Goal: Information Seeking & Learning: Learn about a topic

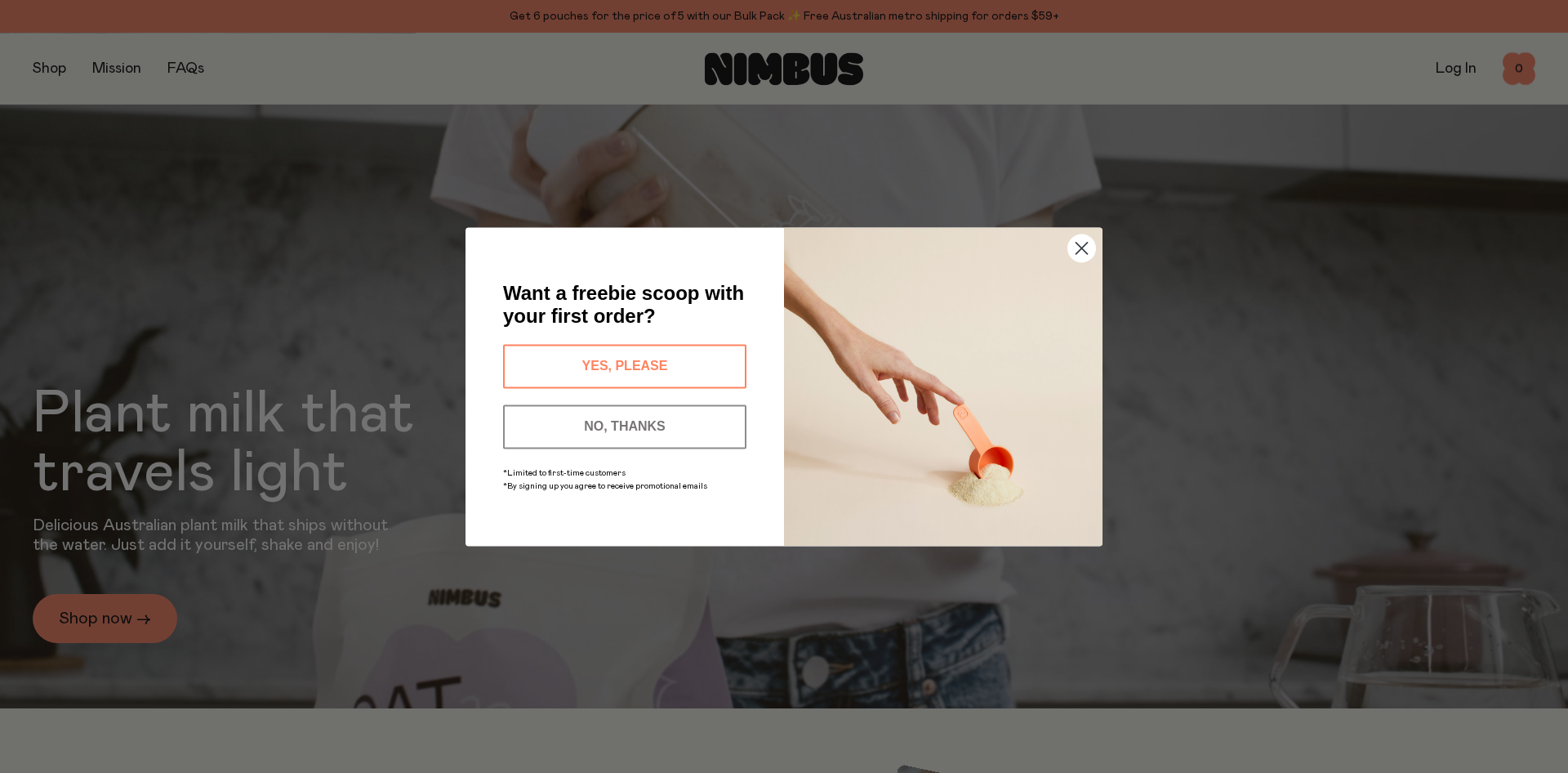
scroll to position [83, 0]
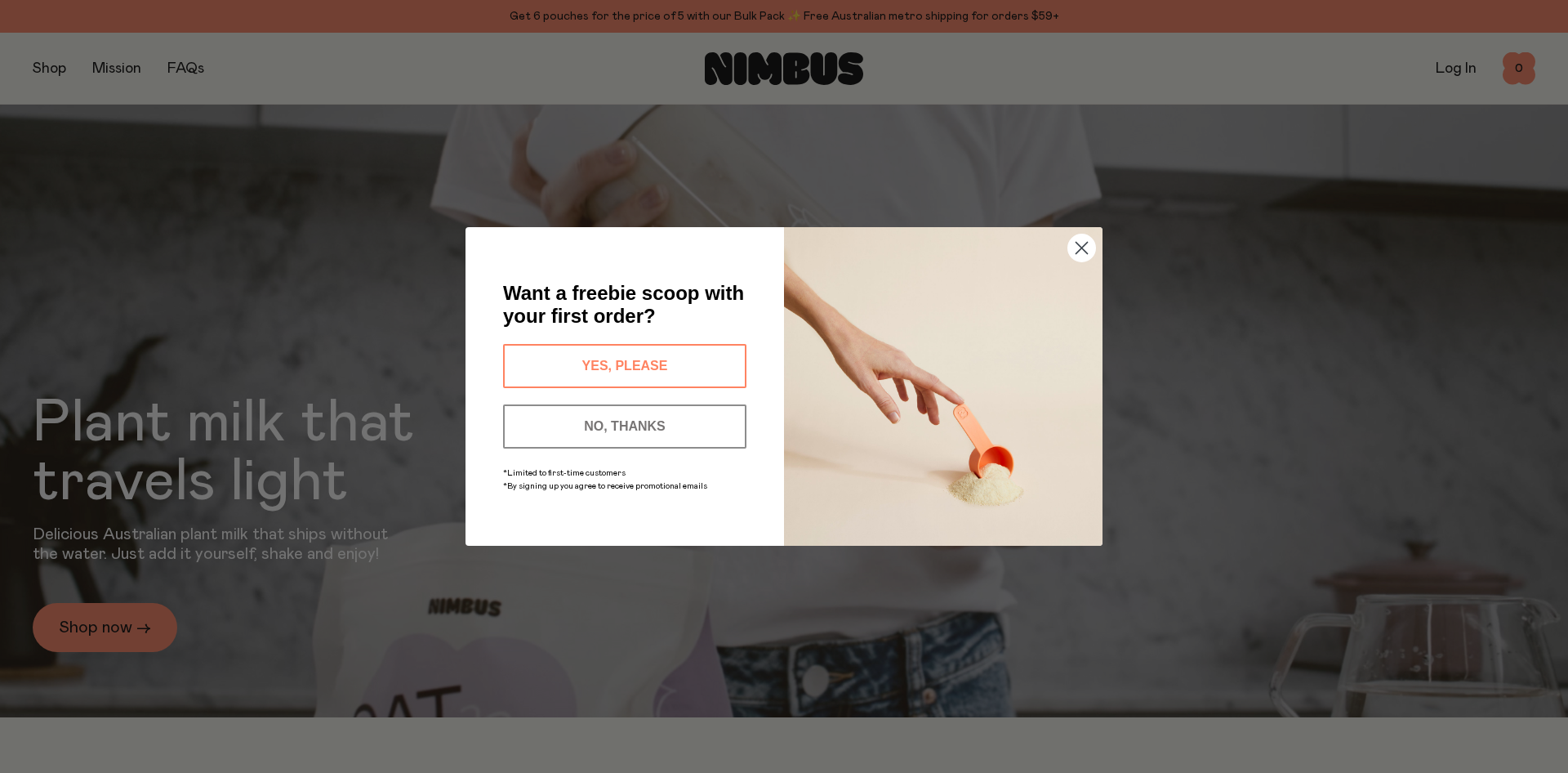
click at [1083, 243] on circle "Close dialog" at bounding box center [1081, 247] width 27 height 27
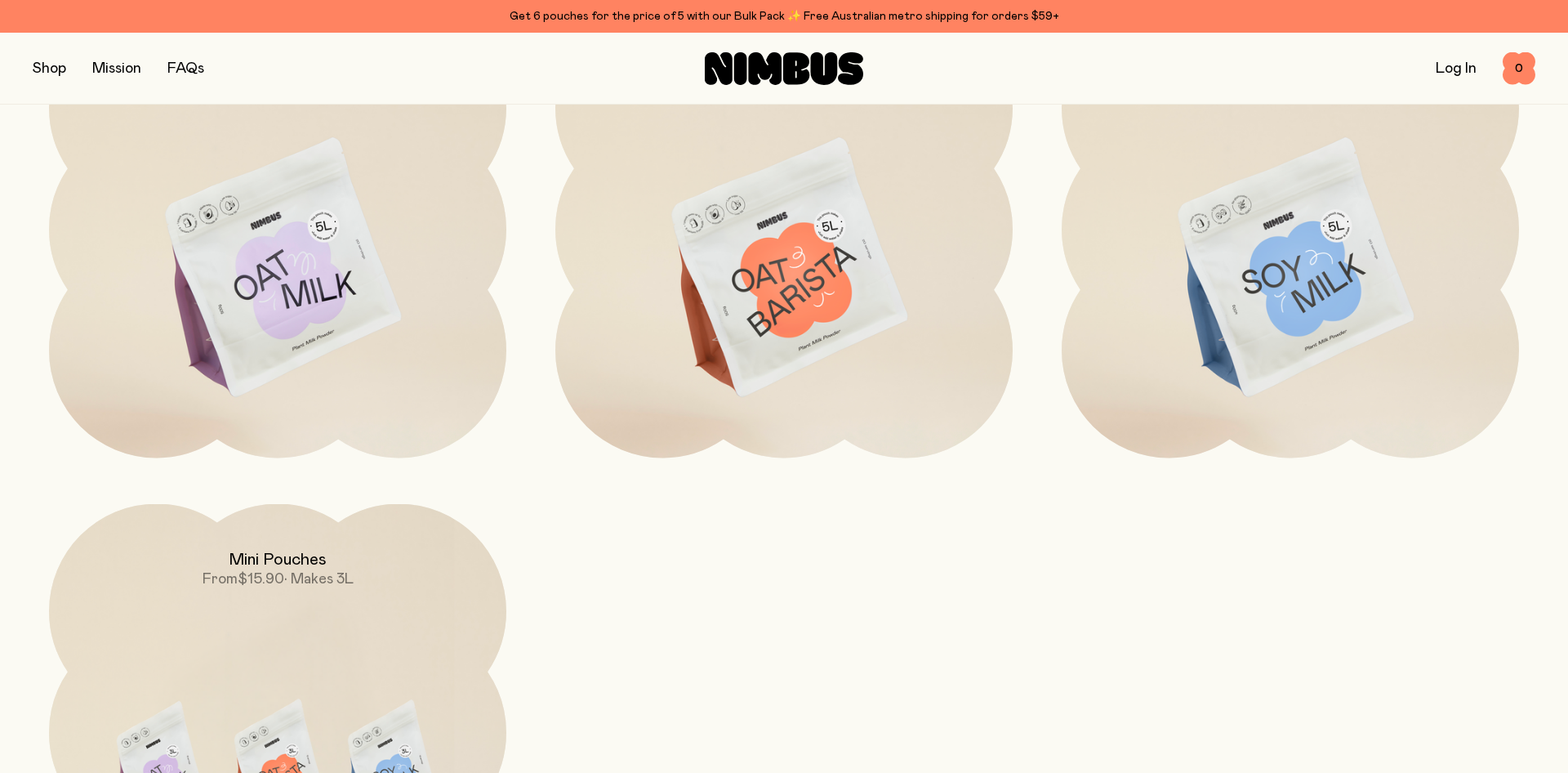
scroll to position [1750, 0]
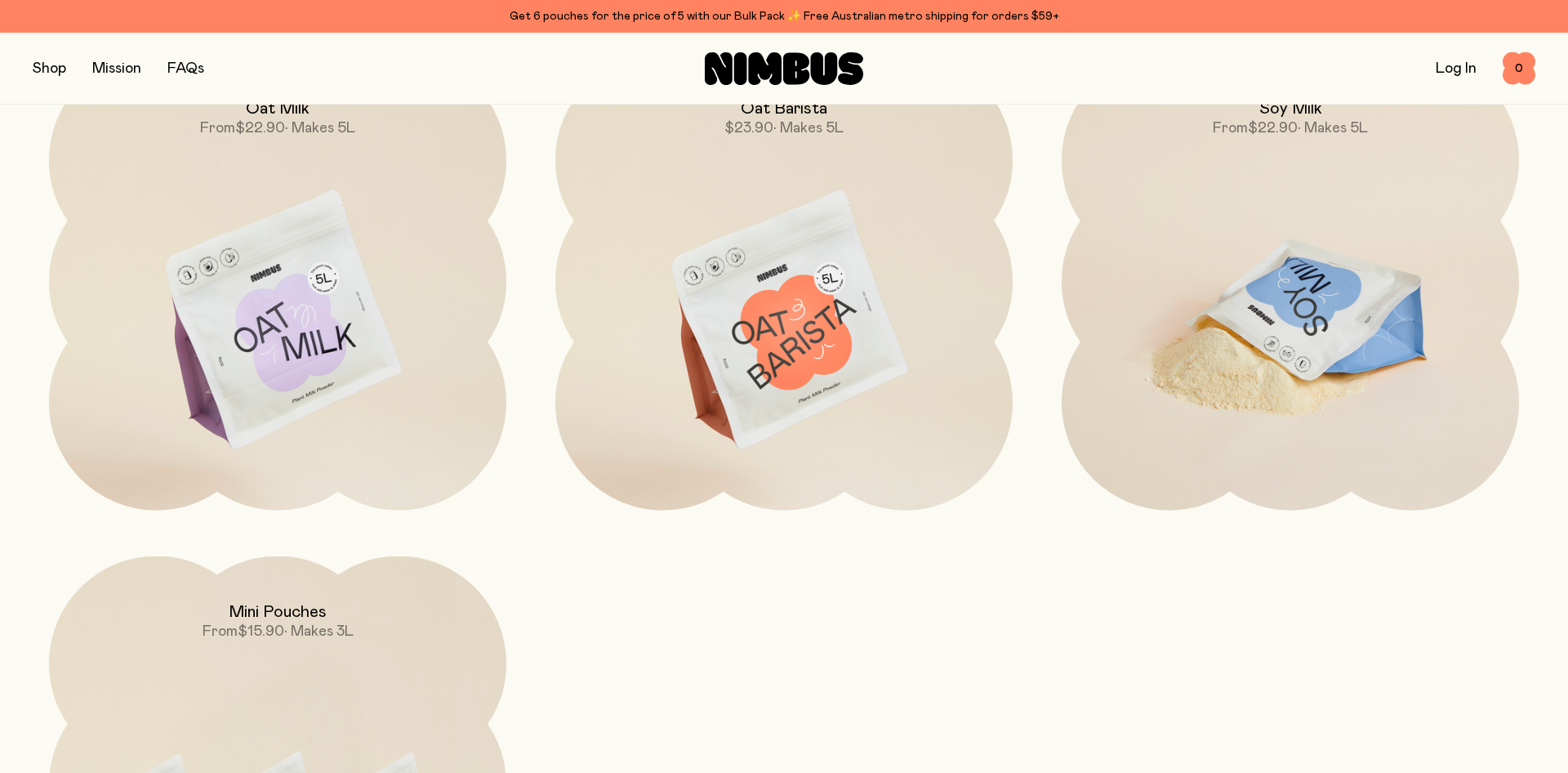
click at [1253, 366] on img at bounding box center [1290, 321] width 457 height 538
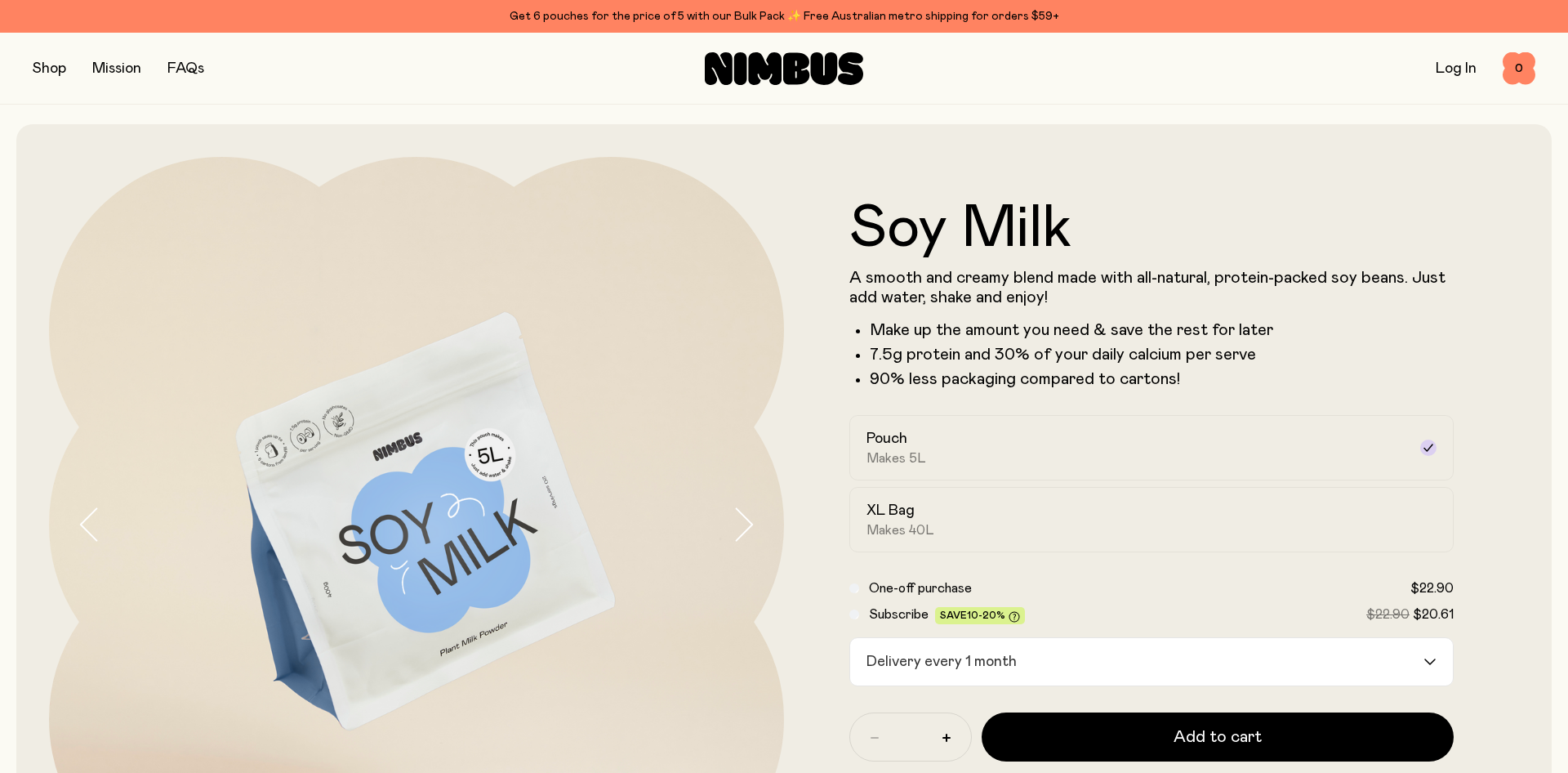
click at [983, 657] on div "Delivery every 1 month" at bounding box center [1138, 661] width 574 height 47
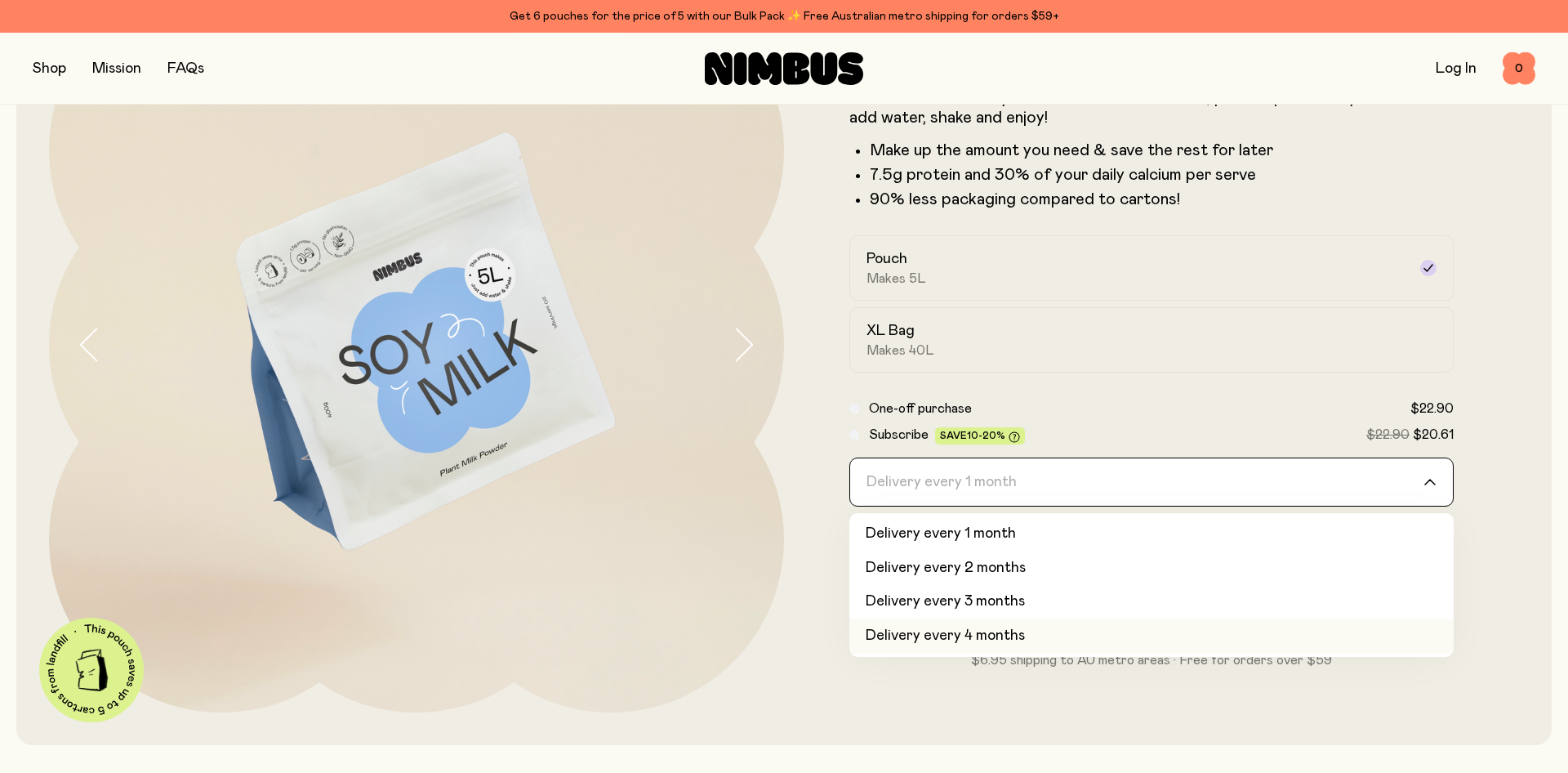
scroll to position [250, 0]
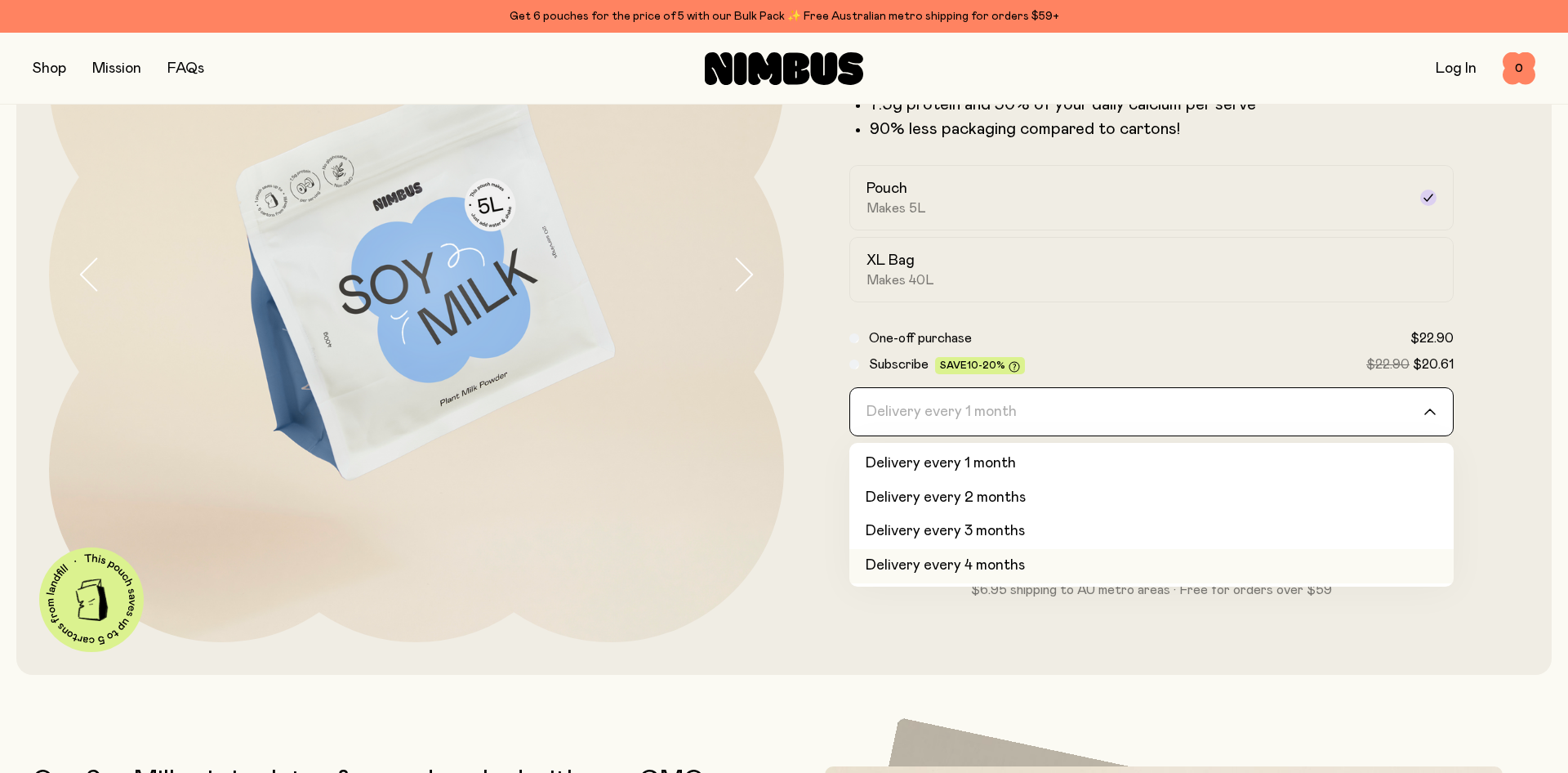
click at [924, 573] on li "Delivery every 4 months" at bounding box center [1151, 566] width 604 height 34
click at [927, 405] on div "Delivery every 4 months" at bounding box center [1138, 411] width 574 height 47
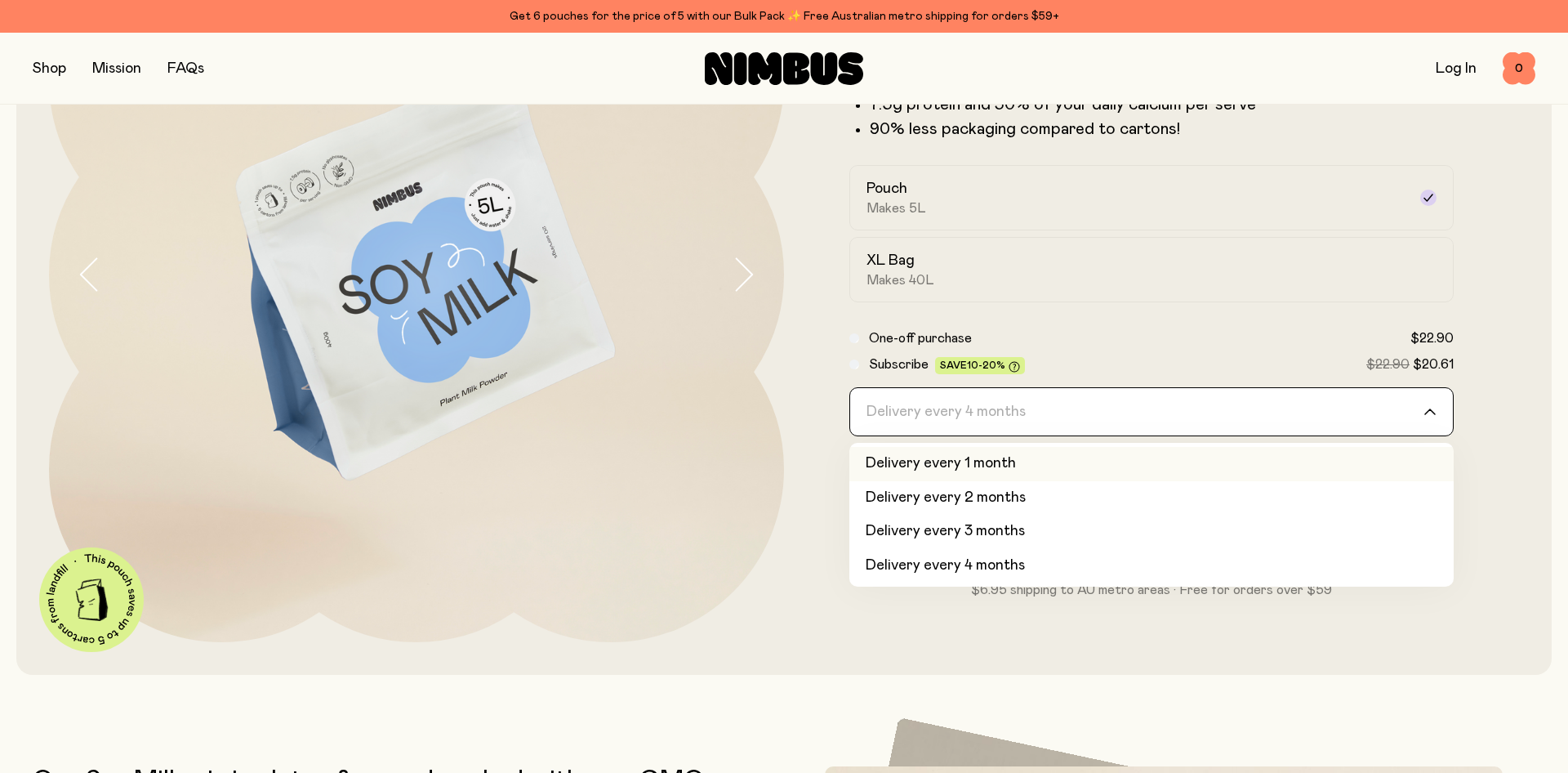
click at [911, 471] on li "Delivery every 1 month" at bounding box center [1151, 464] width 604 height 34
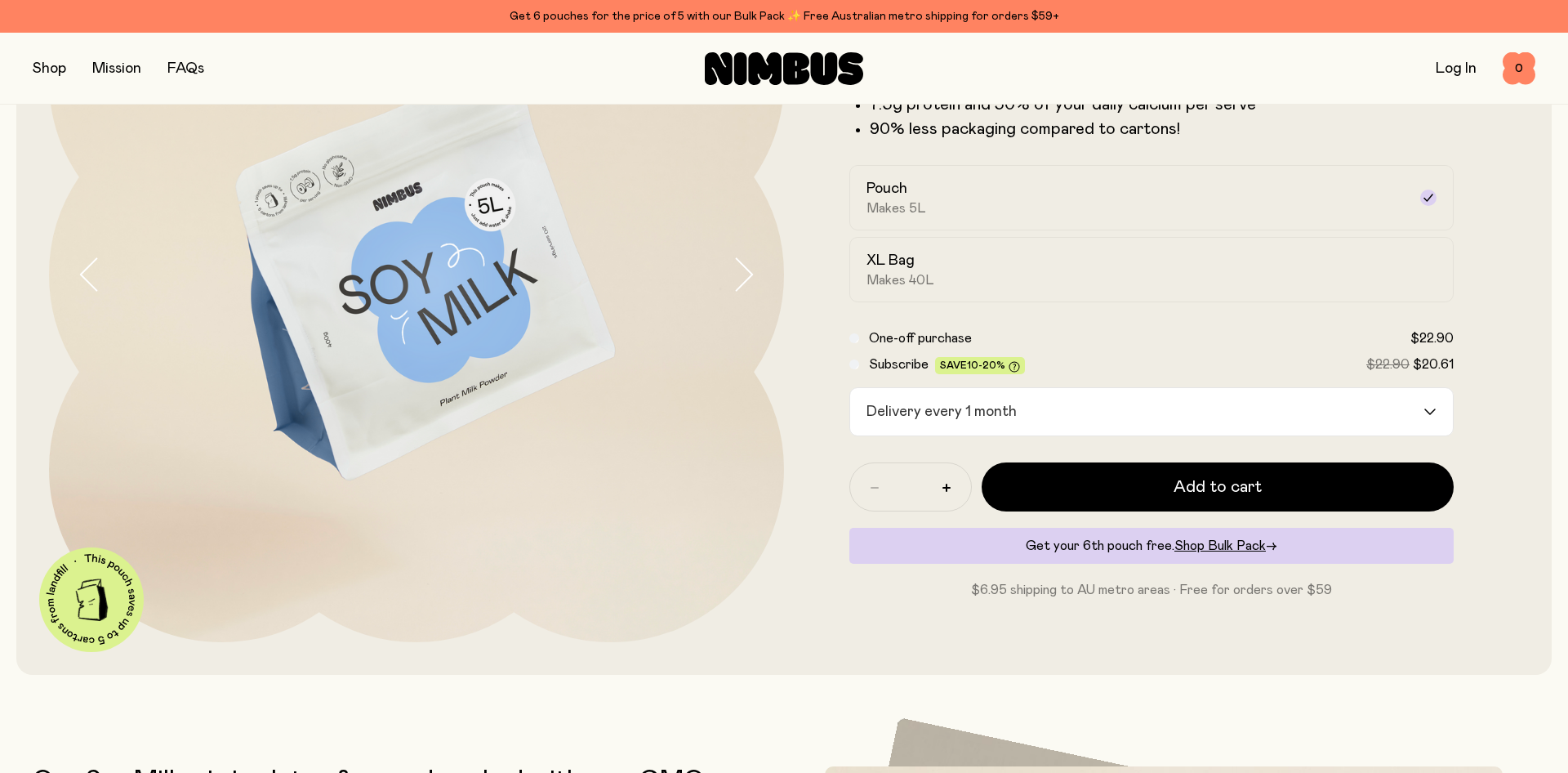
scroll to position [83, 0]
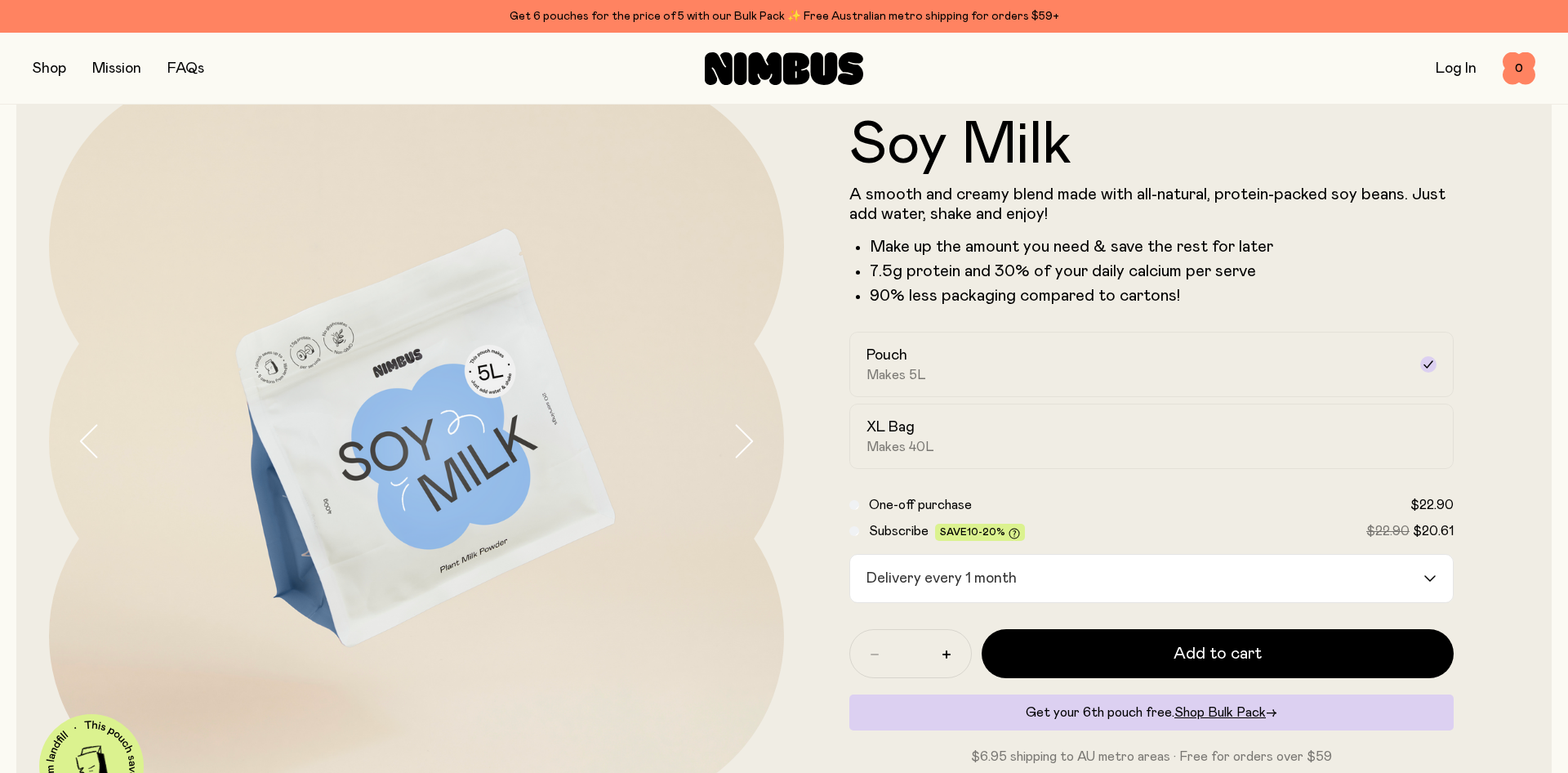
click at [745, 449] on icon "button" at bounding box center [745, 441] width 17 height 31
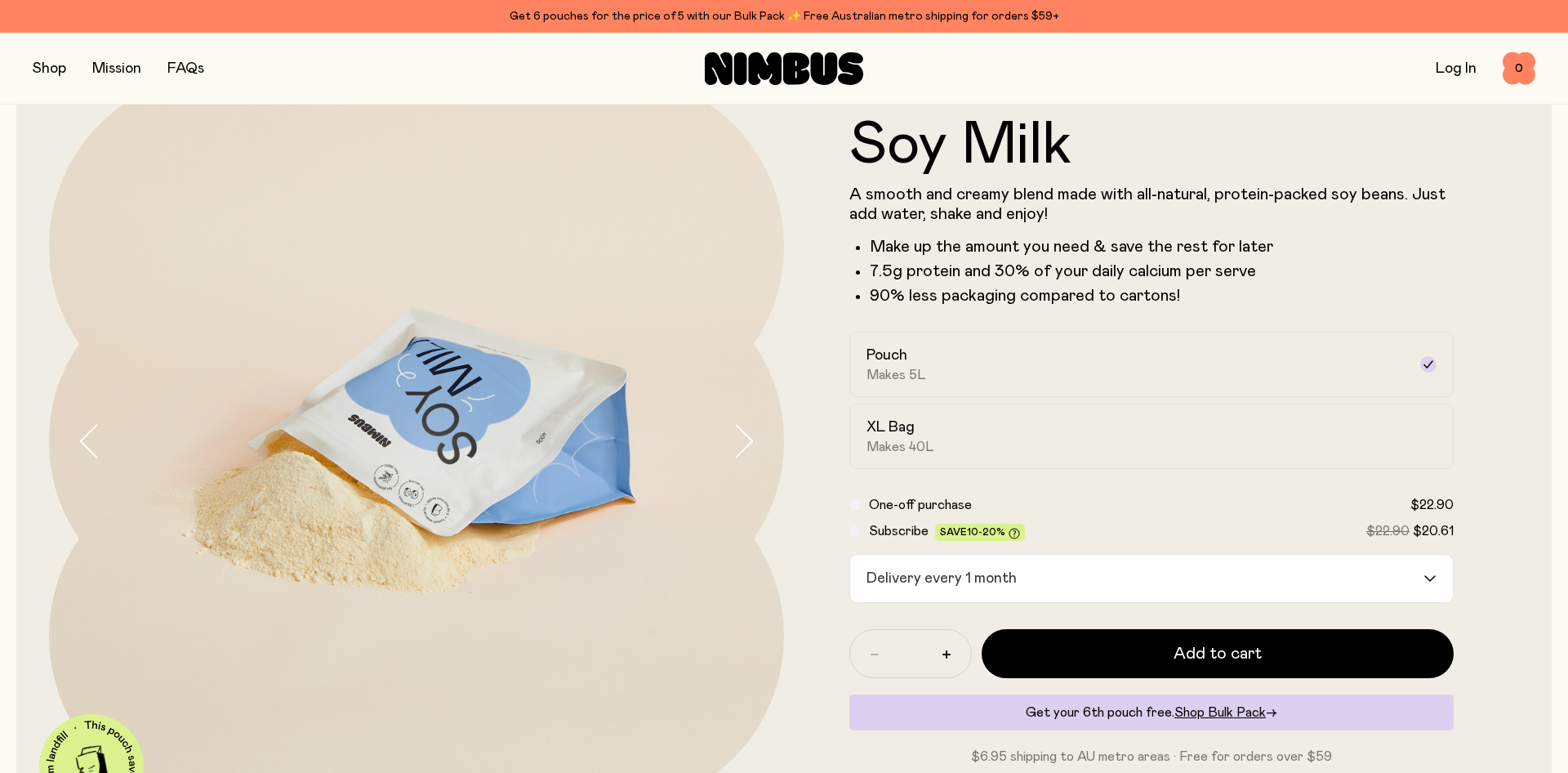
click at [749, 452] on icon "button" at bounding box center [743, 441] width 23 height 34
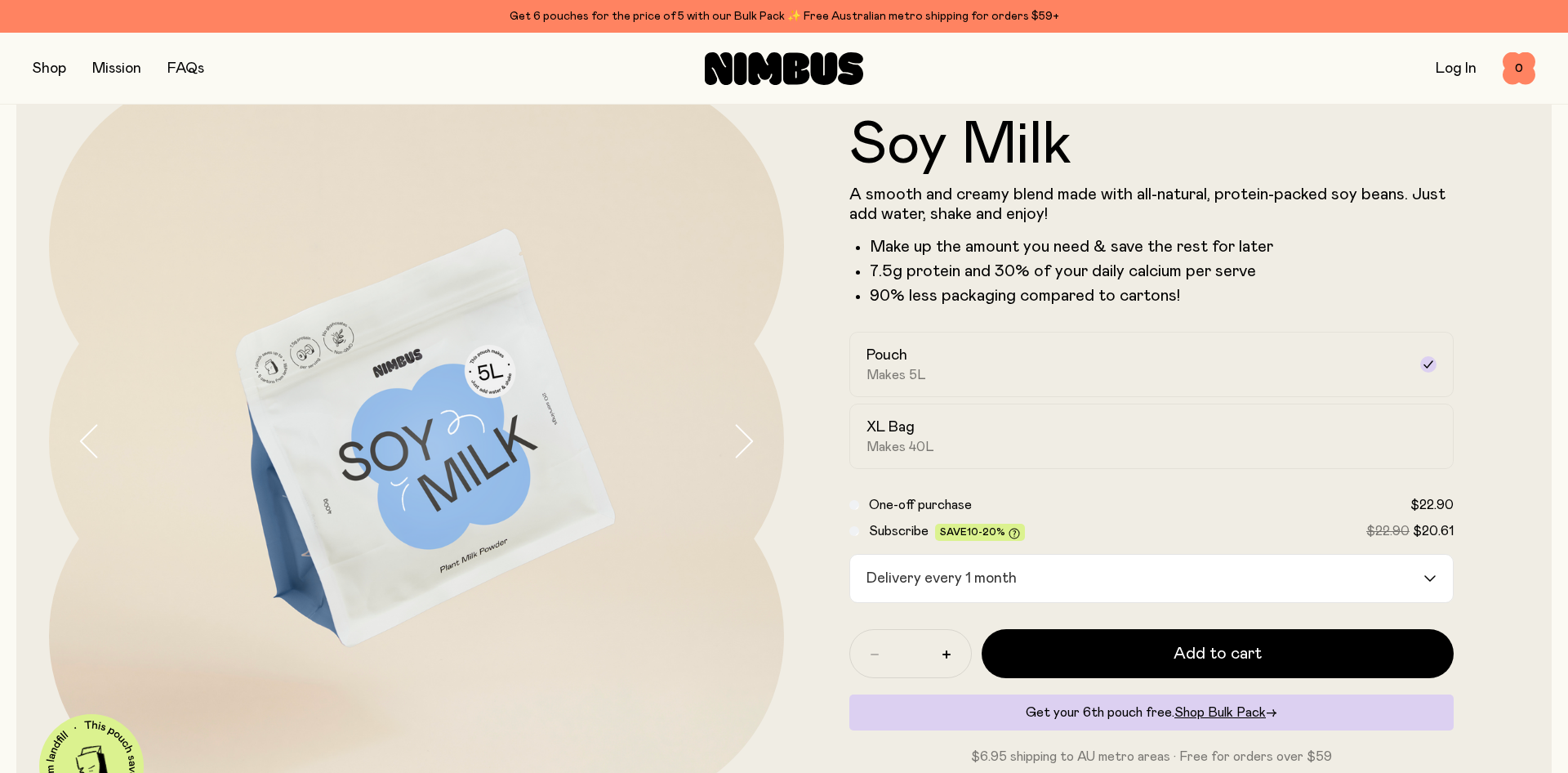
click at [750, 452] on icon "button" at bounding box center [743, 441] width 23 height 34
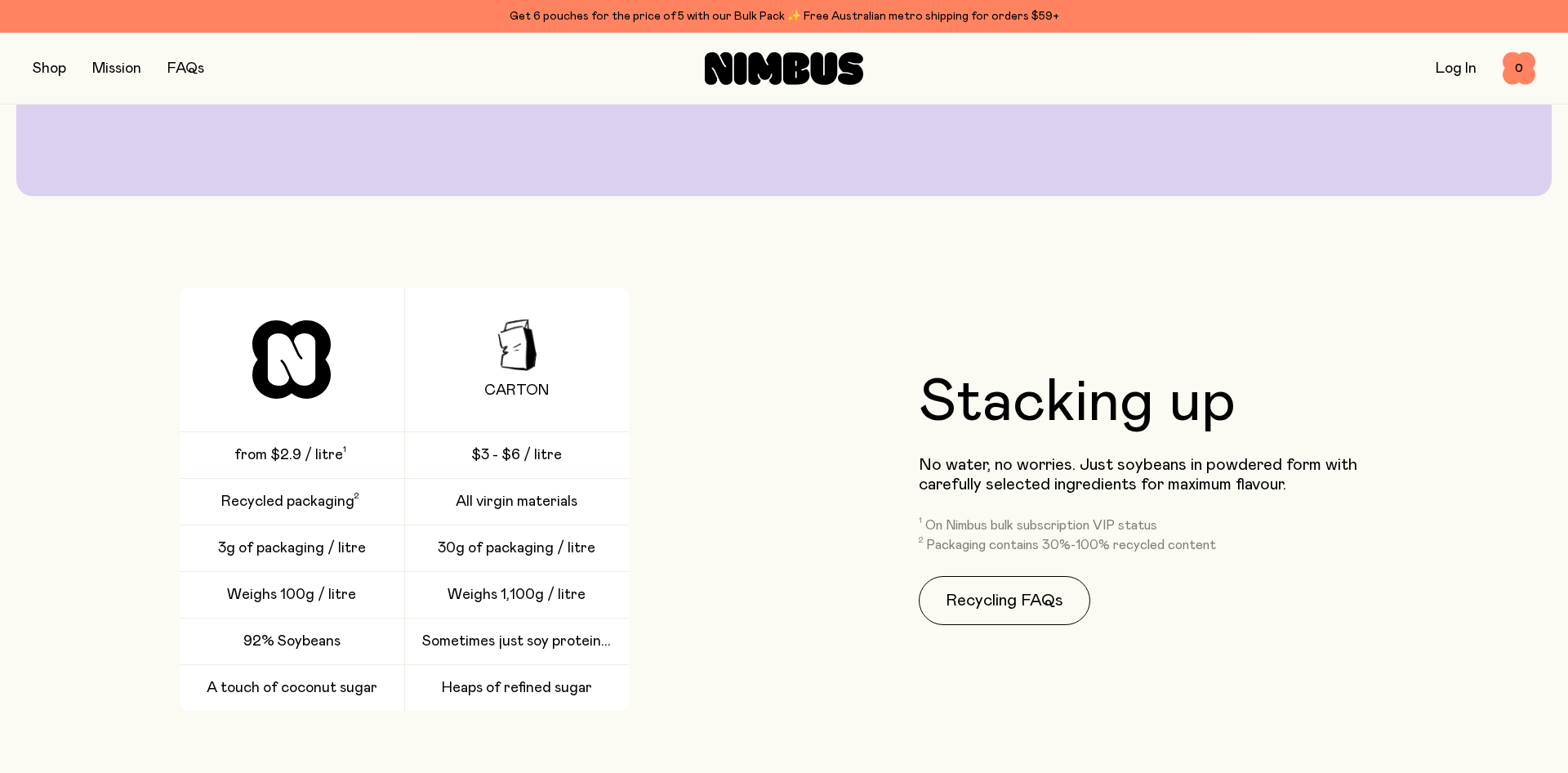
scroll to position [2583, 0]
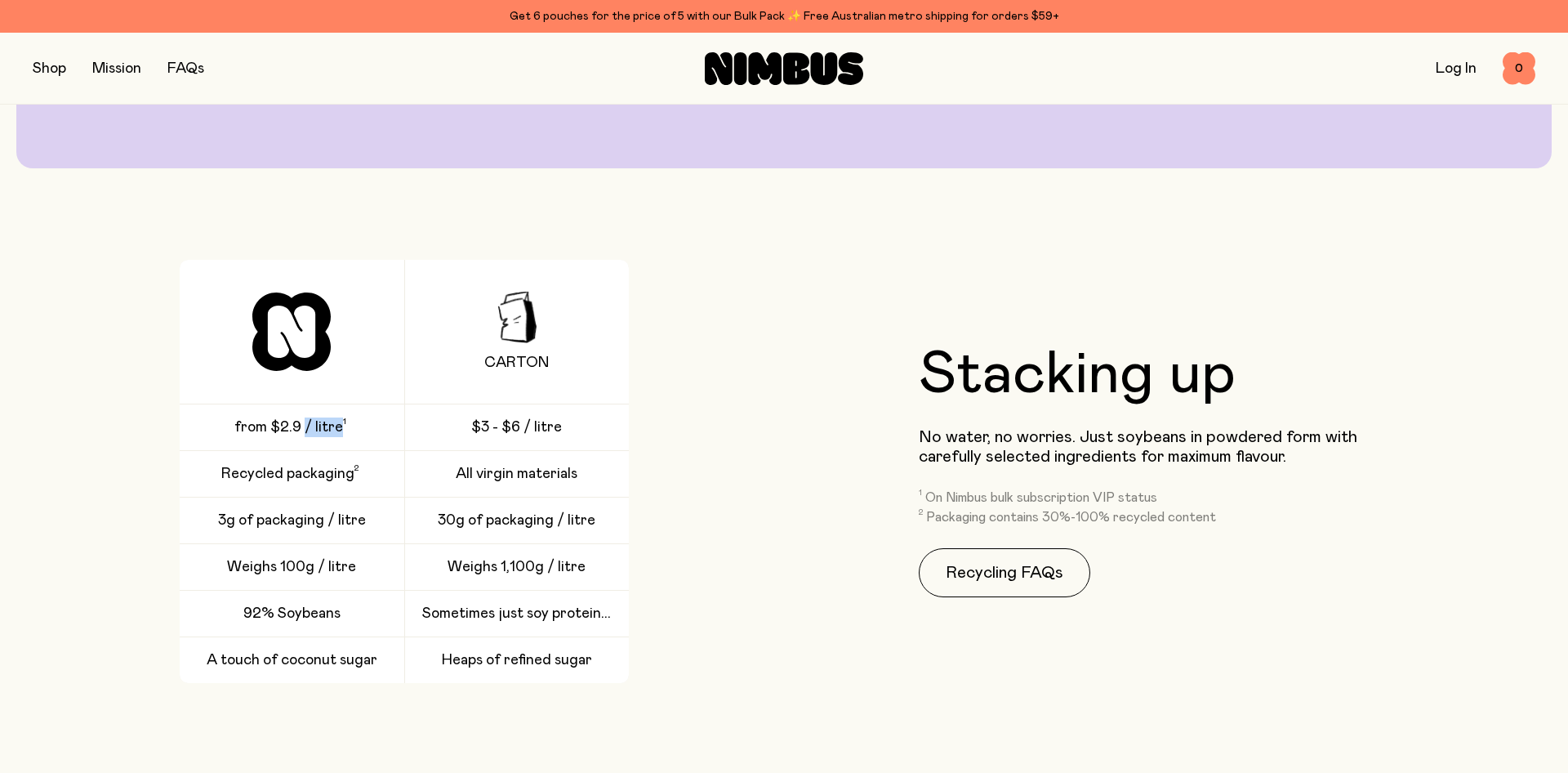
drag, startPoint x: 306, startPoint y: 428, endPoint x: 345, endPoint y: 427, distance: 39.0
click at [405, 451] on div "from $2.9 / litre" at bounding box center [517, 473] width 225 height 45
click at [345, 427] on span at bounding box center [346, 427] width 6 height 19
drag, startPoint x: 245, startPoint y: 477, endPoint x: 361, endPoint y: 483, distance: 116.2
click at [405, 544] on div "Recycled packaging" at bounding box center [517, 567] width 225 height 45
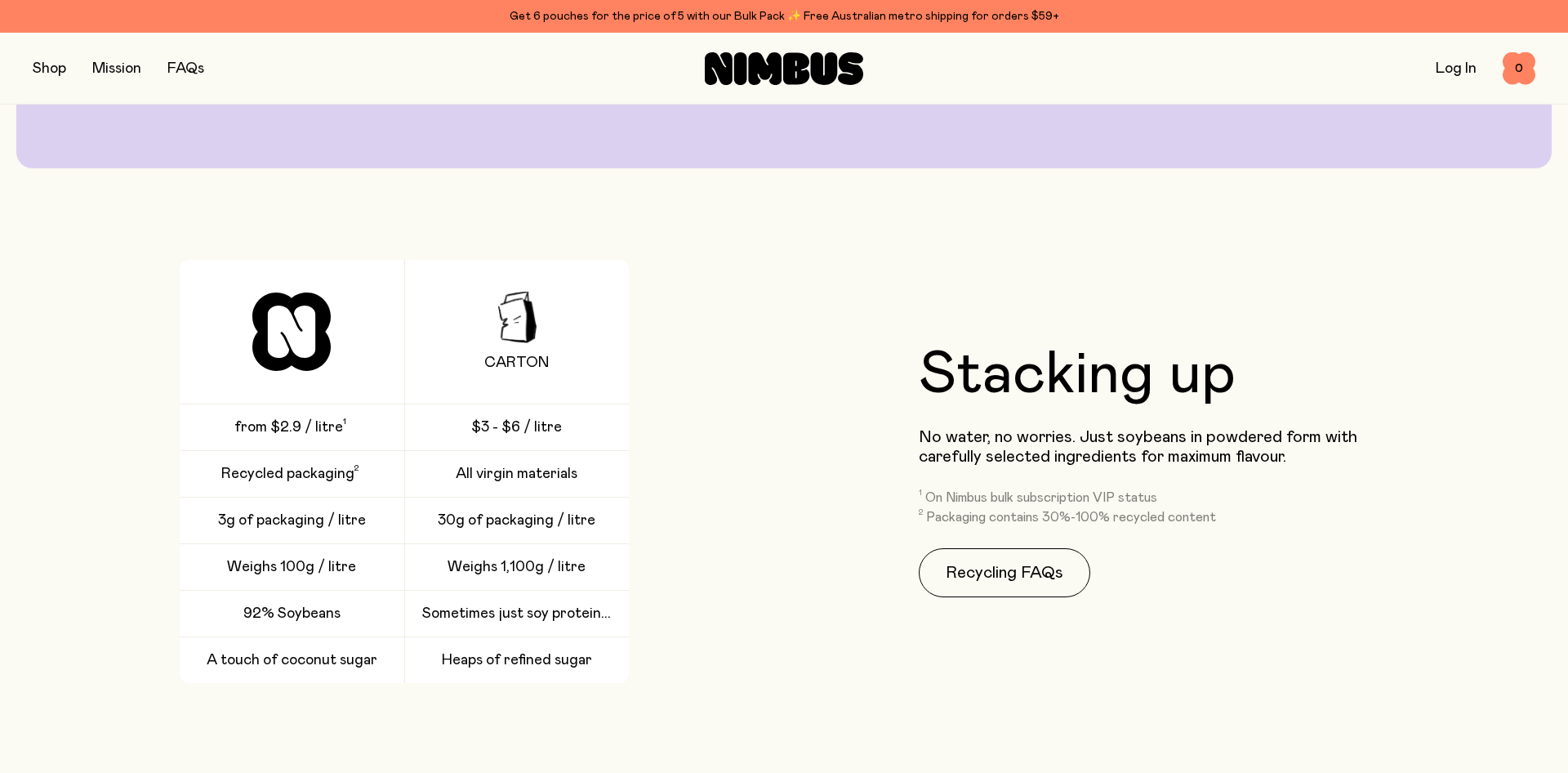
click at [361, 483] on span at bounding box center [358, 473] width 7 height 19
drag, startPoint x: 223, startPoint y: 528, endPoint x: 367, endPoint y: 528, distance: 144.0
click at [405, 637] on div "3g of packaging / litre" at bounding box center [517, 659] width 225 height 45
drag, startPoint x: 236, startPoint y: 574, endPoint x: 344, endPoint y: 579, distance: 108.1
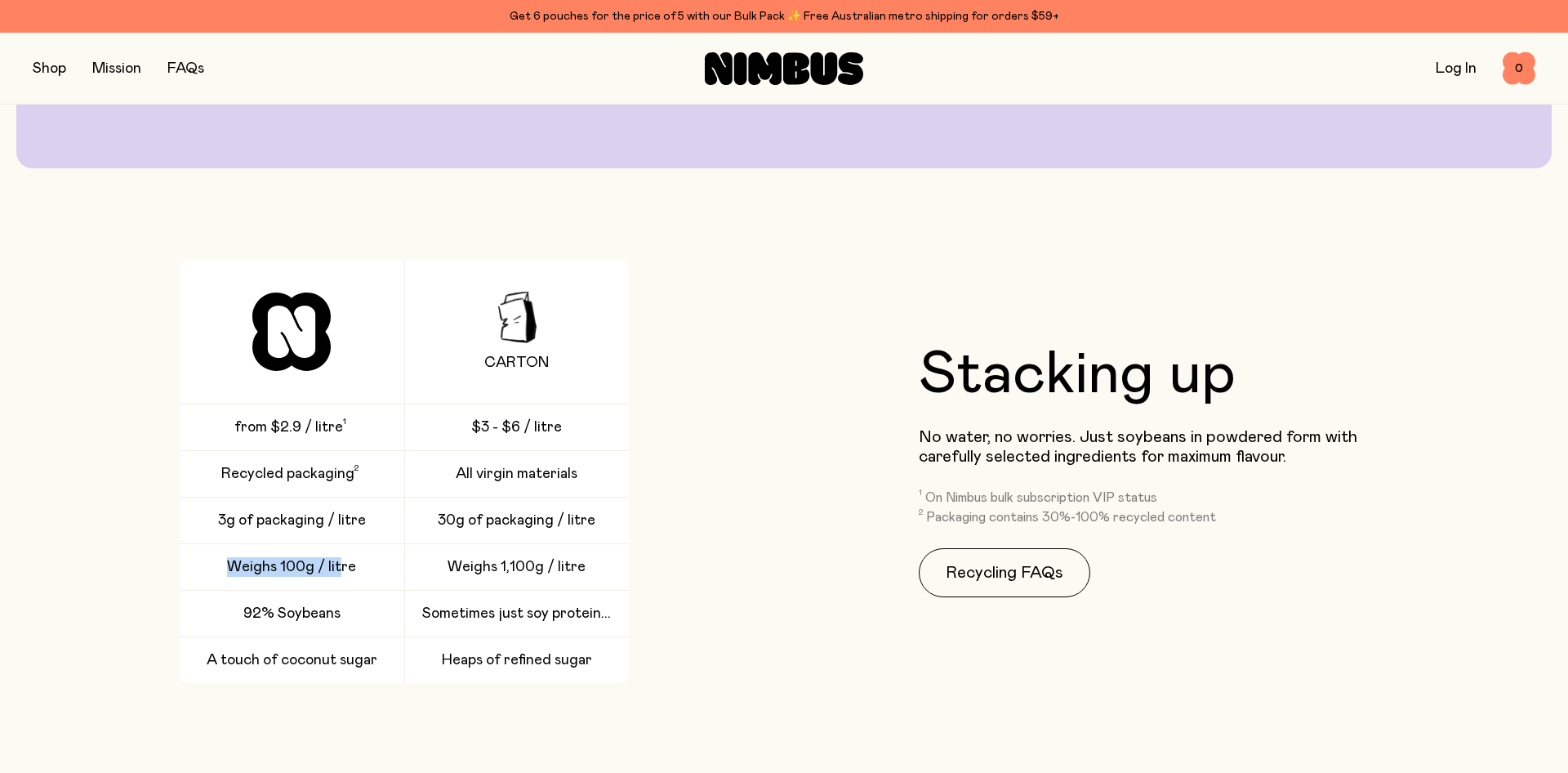
click at [342, 580] on div "Weighs 100g / litre" at bounding box center [292, 567] width 225 height 45
click at [344, 579] on div "Weighs 100g / litre" at bounding box center [292, 567] width 225 height 45
drag, startPoint x: 272, startPoint y: 616, endPoint x: 334, endPoint y: 616, distance: 62.0
click at [334, 616] on span "92% Soybeans" at bounding box center [292, 613] width 97 height 19
click at [336, 616] on span "92% Soybeans" at bounding box center [292, 613] width 97 height 19
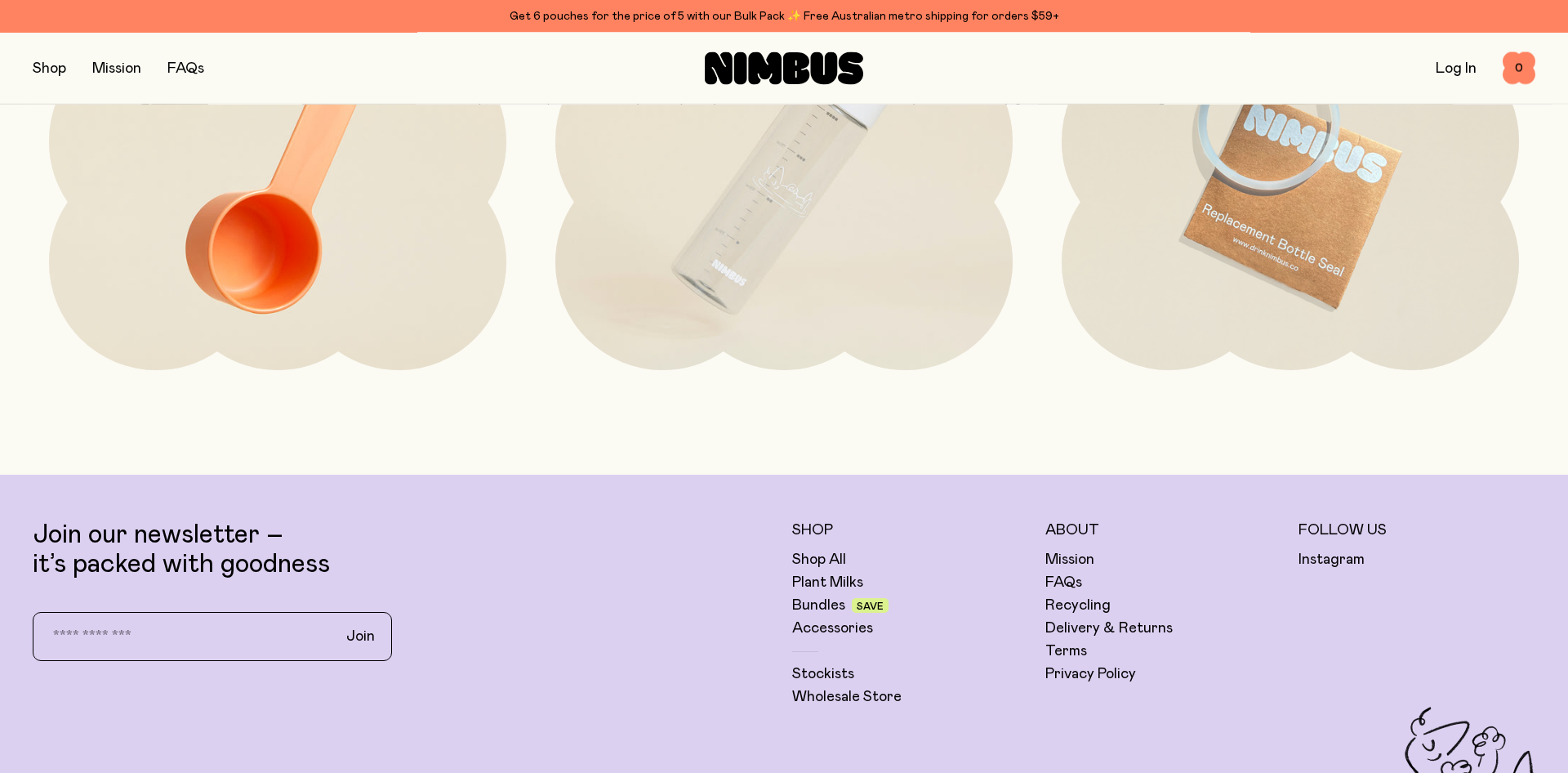
scroll to position [4583, 0]
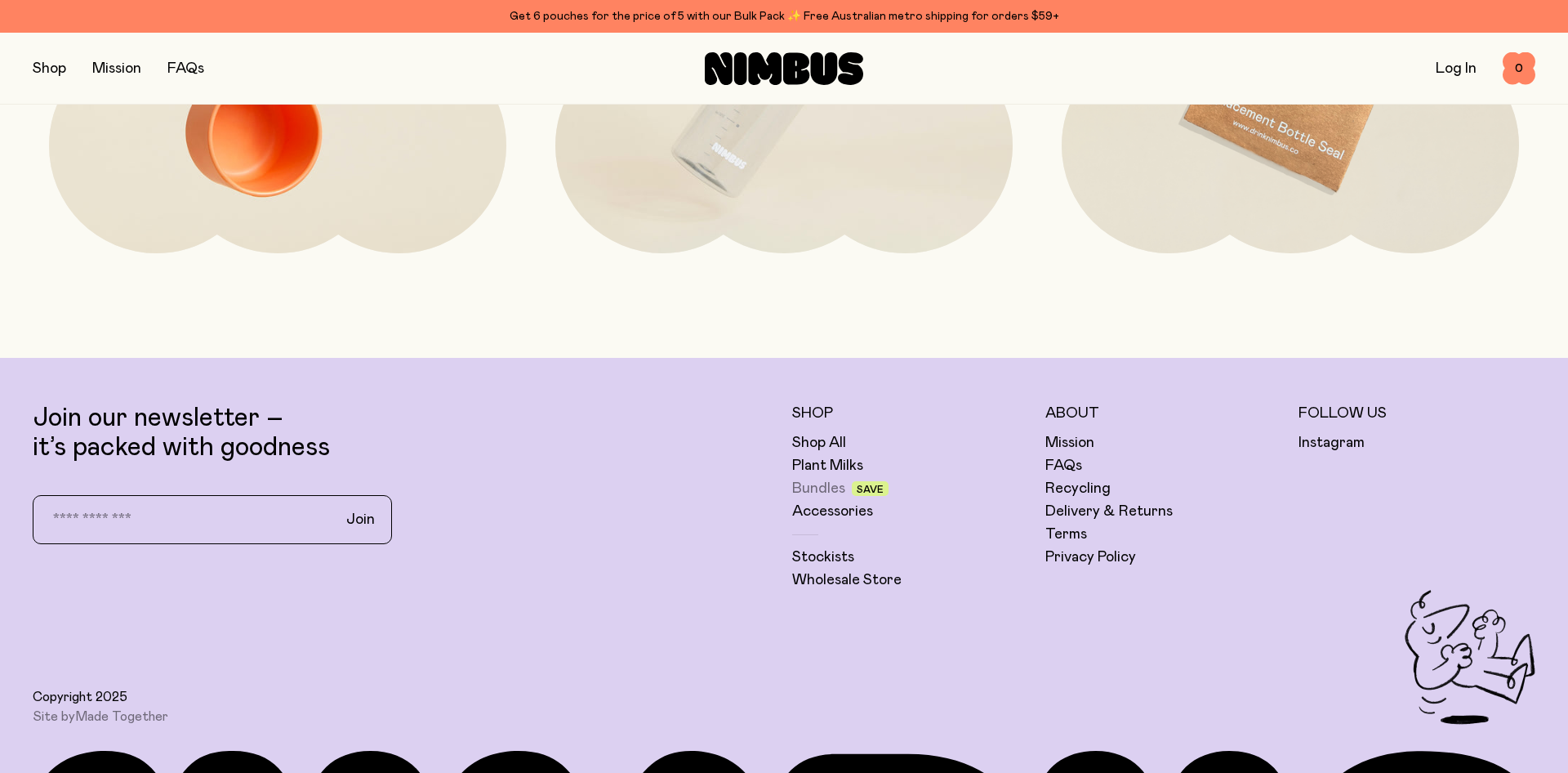
click at [819, 487] on link "Bundles" at bounding box center [818, 488] width 53 height 19
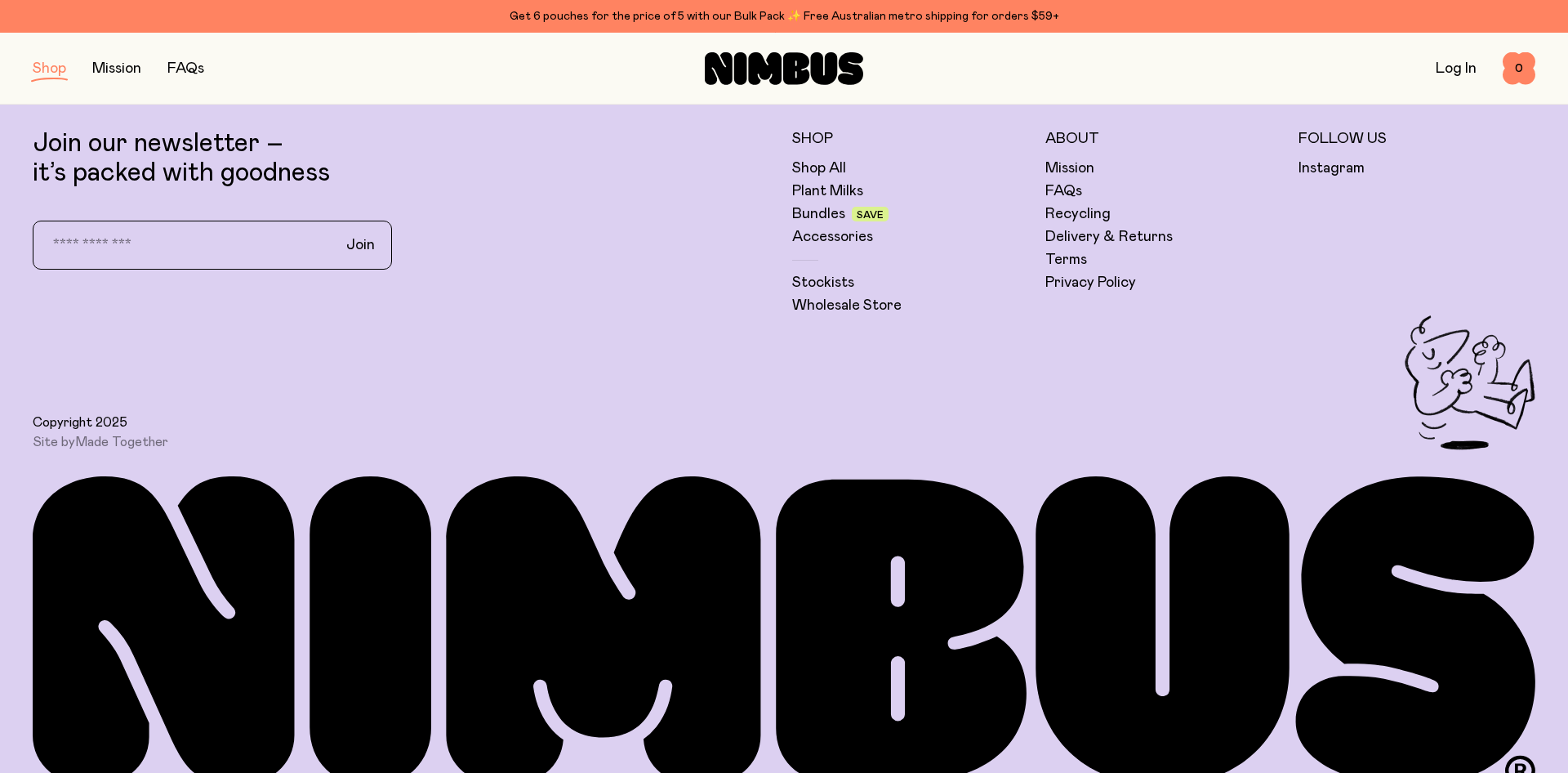
scroll to position [1833, 0]
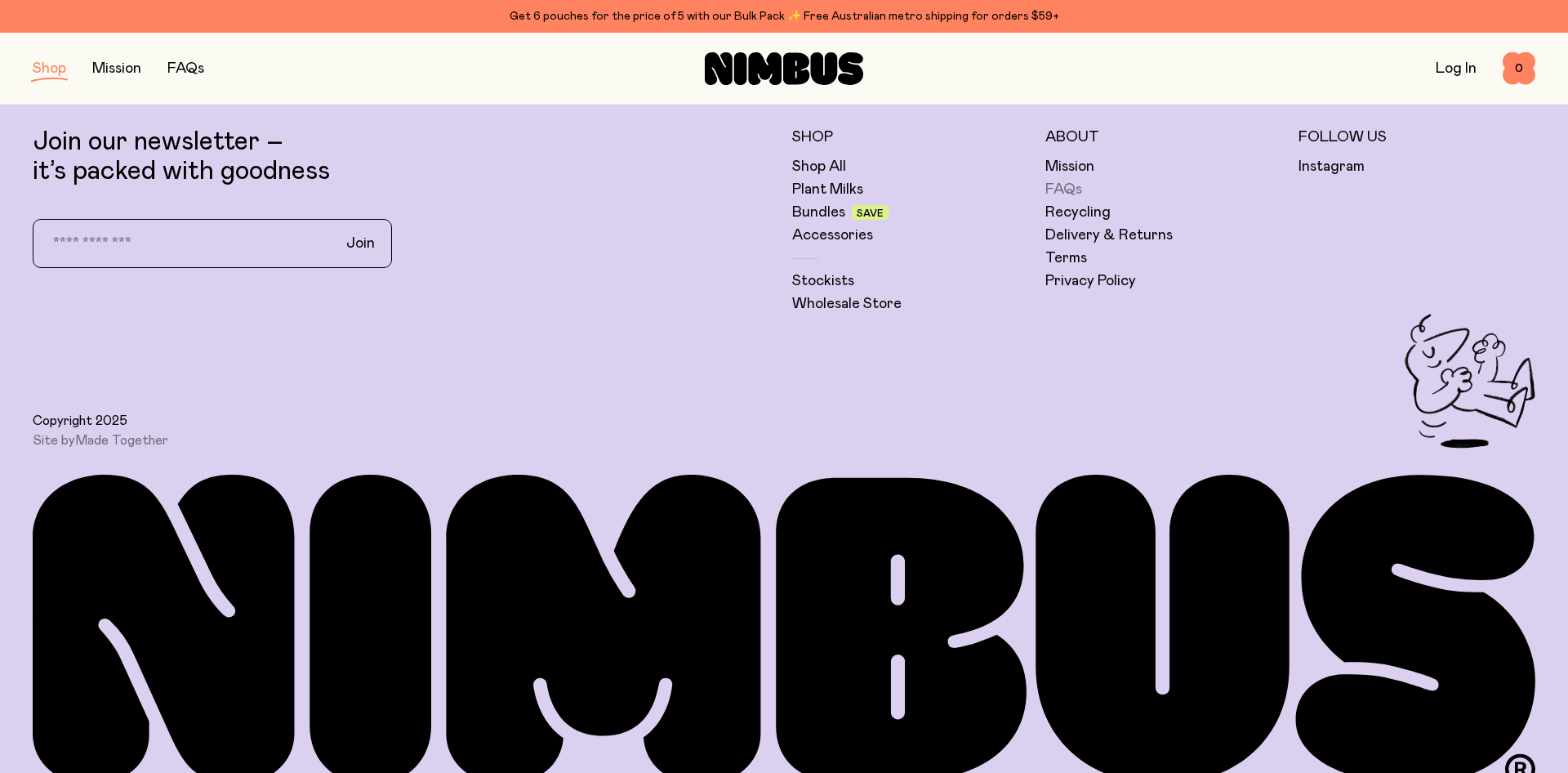
click at [1079, 192] on link "FAQs" at bounding box center [1064, 189] width 37 height 19
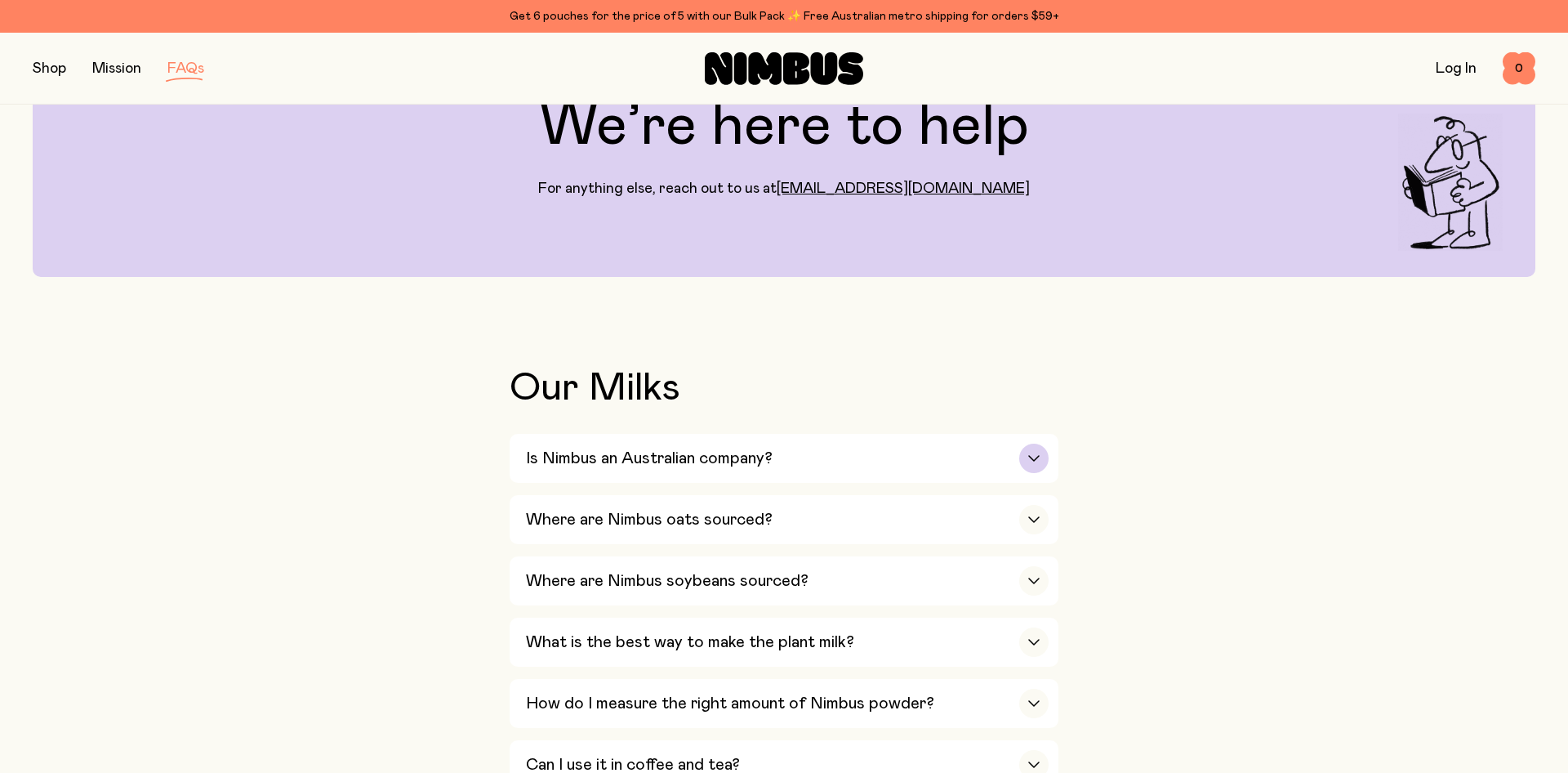
scroll to position [167, 0]
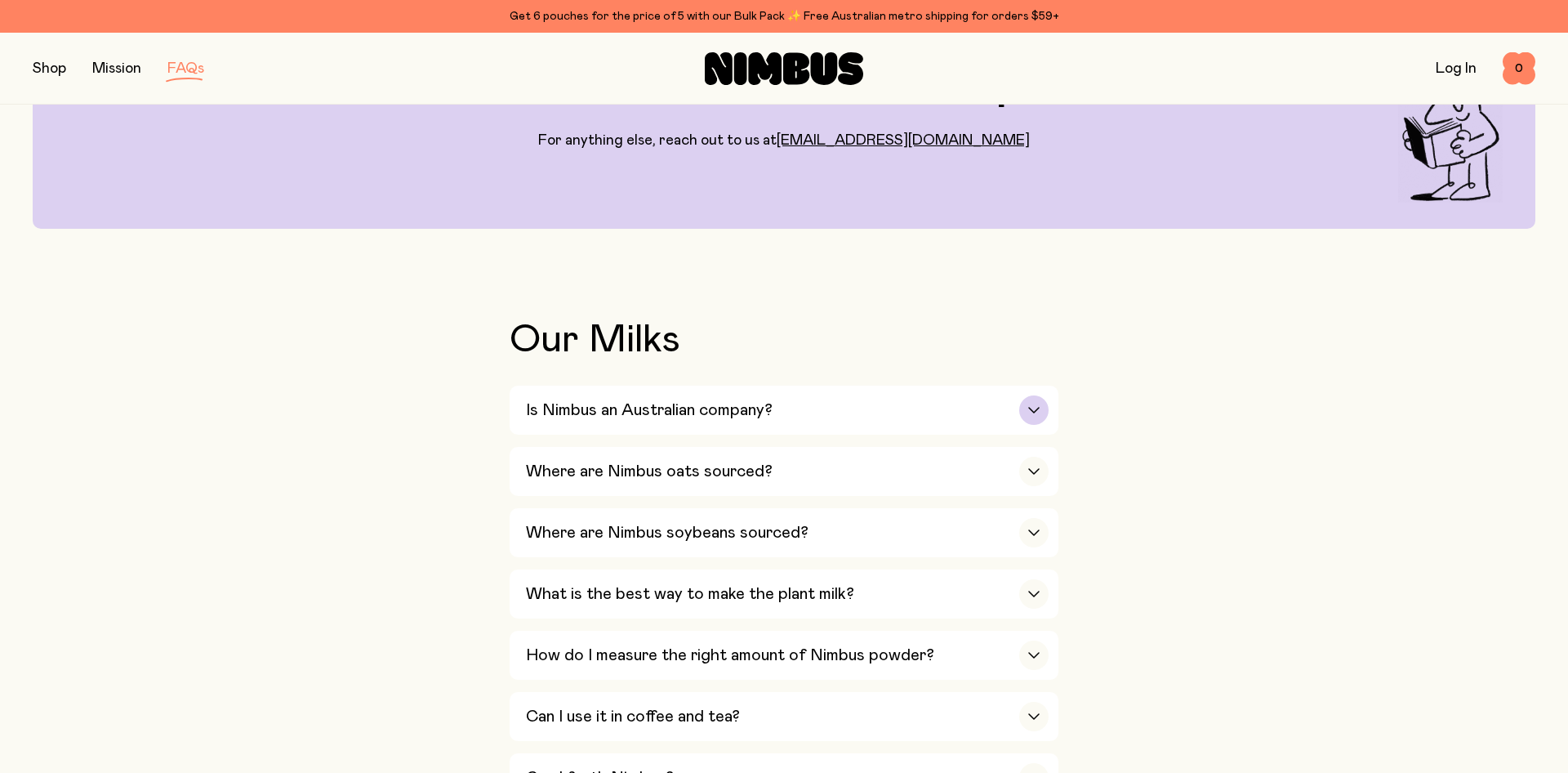
click at [740, 405] on h3 "Is Nimbus an Australian company?" at bounding box center [649, 409] width 247 height 19
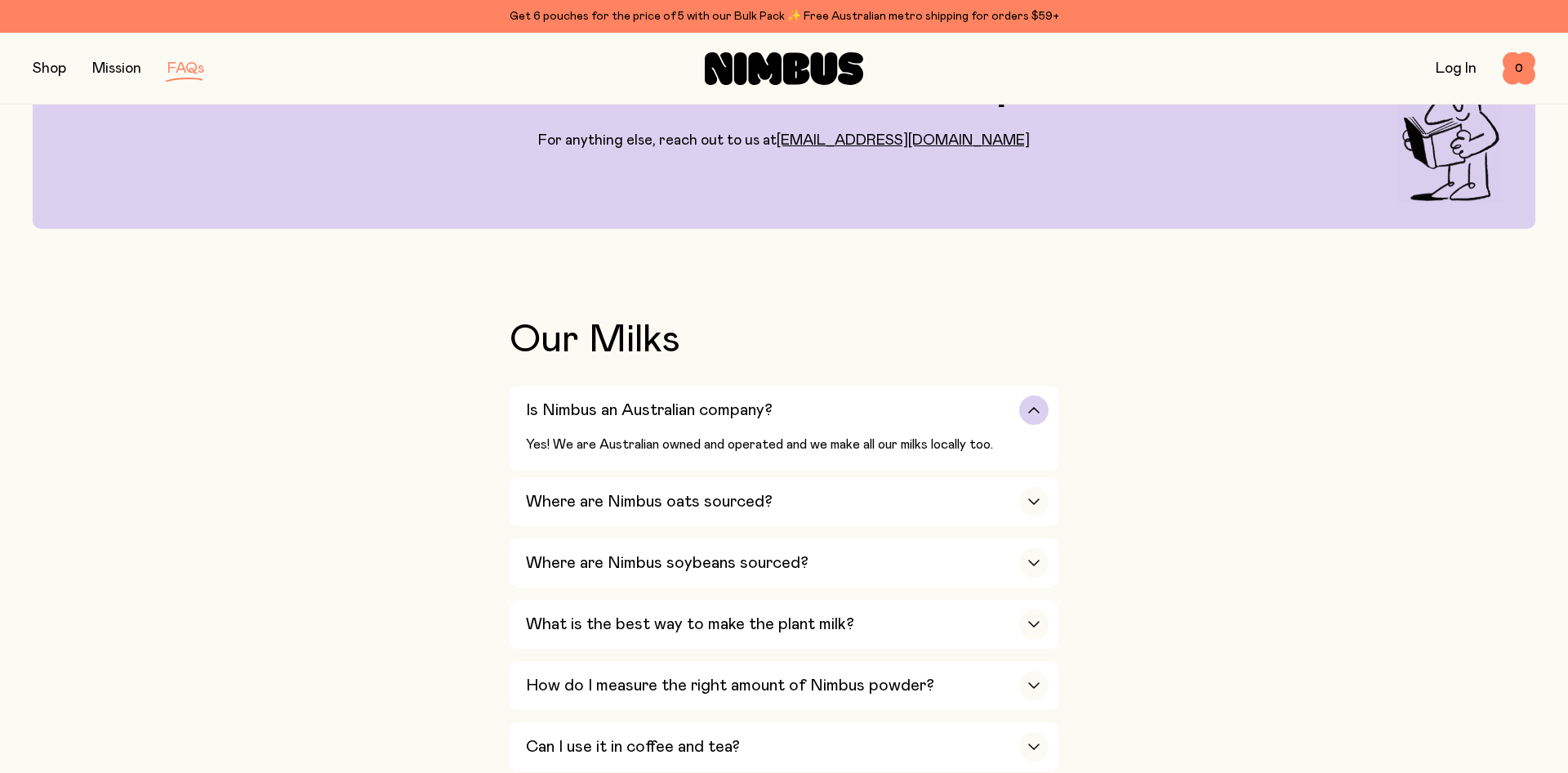
click at [747, 400] on h3 "Is Nimbus an Australian company?" at bounding box center [649, 409] width 247 height 19
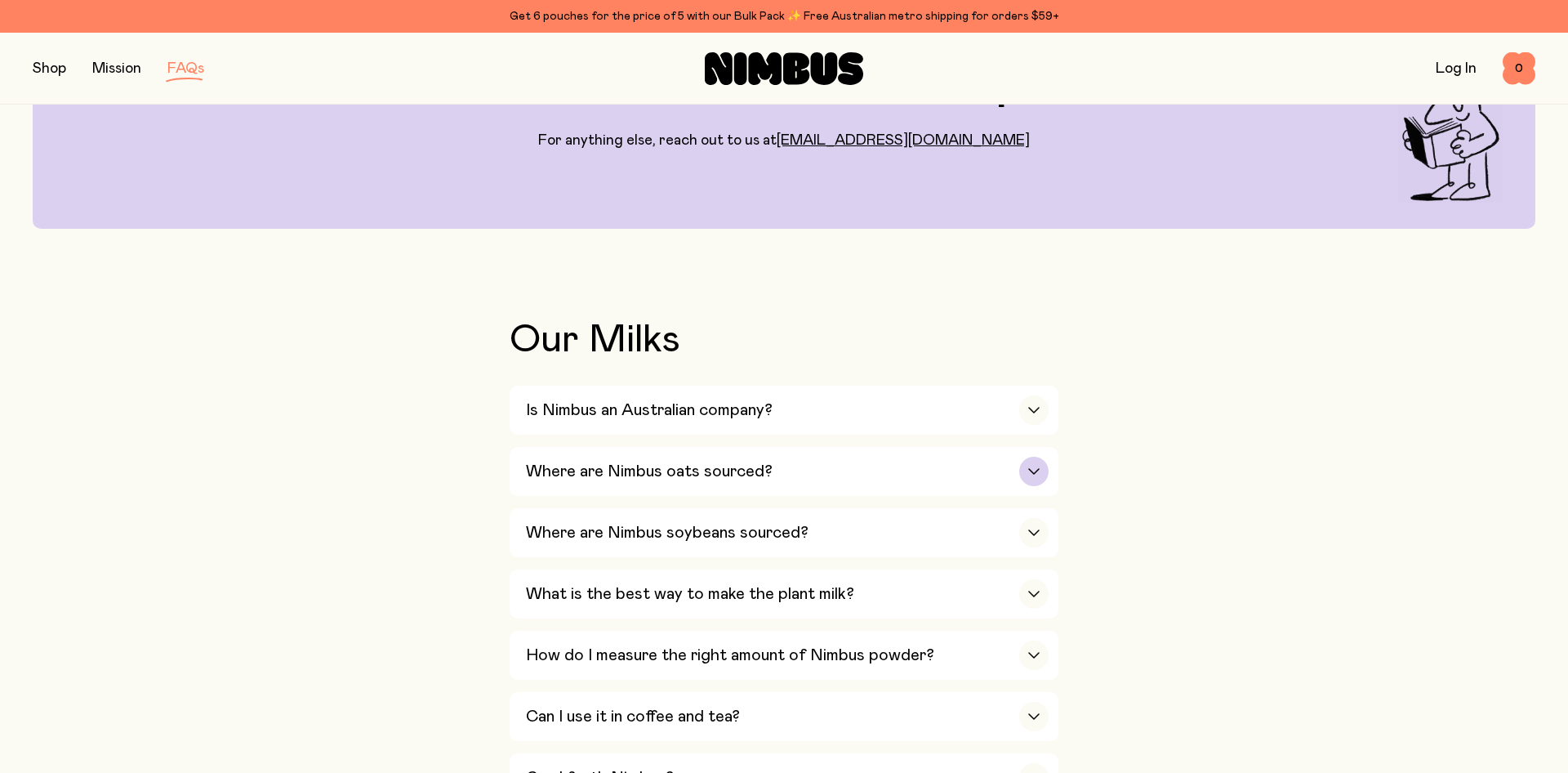
click at [824, 469] on div "Where are Nimbus oats sourced?" at bounding box center [787, 471] width 523 height 49
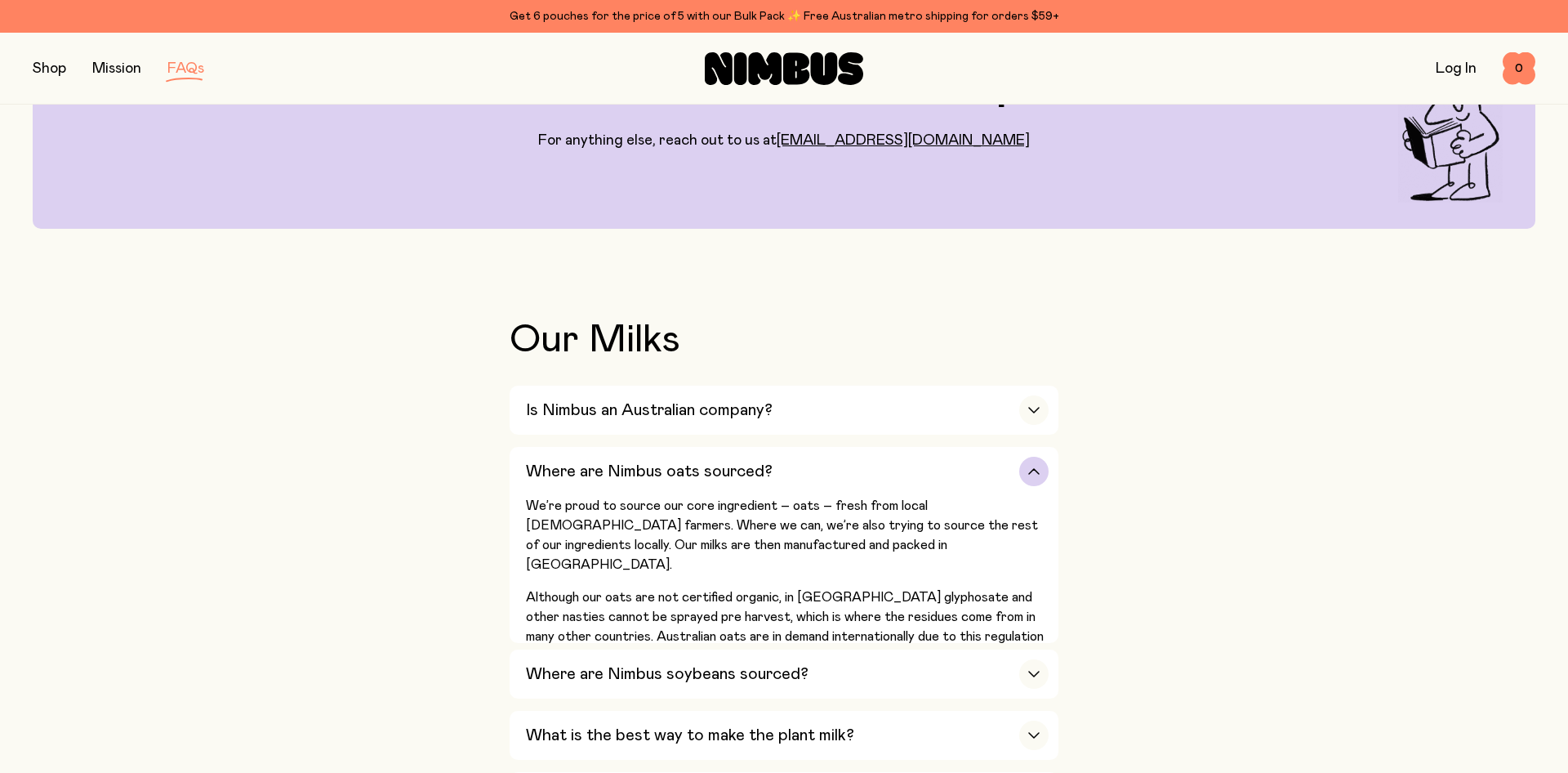
click at [829, 466] on div "Where are Nimbus oats sourced?" at bounding box center [787, 471] width 523 height 49
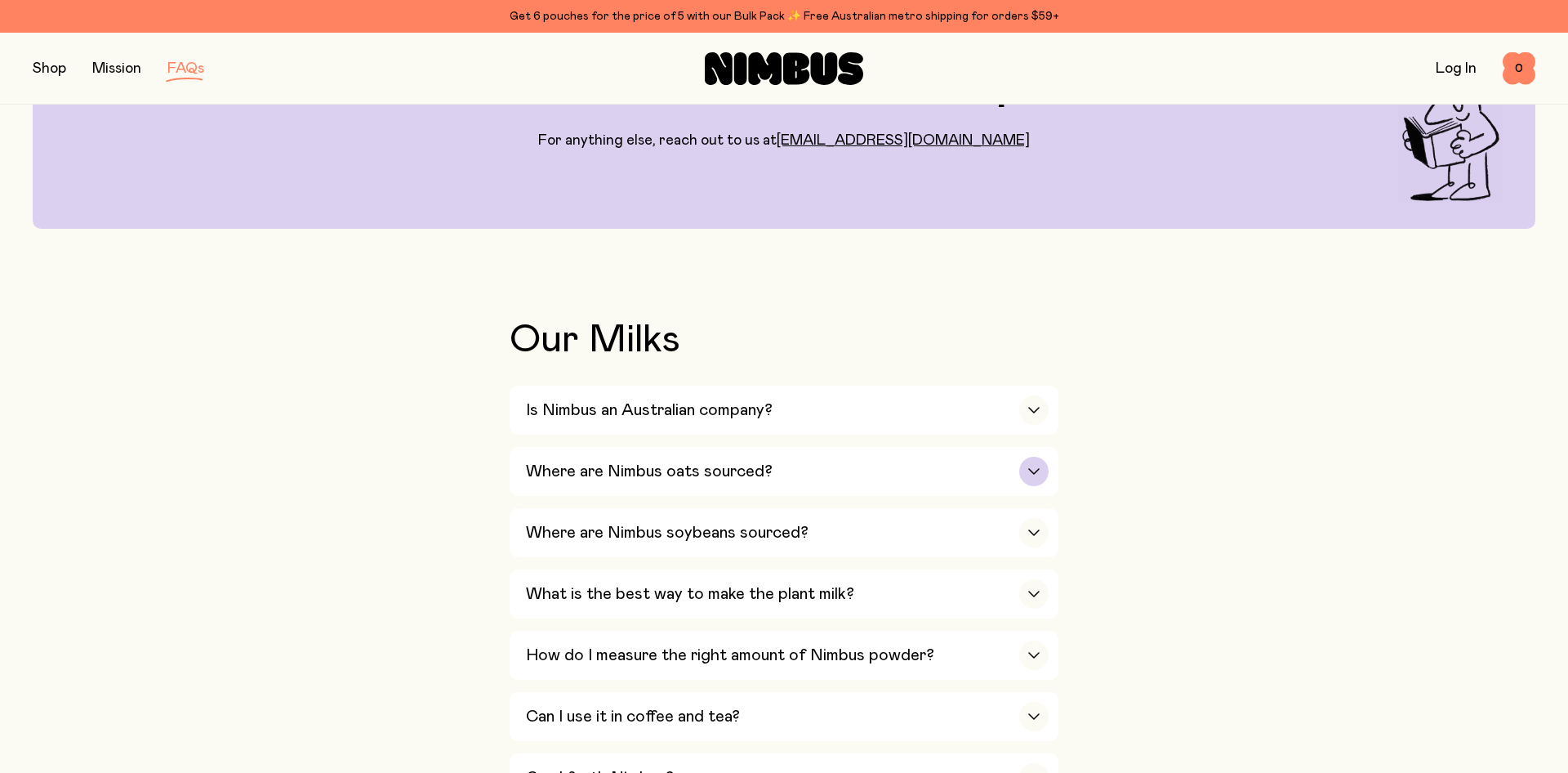
scroll to position [250, 0]
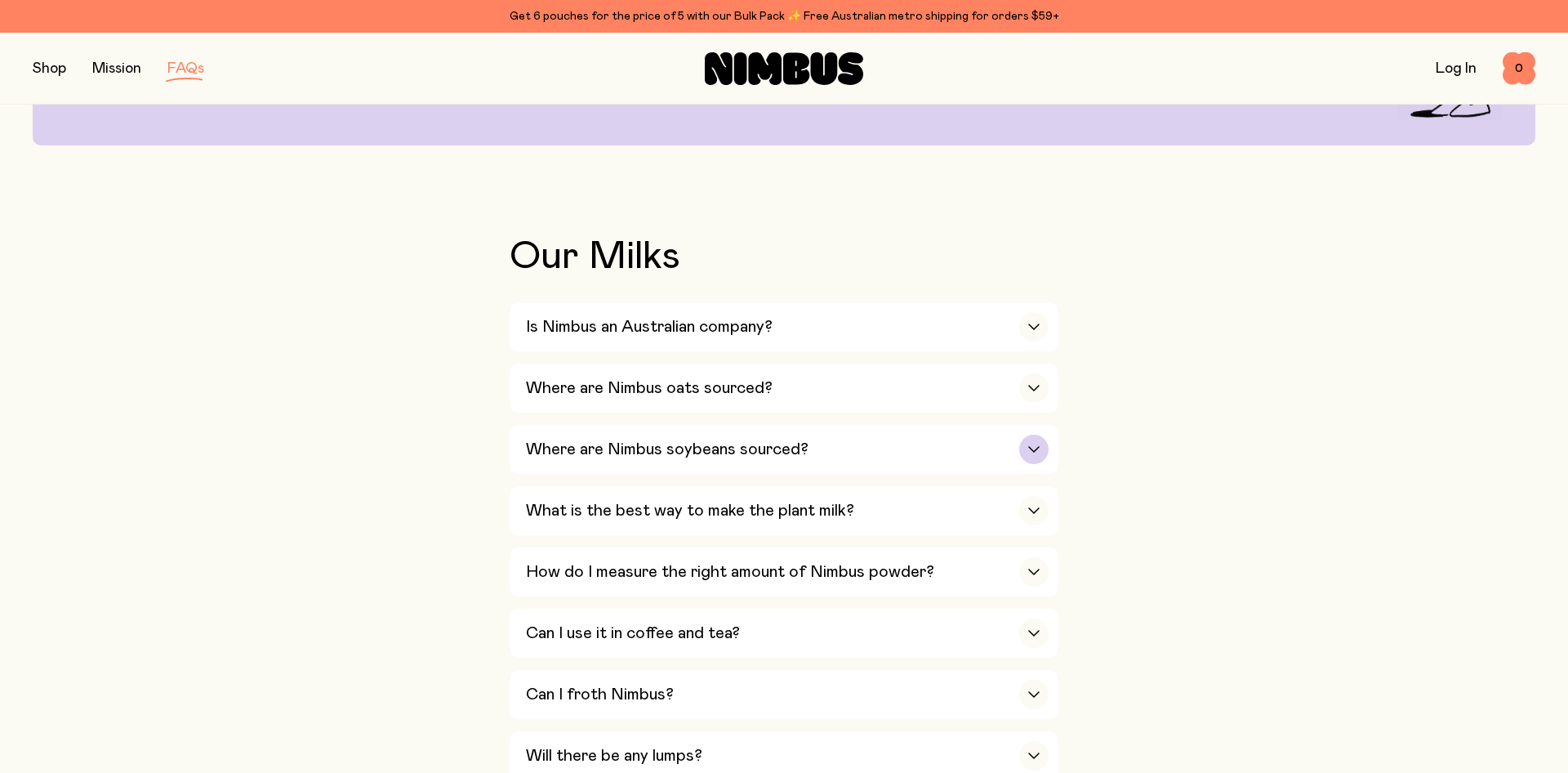
click at [828, 466] on div "Where are Nimbus soybeans sourced?" at bounding box center [787, 449] width 523 height 49
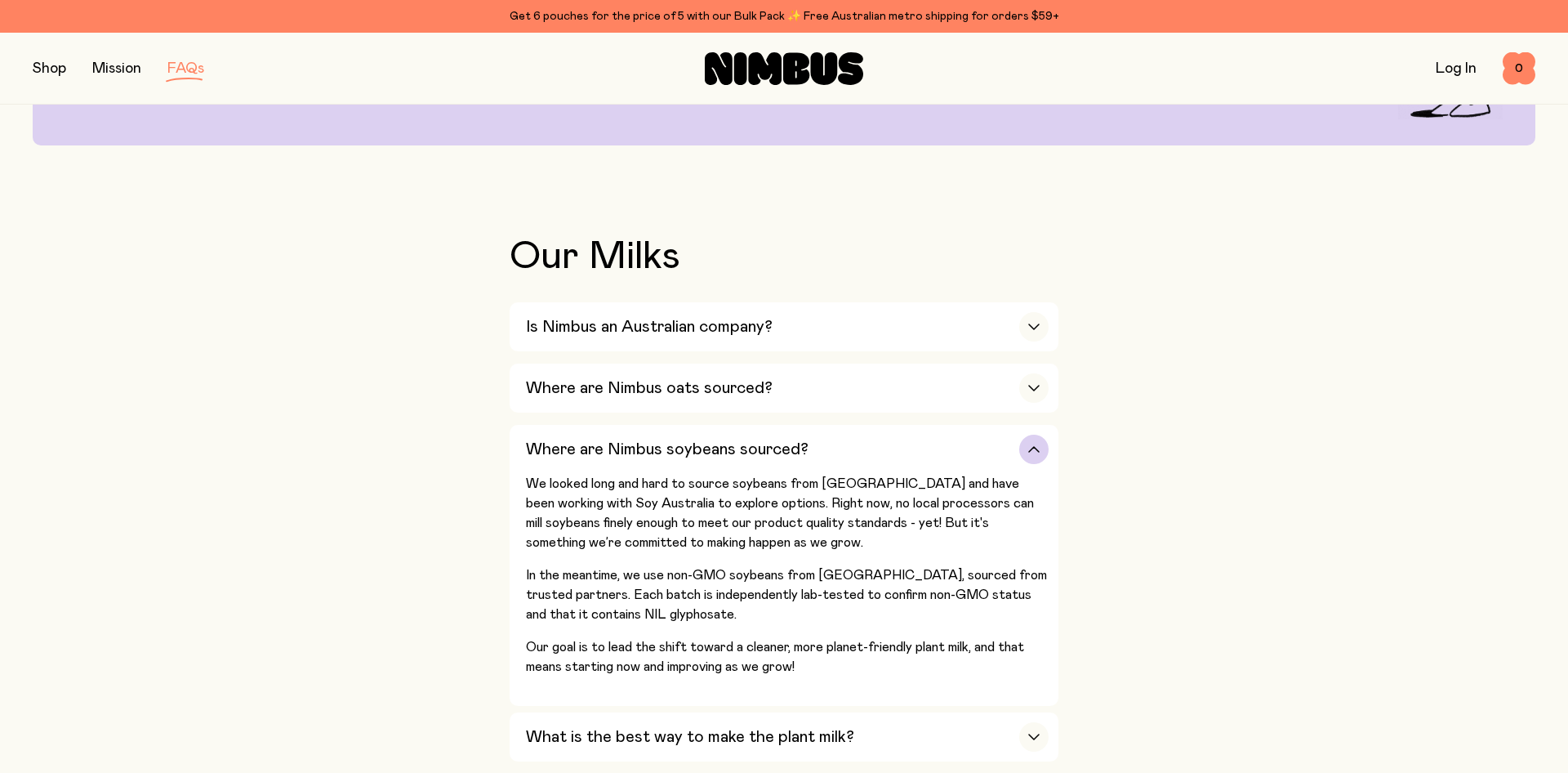
drag, startPoint x: 685, startPoint y: 476, endPoint x: 784, endPoint y: 488, distance: 99.7
click at [784, 488] on p "We looked long and hard to source soybeans from [GEOGRAPHIC_DATA] and have been…" at bounding box center [787, 513] width 523 height 79
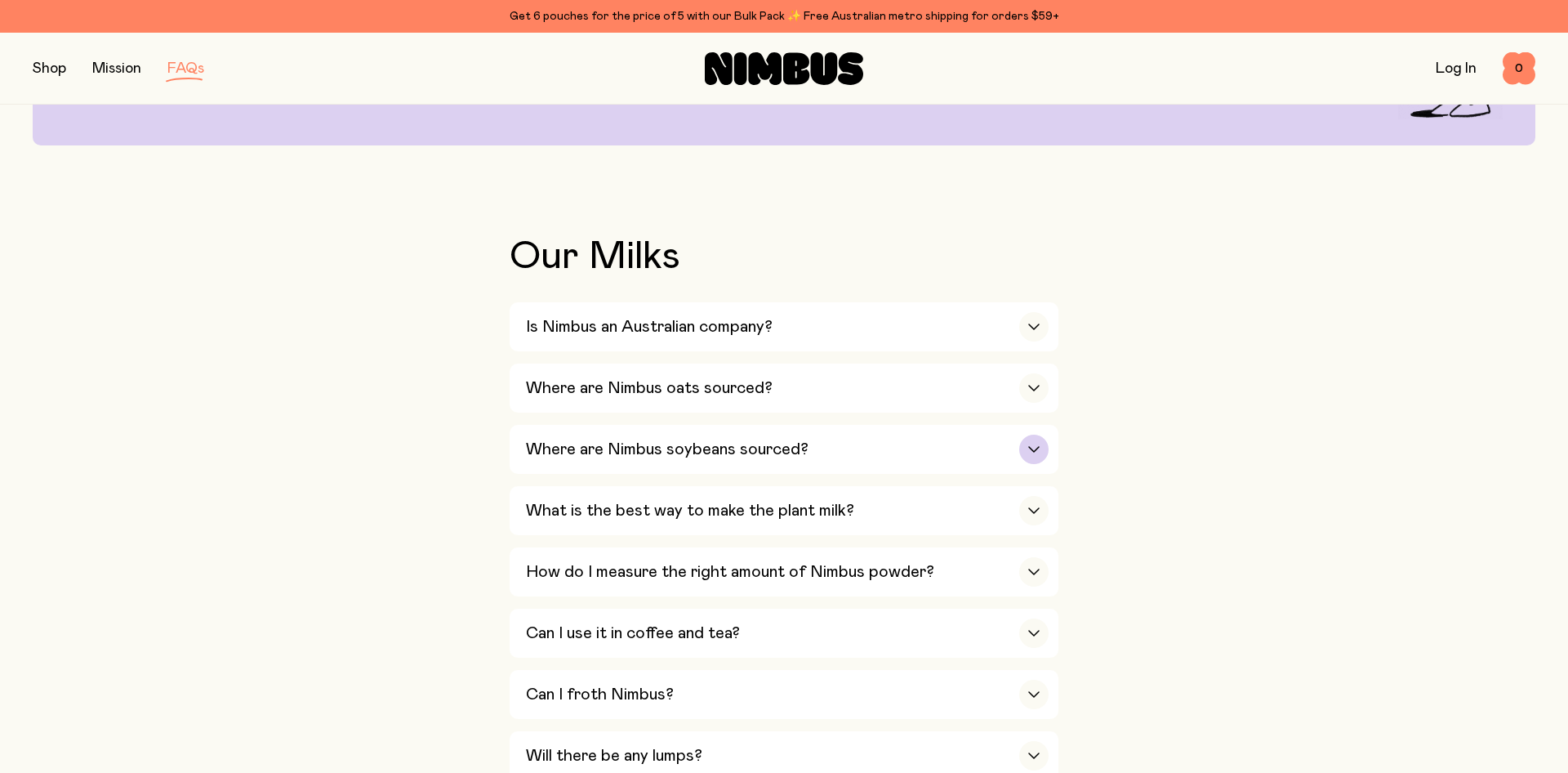
click at [657, 442] on h3 "Where are Nimbus soybeans sourced?" at bounding box center [666, 449] width 282 height 19
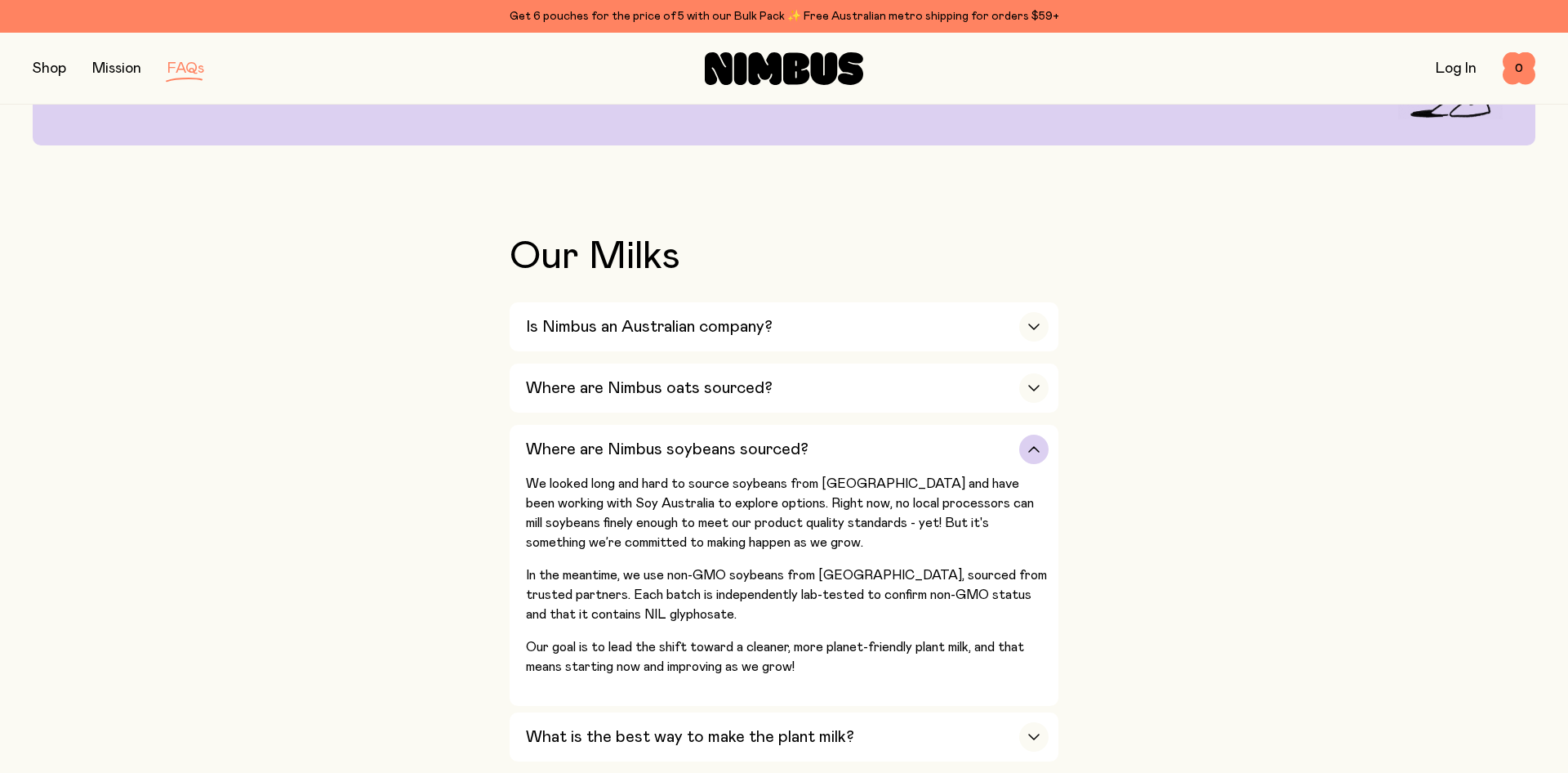
click at [715, 444] on h3 "Where are Nimbus soybeans sourced?" at bounding box center [666, 449] width 282 height 19
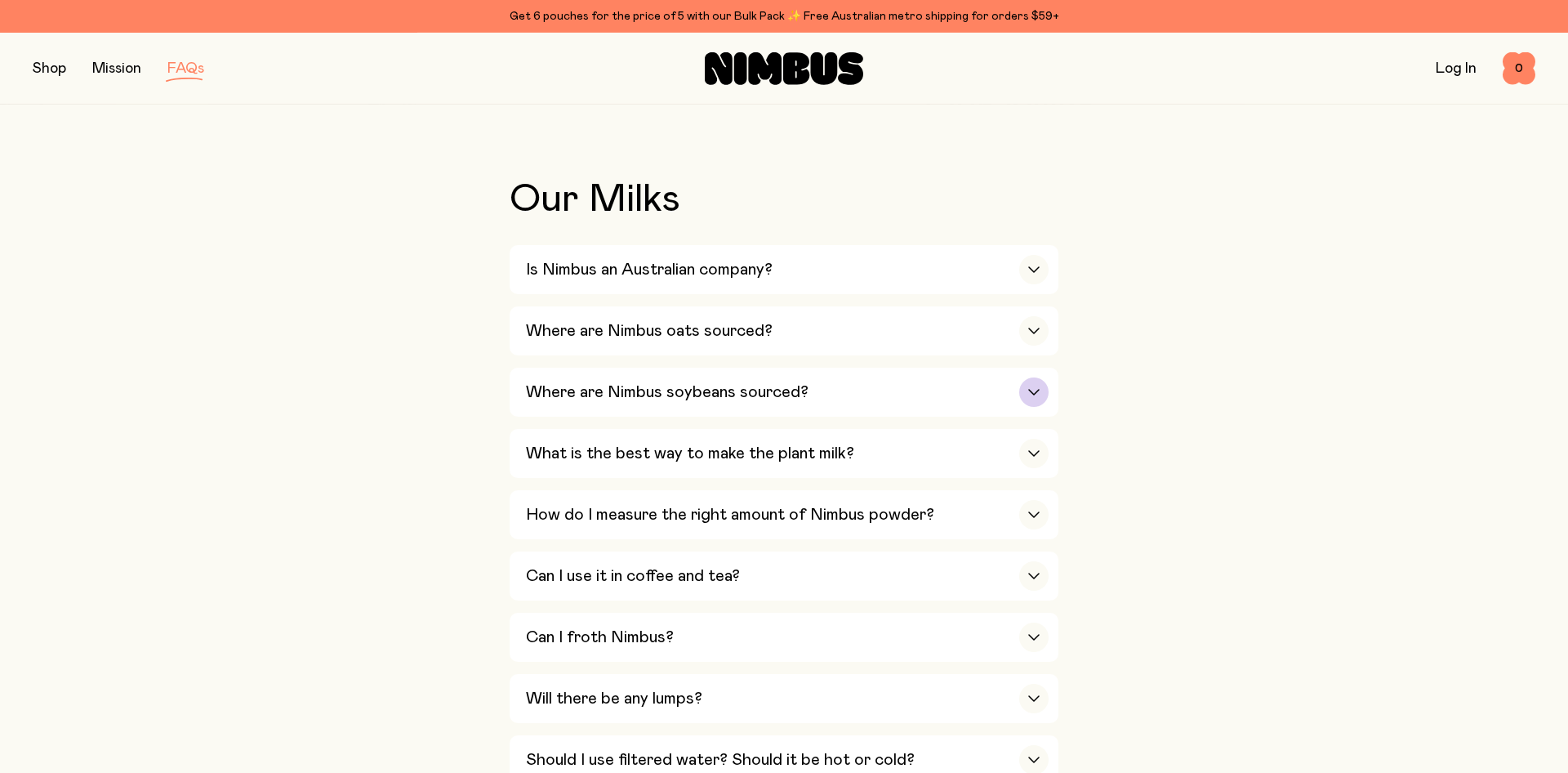
scroll to position [333, 0]
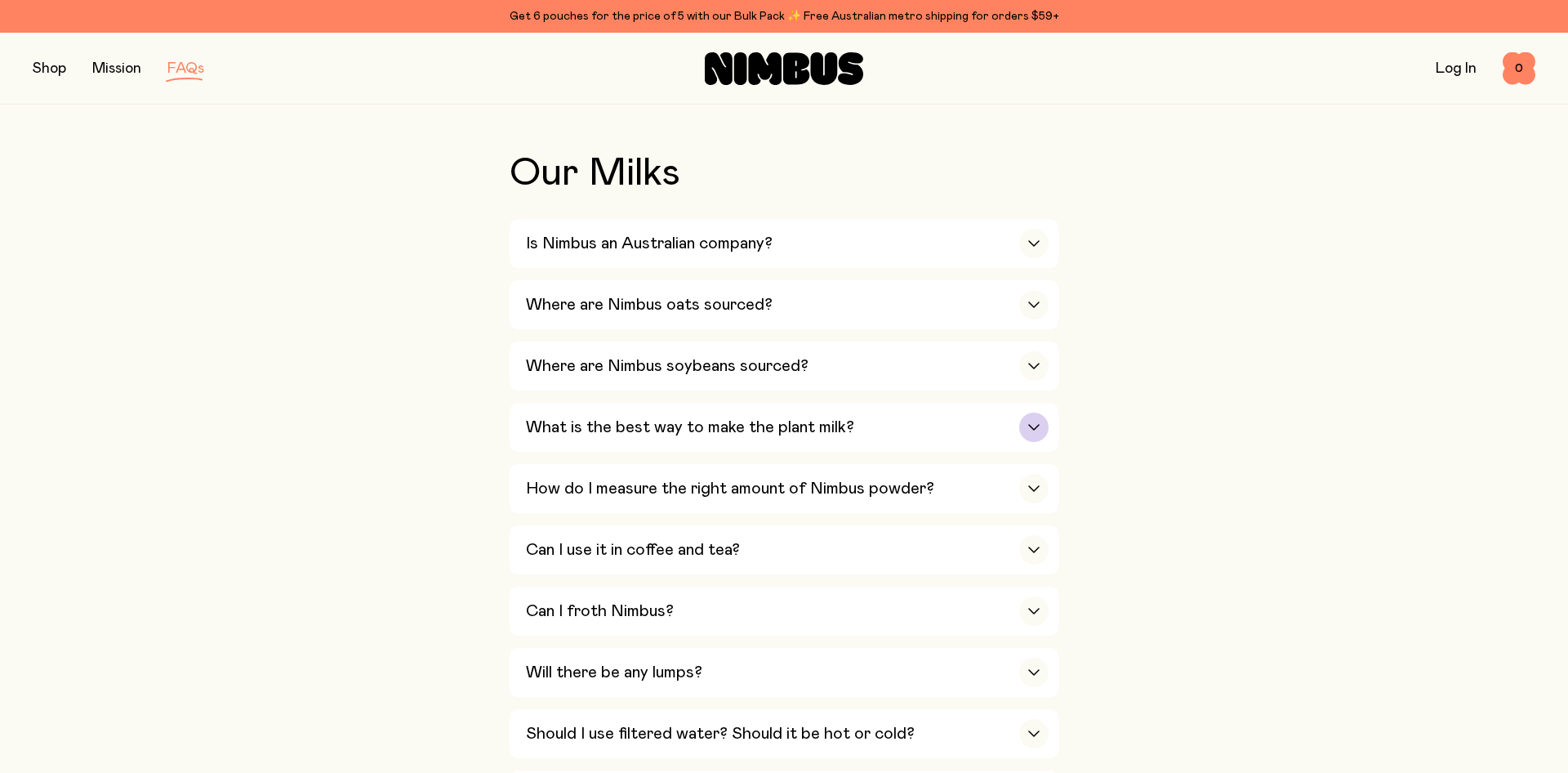
click at [722, 436] on div "What is the best way to make the plant milk?" at bounding box center [787, 427] width 523 height 49
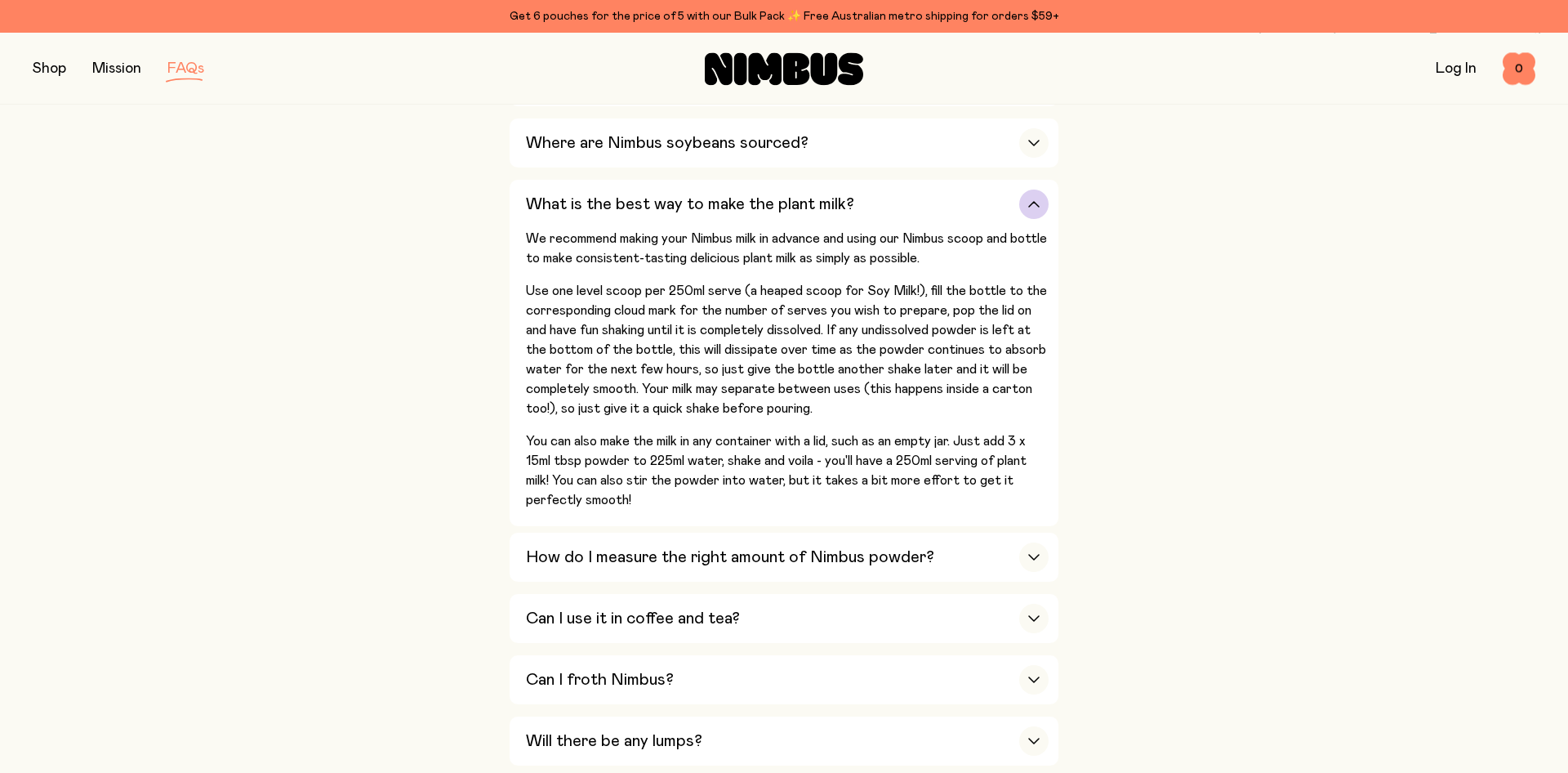
scroll to position [583, 0]
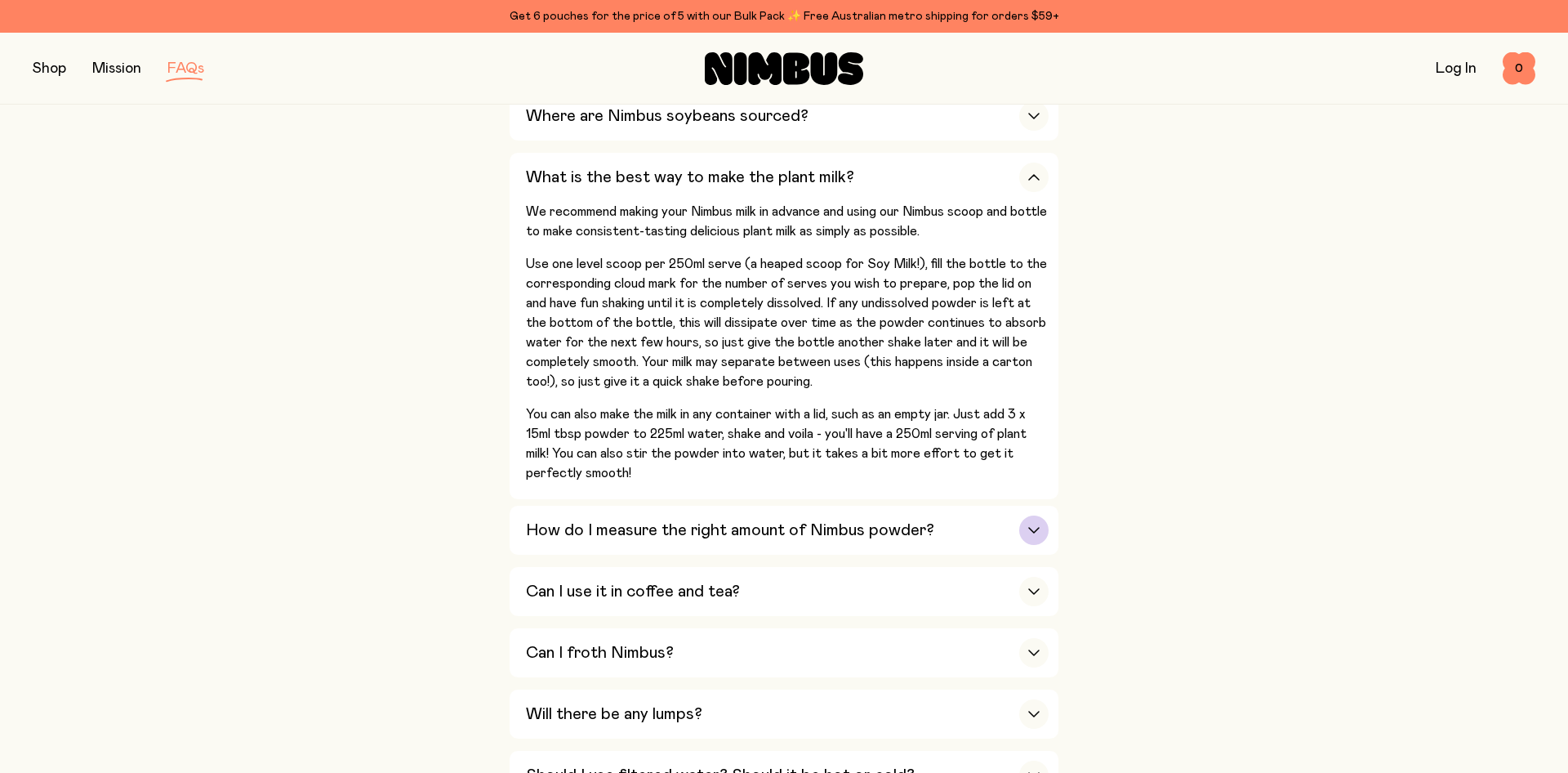
click at [784, 520] on h3 "How do I measure the right amount of Nimbus powder?" at bounding box center [729, 530] width 408 height 19
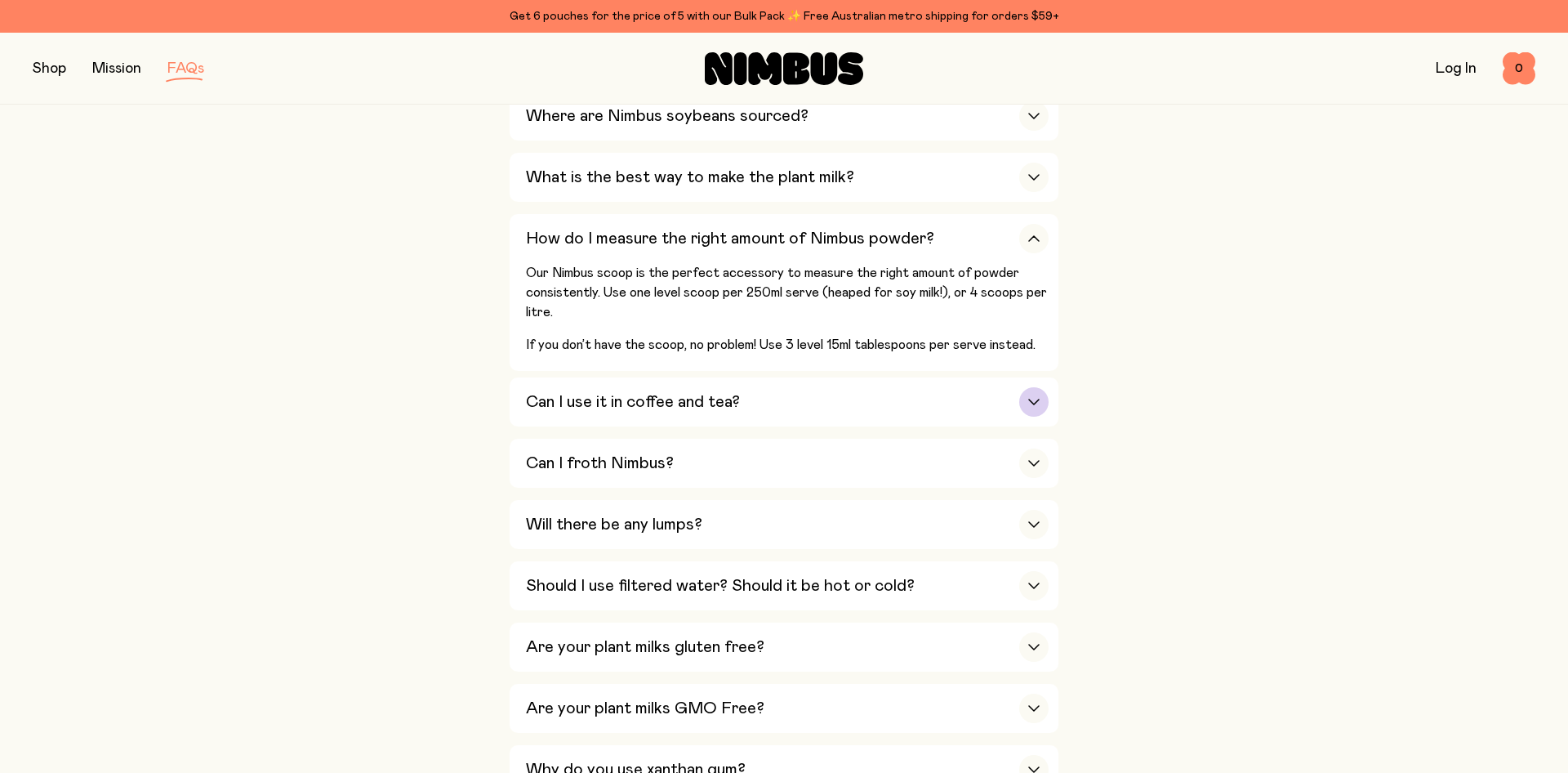
click at [753, 411] on div "Can I use it in coffee and tea?" at bounding box center [787, 402] width 523 height 49
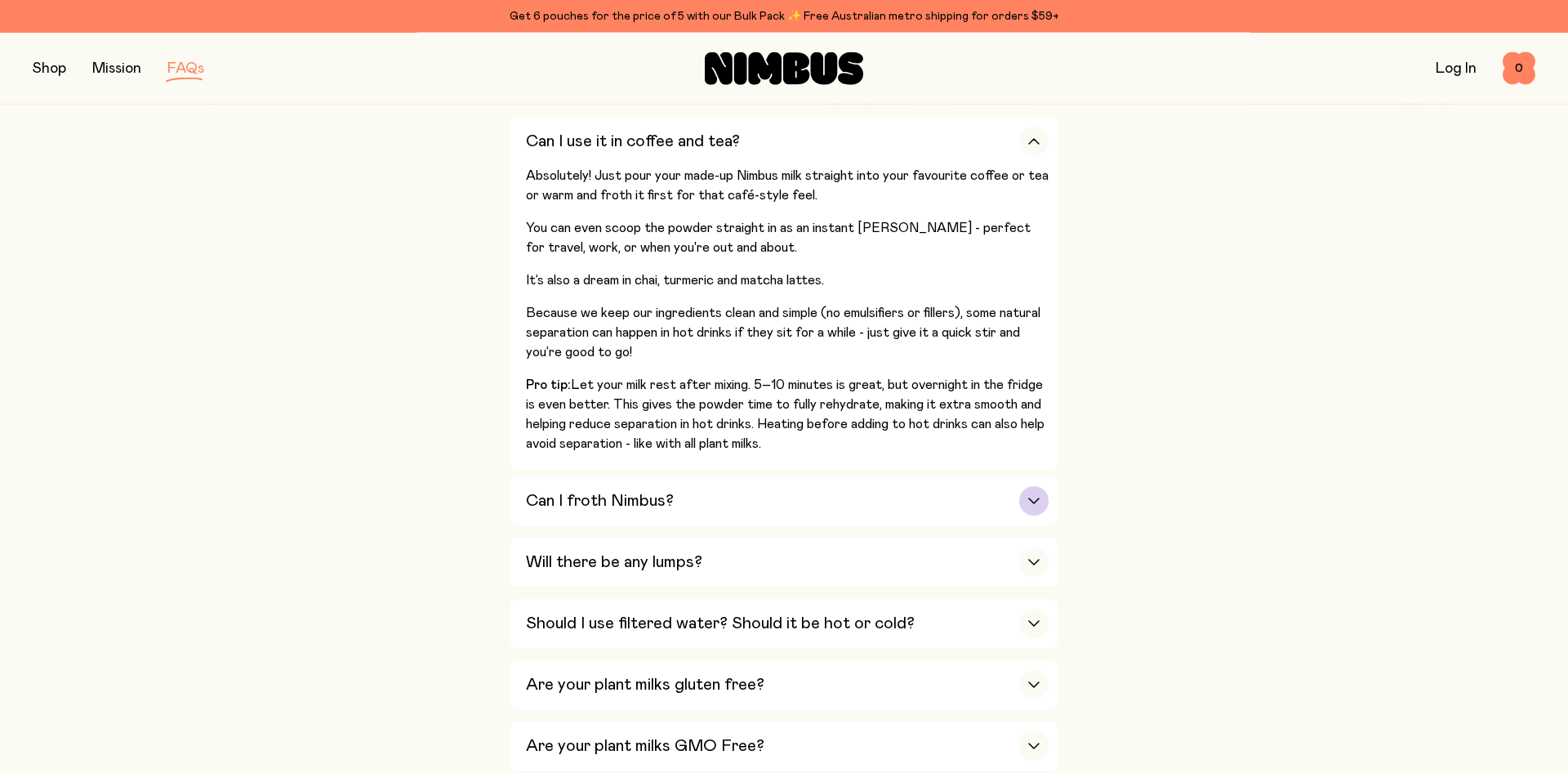
scroll to position [750, 0]
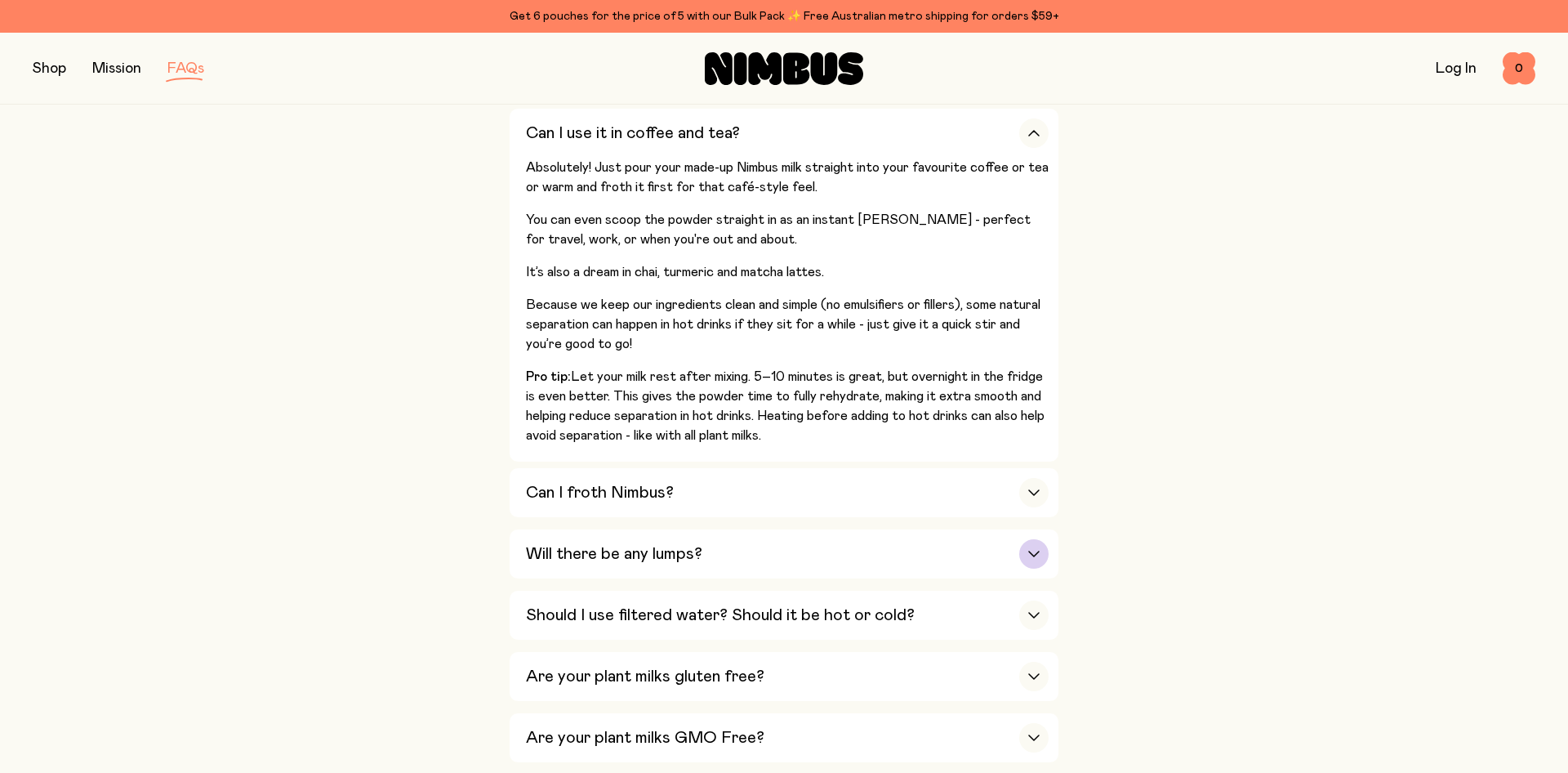
click at [719, 550] on div "Will there be any lumps?" at bounding box center [787, 554] width 523 height 49
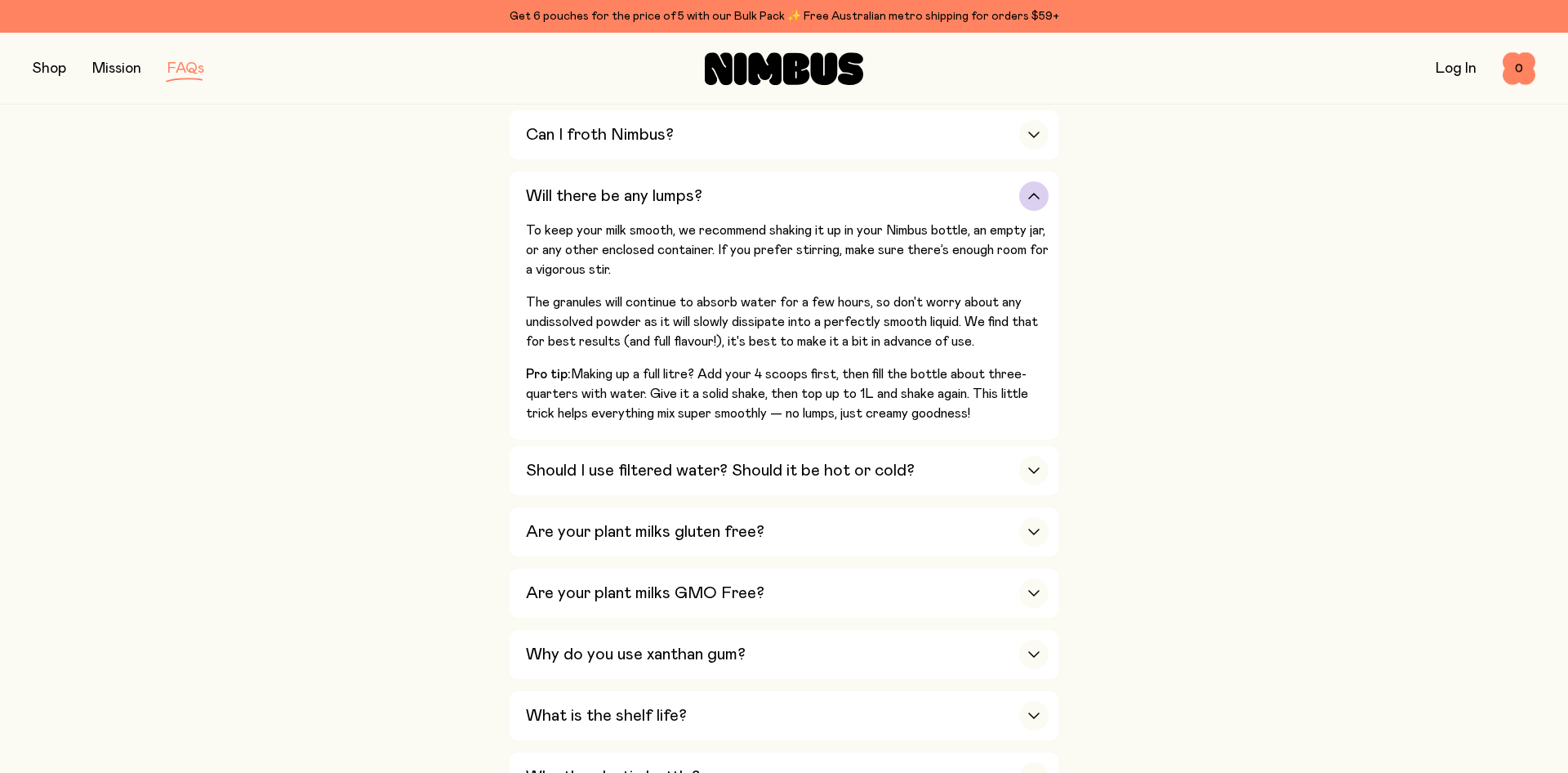
scroll to position [833, 0]
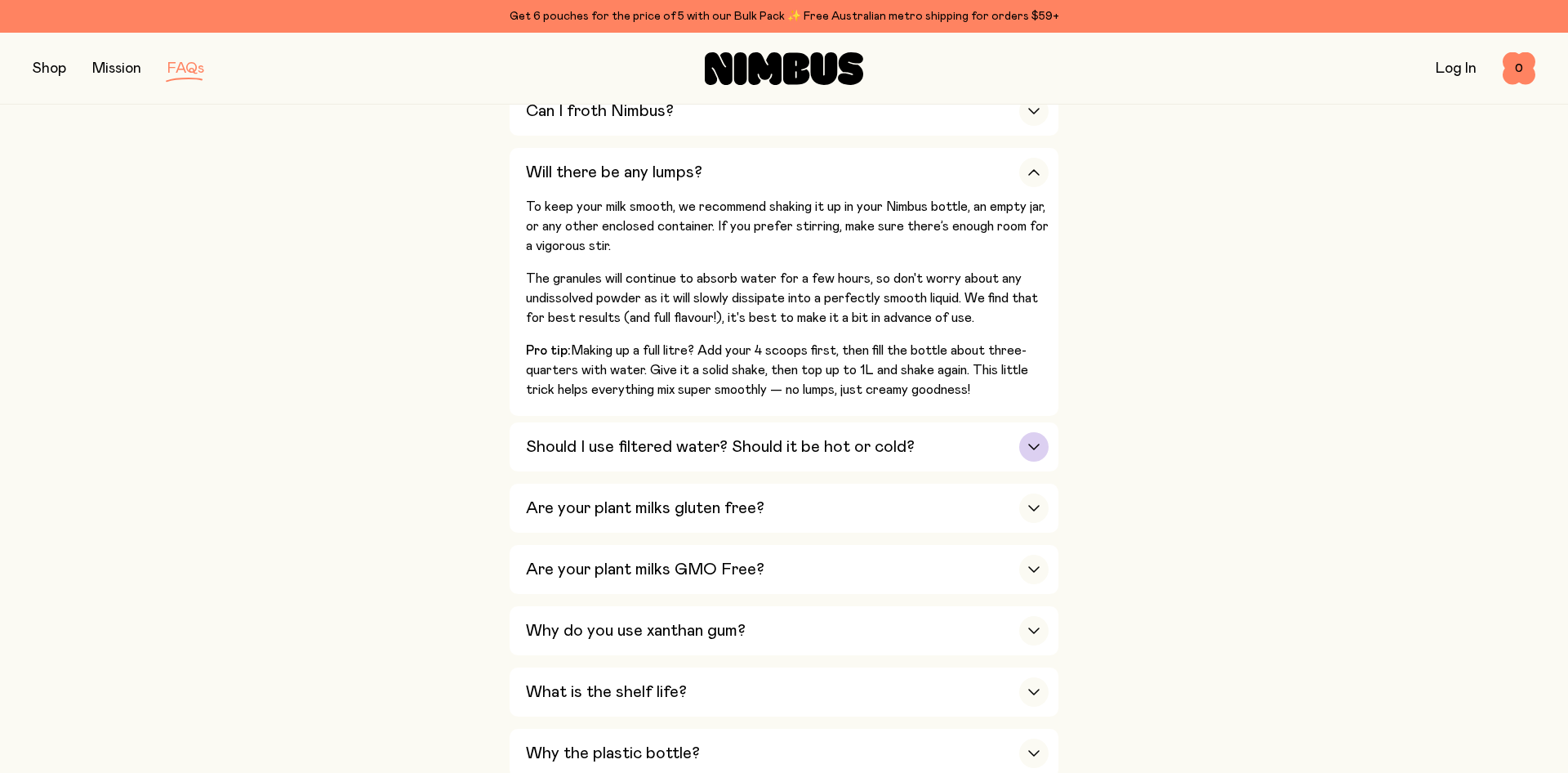
click at [723, 440] on h3 "Should I use filtered water? Should it be hot or cold?" at bounding box center [720, 446] width 389 height 19
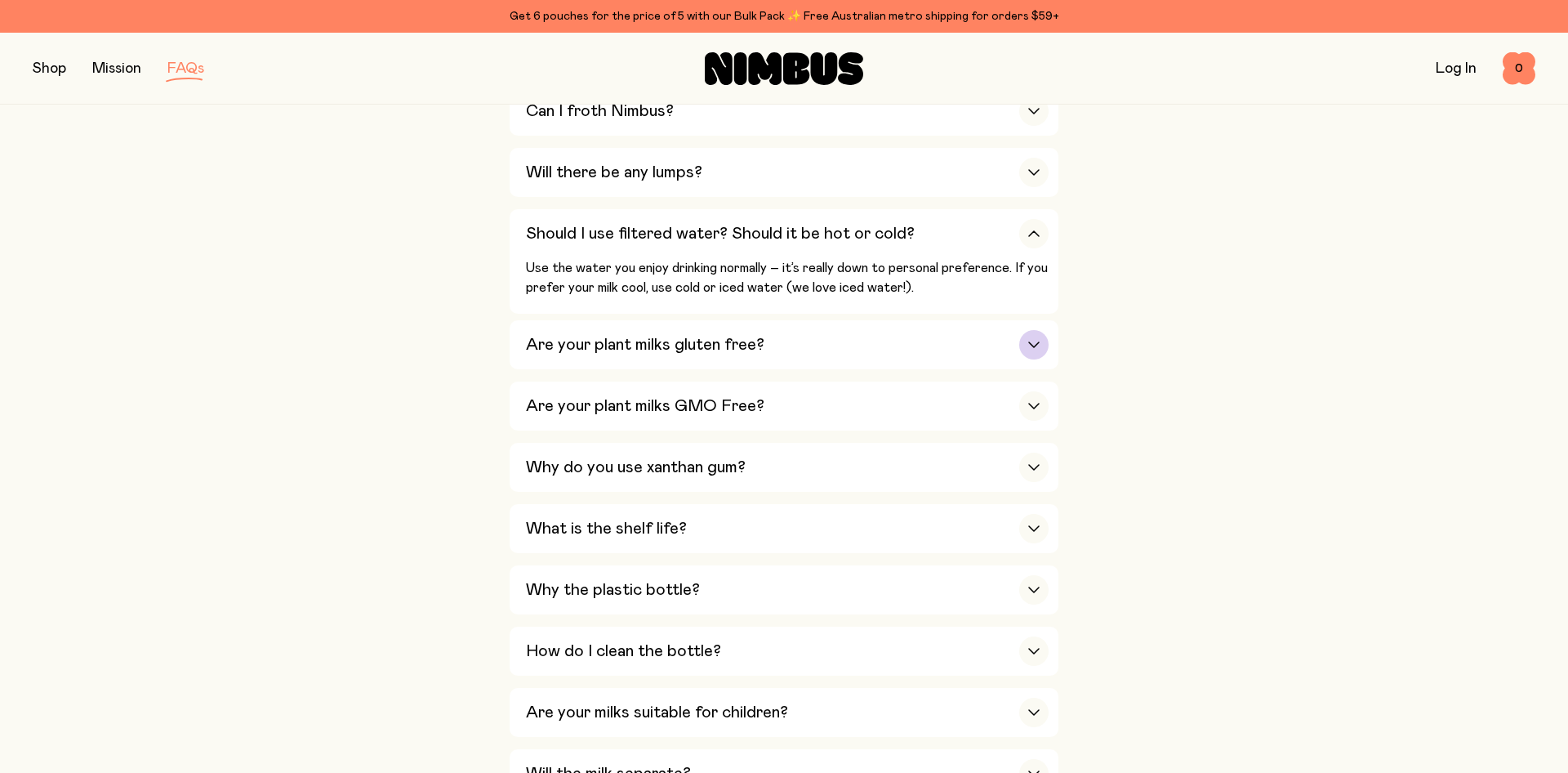
click at [729, 354] on div "Are your plant milks gluten free?" at bounding box center [787, 344] width 523 height 49
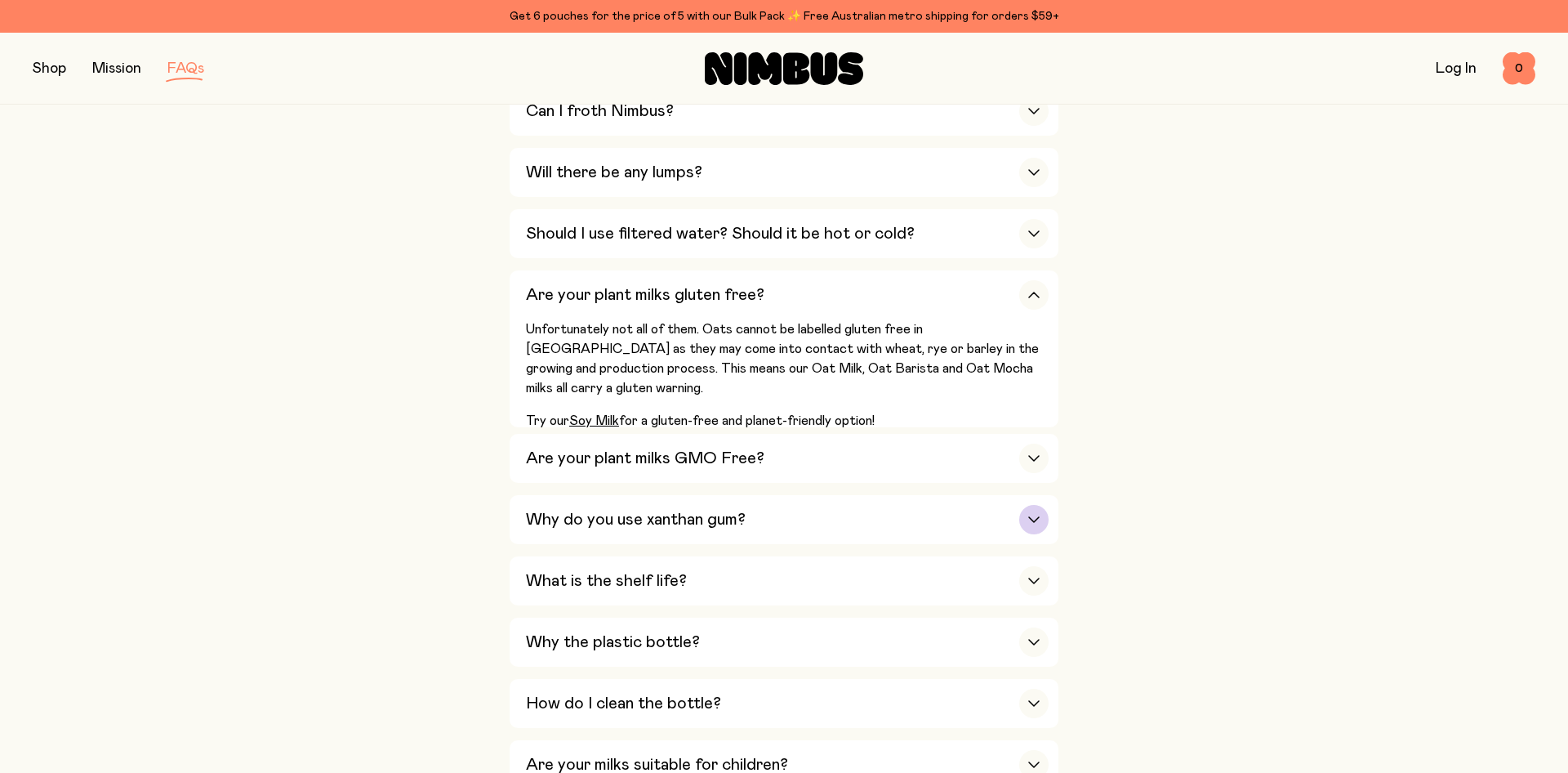
click at [744, 522] on h3 "Why do you use xanthan gum?" at bounding box center [635, 519] width 219 height 19
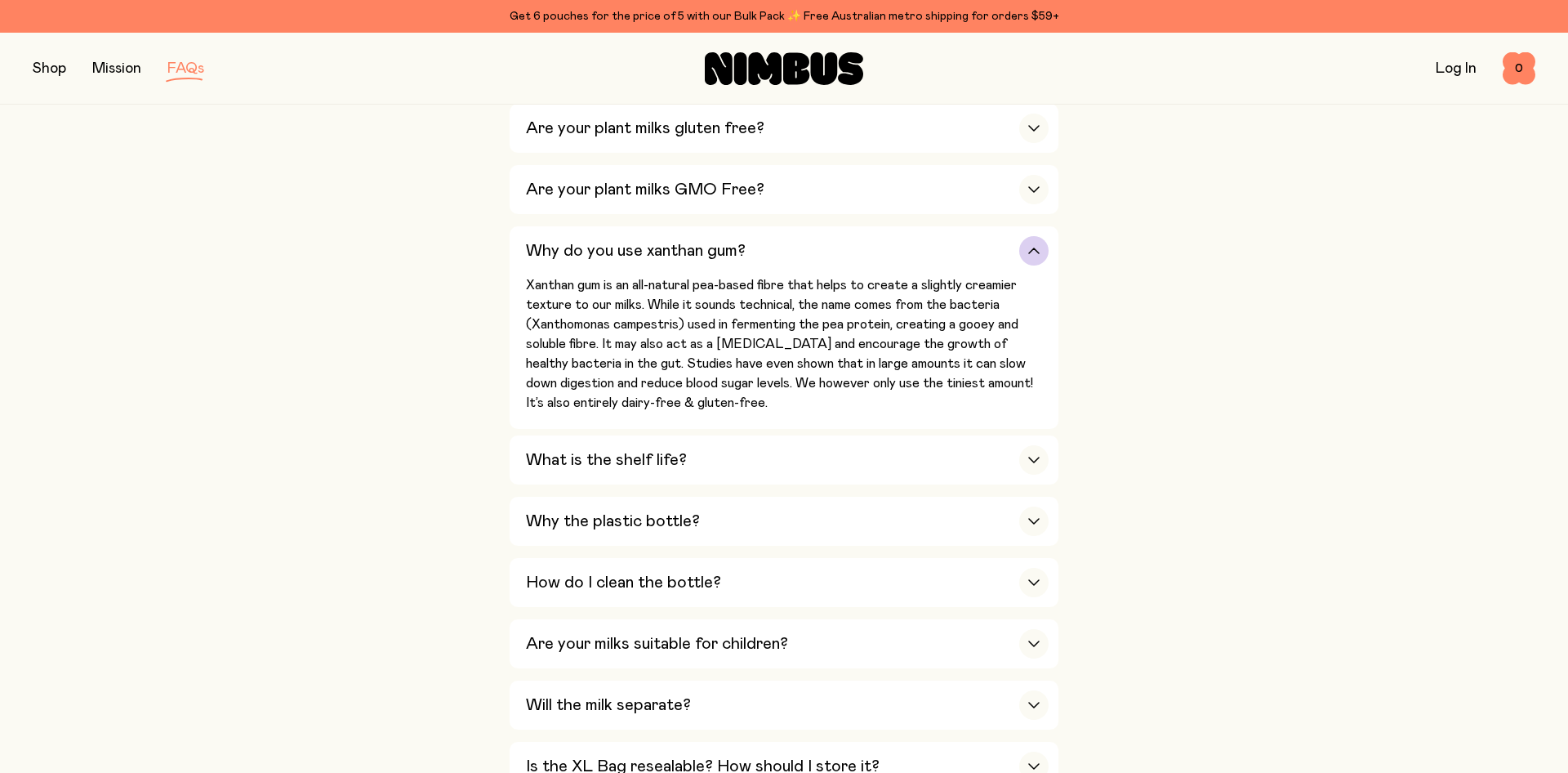
scroll to position [1083, 0]
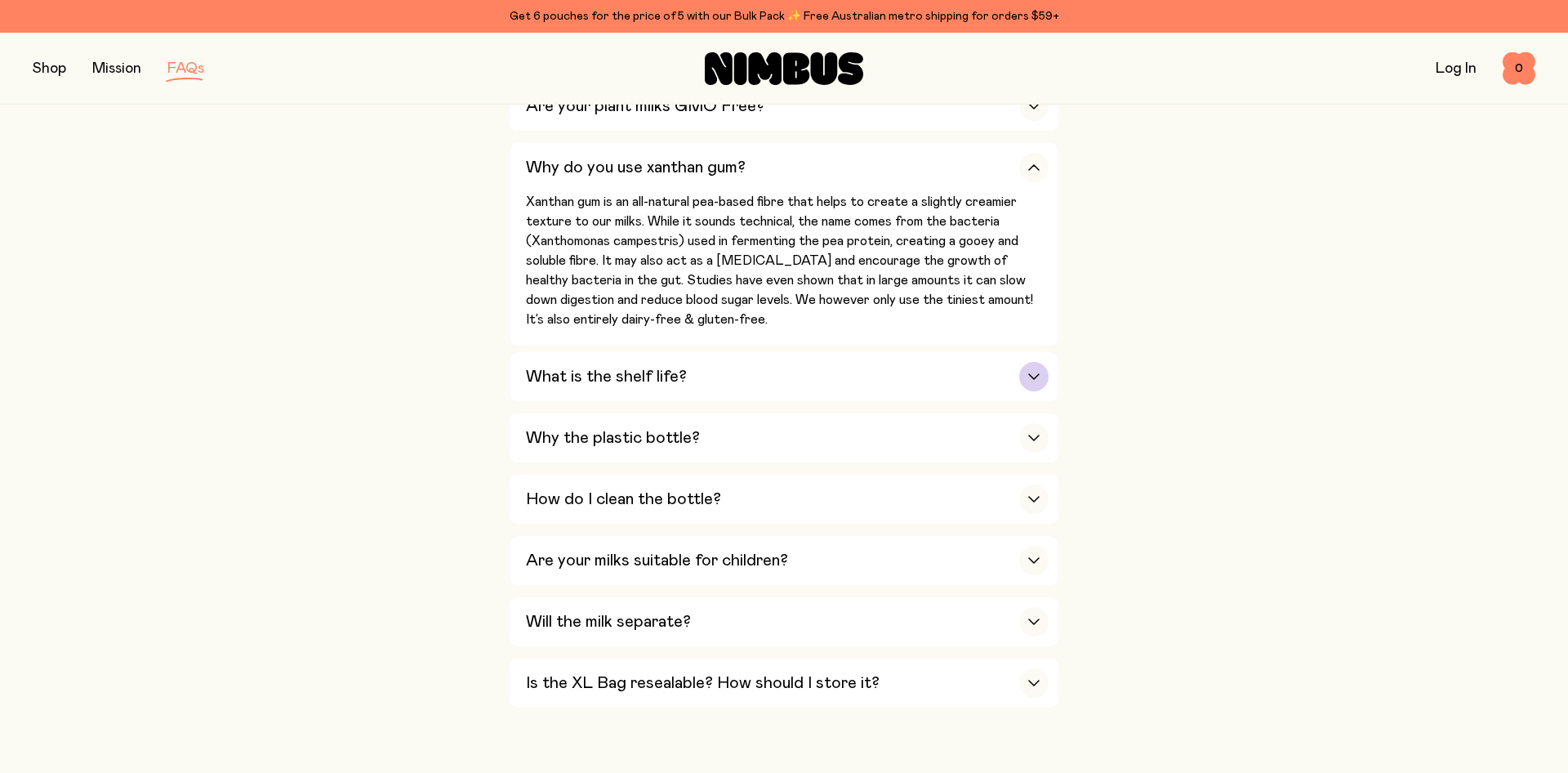
click at [709, 380] on div "What is the shelf life?" at bounding box center [787, 376] width 523 height 49
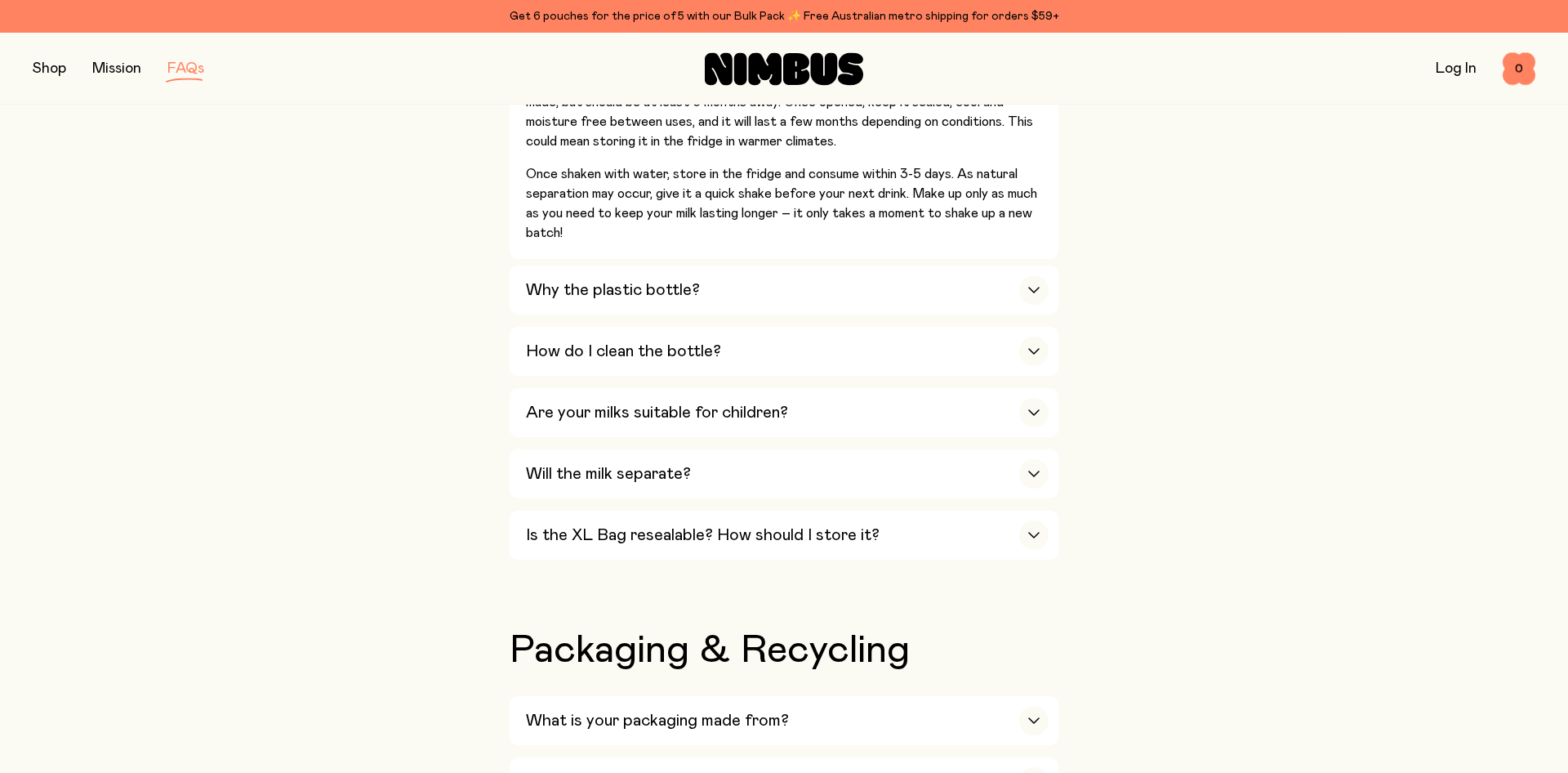
scroll to position [1333, 0]
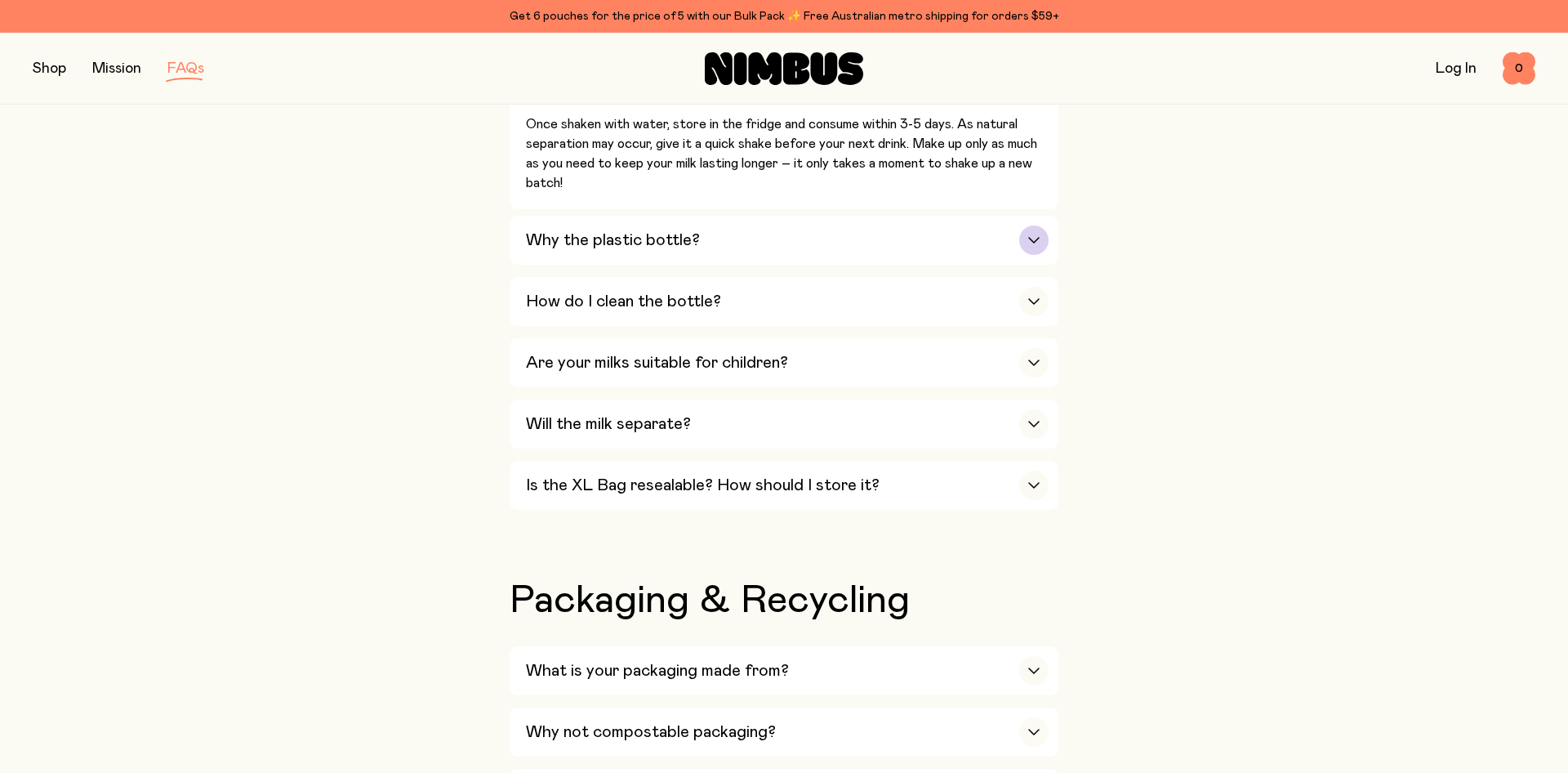
click at [683, 243] on div "Why the plastic bottle?" at bounding box center [787, 240] width 523 height 49
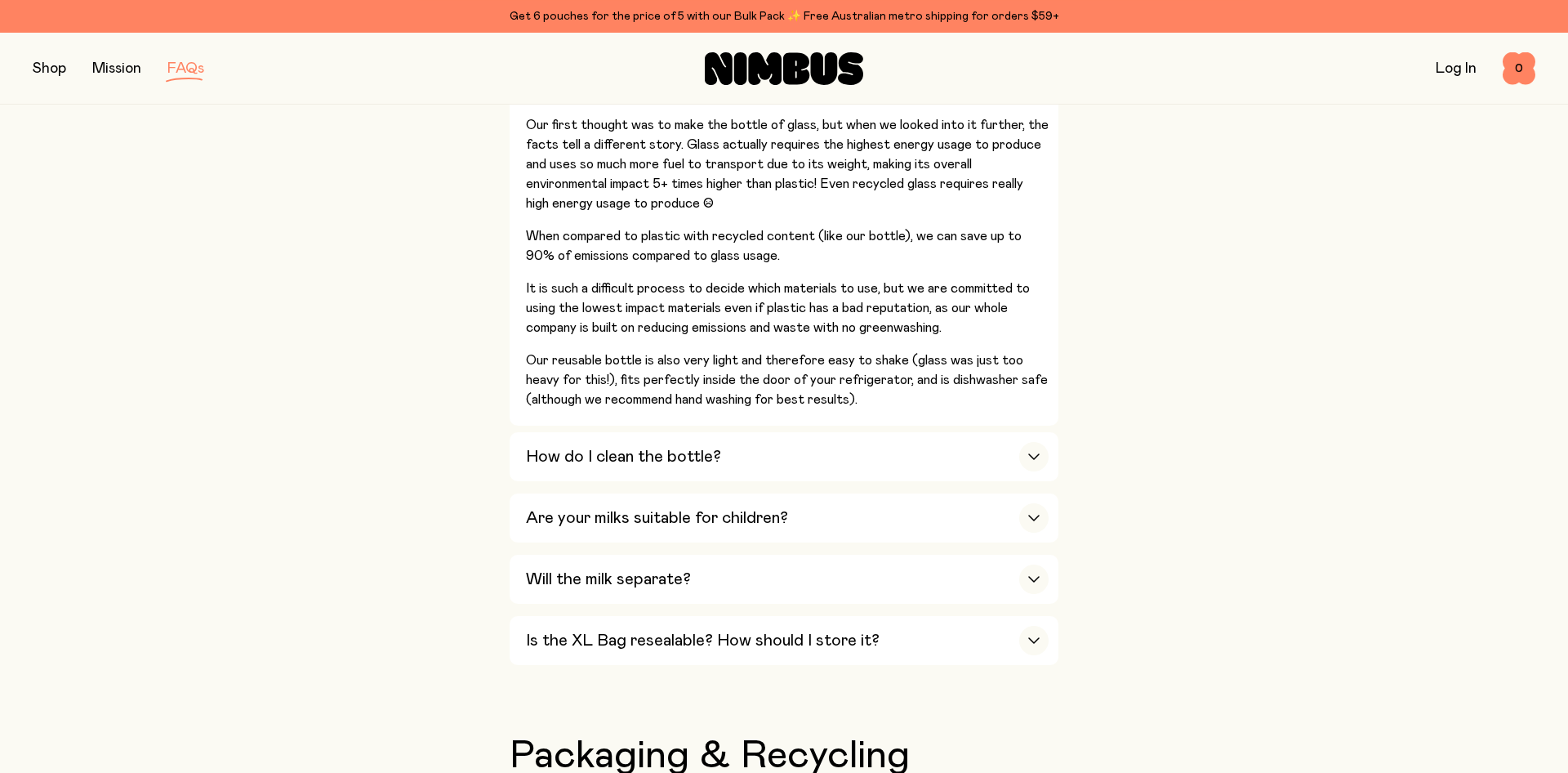
scroll to position [1416, 0]
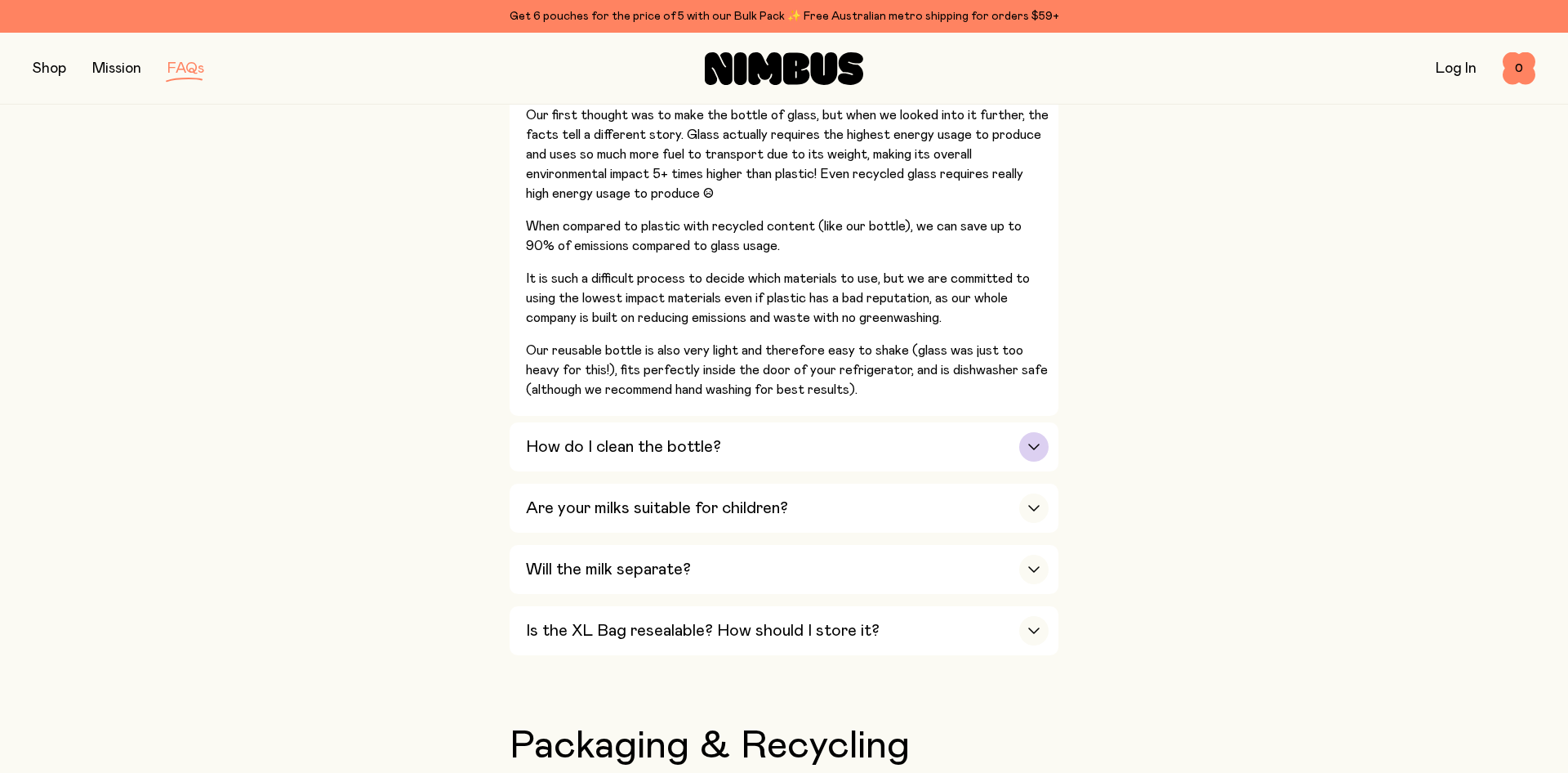
click at [641, 455] on div "How do I clean the bottle?" at bounding box center [787, 446] width 523 height 49
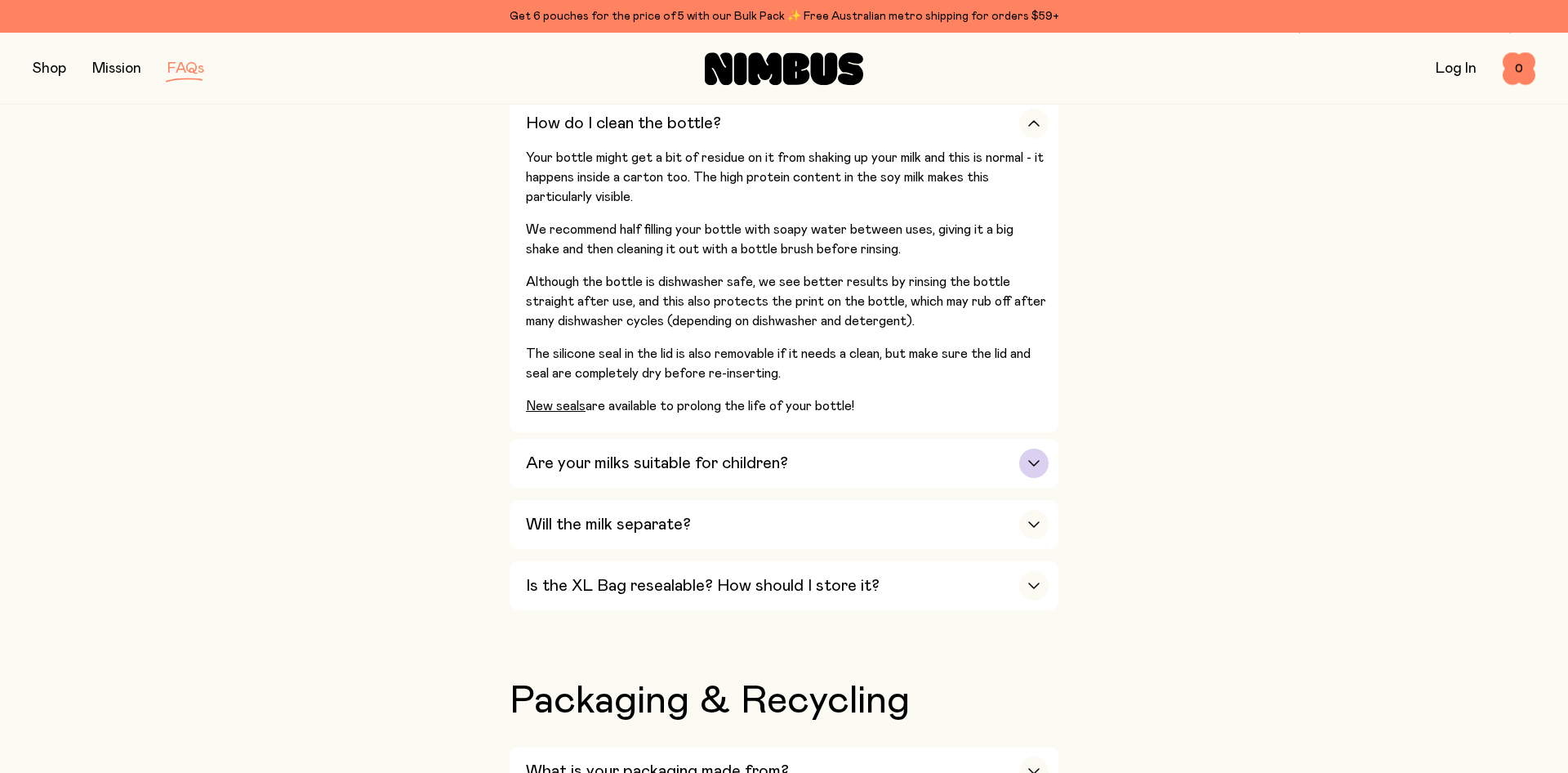
scroll to position [1333, 0]
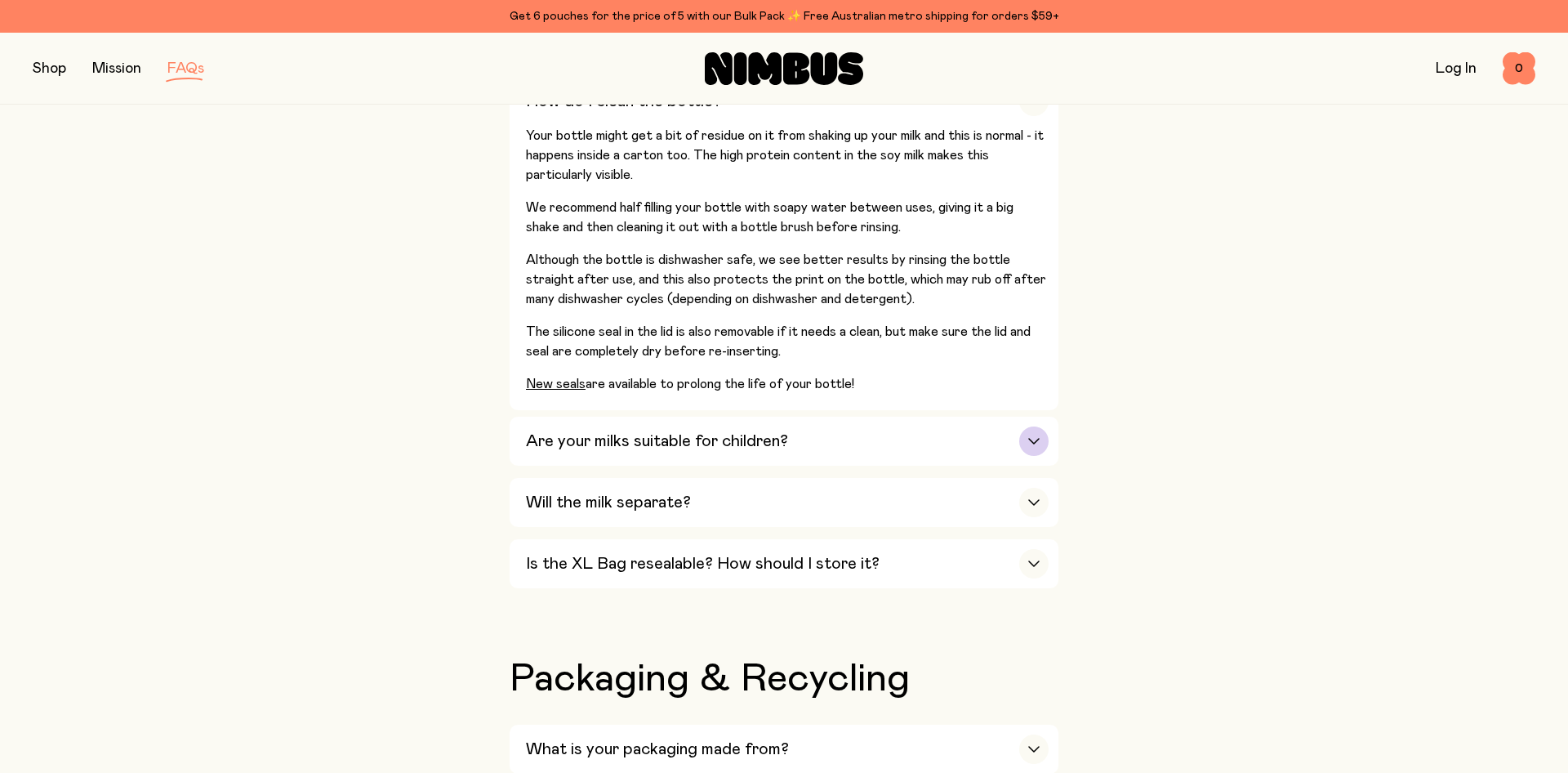
click at [801, 441] on div "Are your milks suitable for children?" at bounding box center [787, 441] width 523 height 49
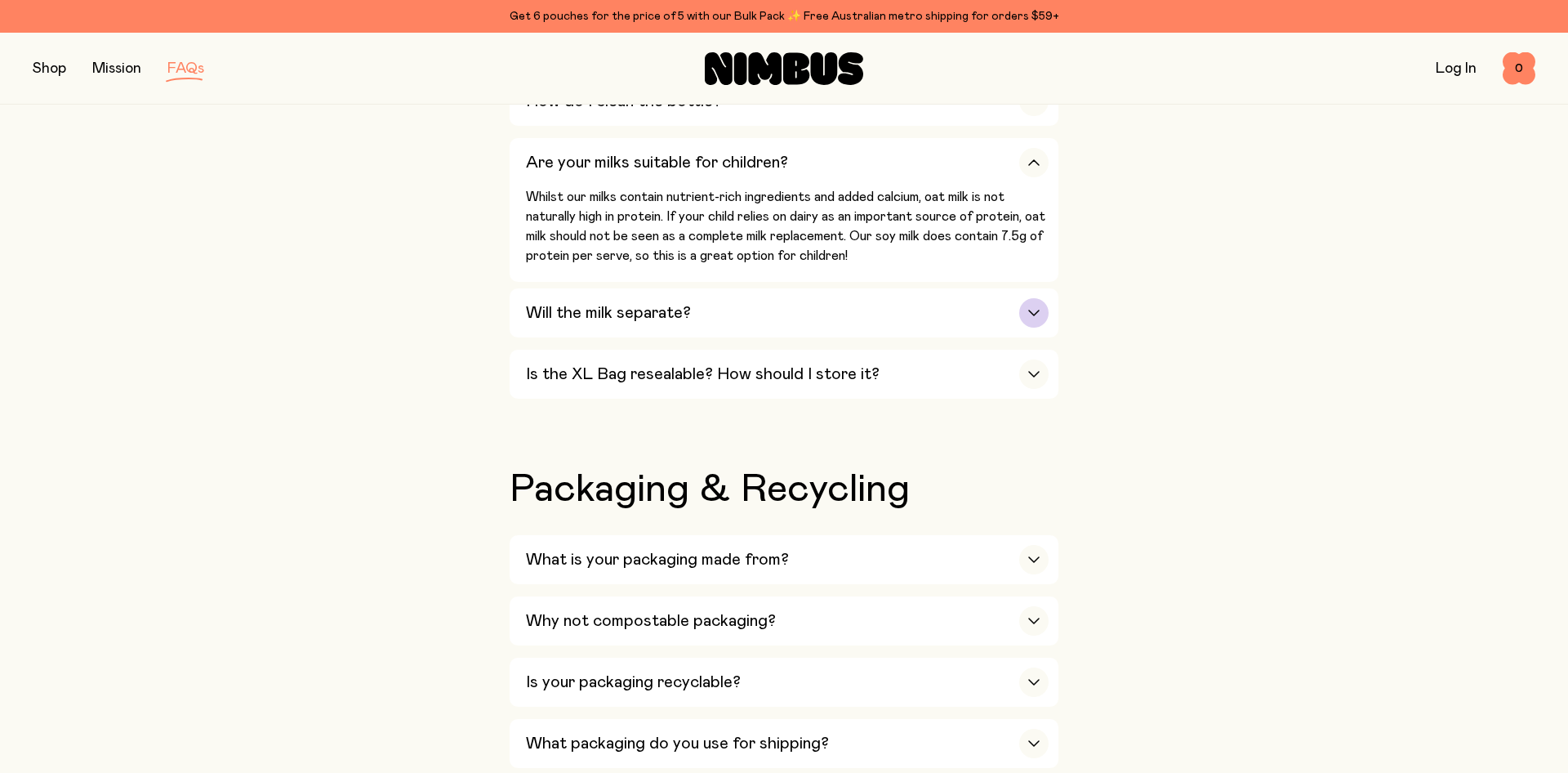
click at [748, 309] on div "Will the milk separate?" at bounding box center [787, 313] width 523 height 49
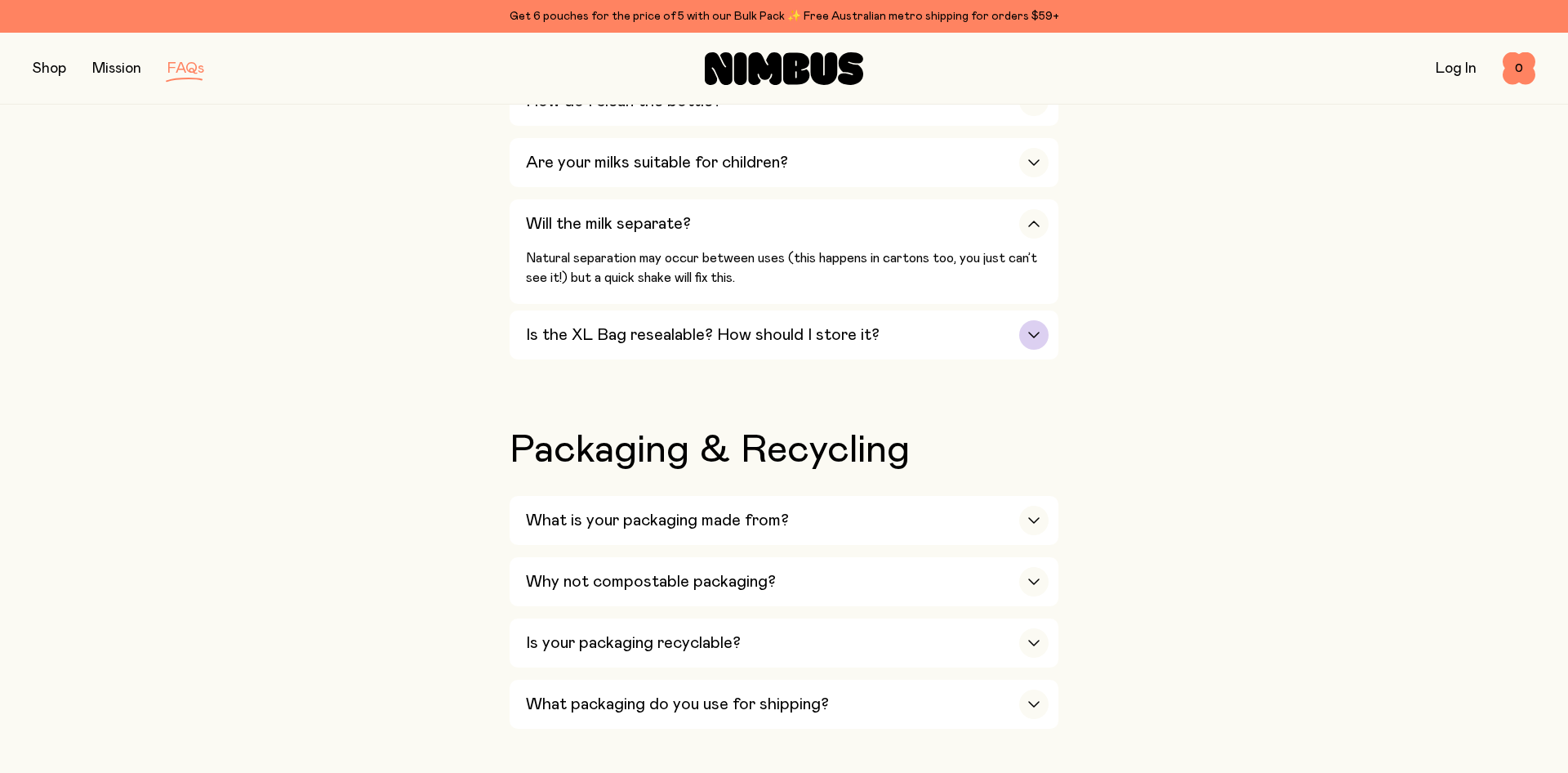
click at [754, 337] on div "Is the XL Bag resealable? How should I store it?" at bounding box center [787, 334] width 523 height 49
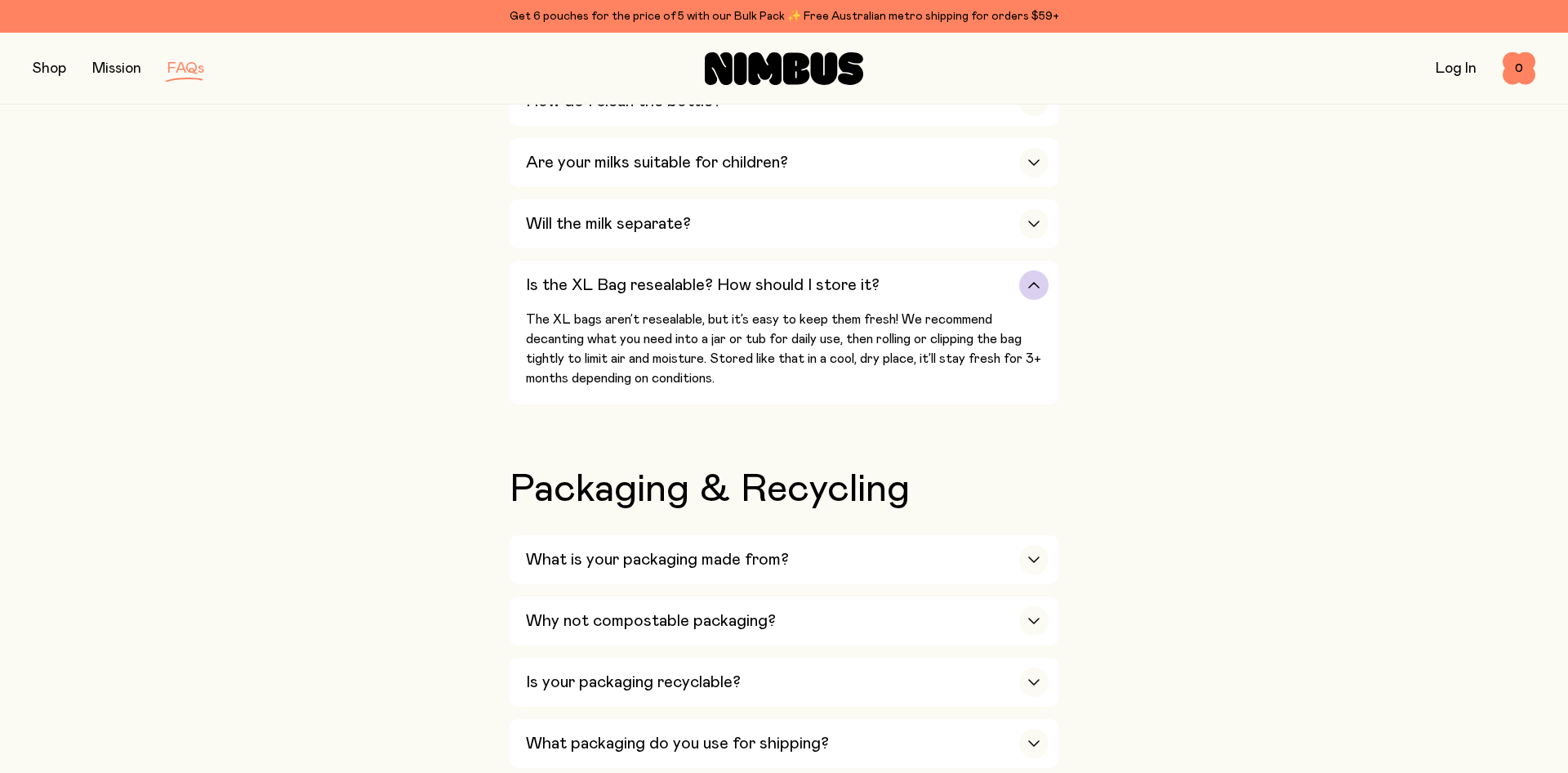
click at [658, 279] on h3 "Is the XL Bag resealable? How should I store it?" at bounding box center [703, 284] width 354 height 19
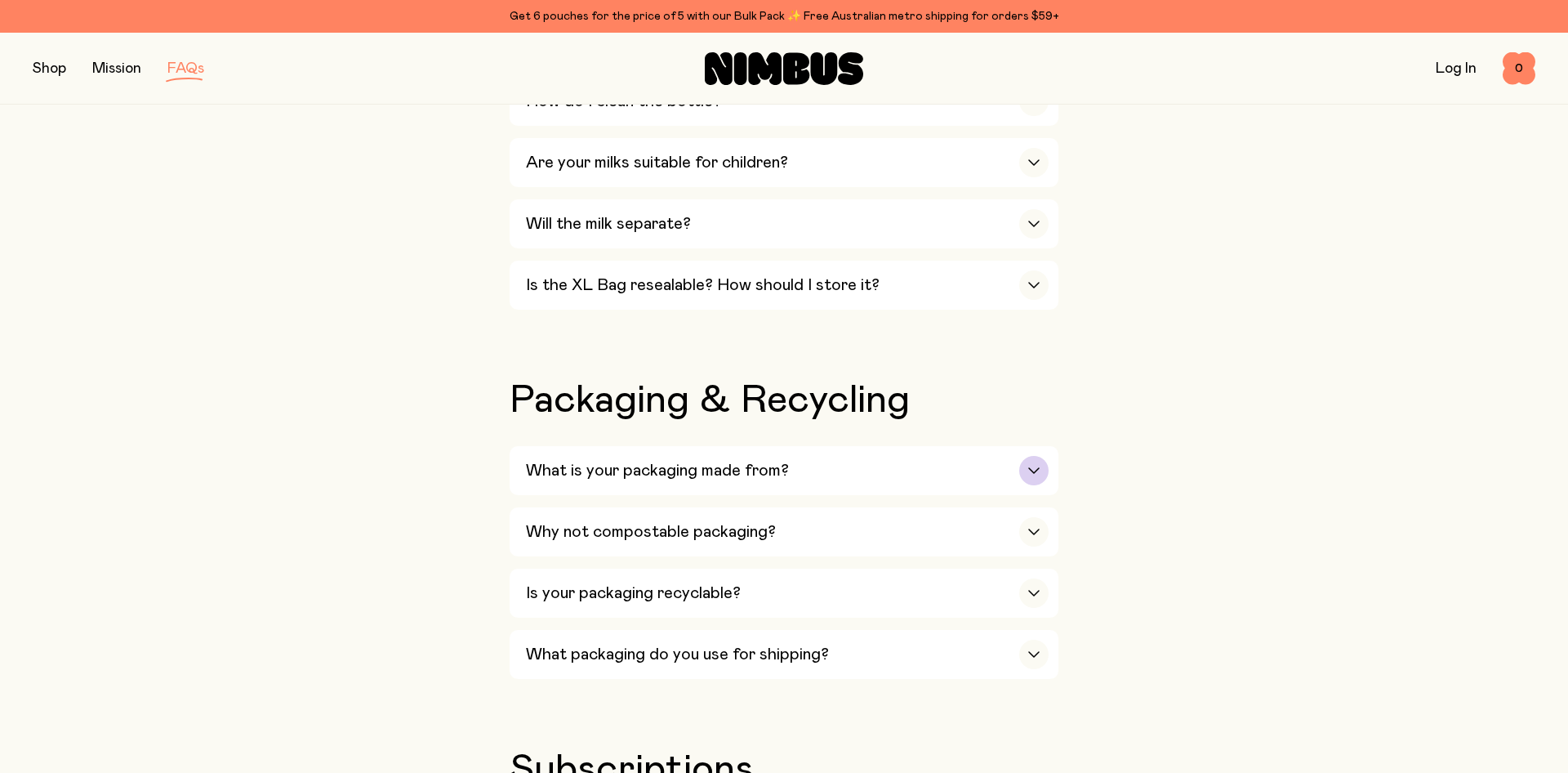
click at [767, 446] on div "What is your packaging made from?" at bounding box center [787, 470] width 523 height 49
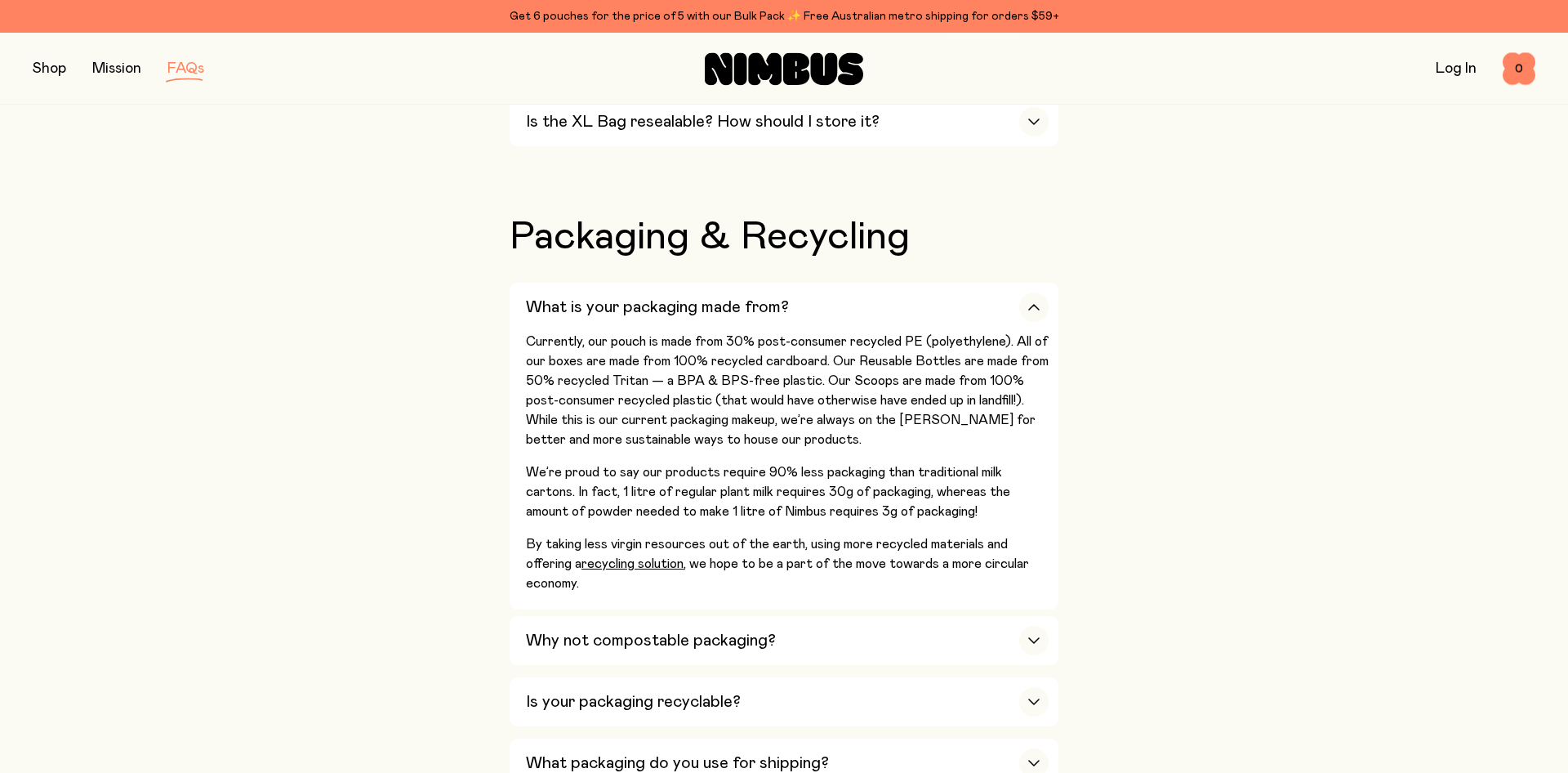
scroll to position [1500, 0]
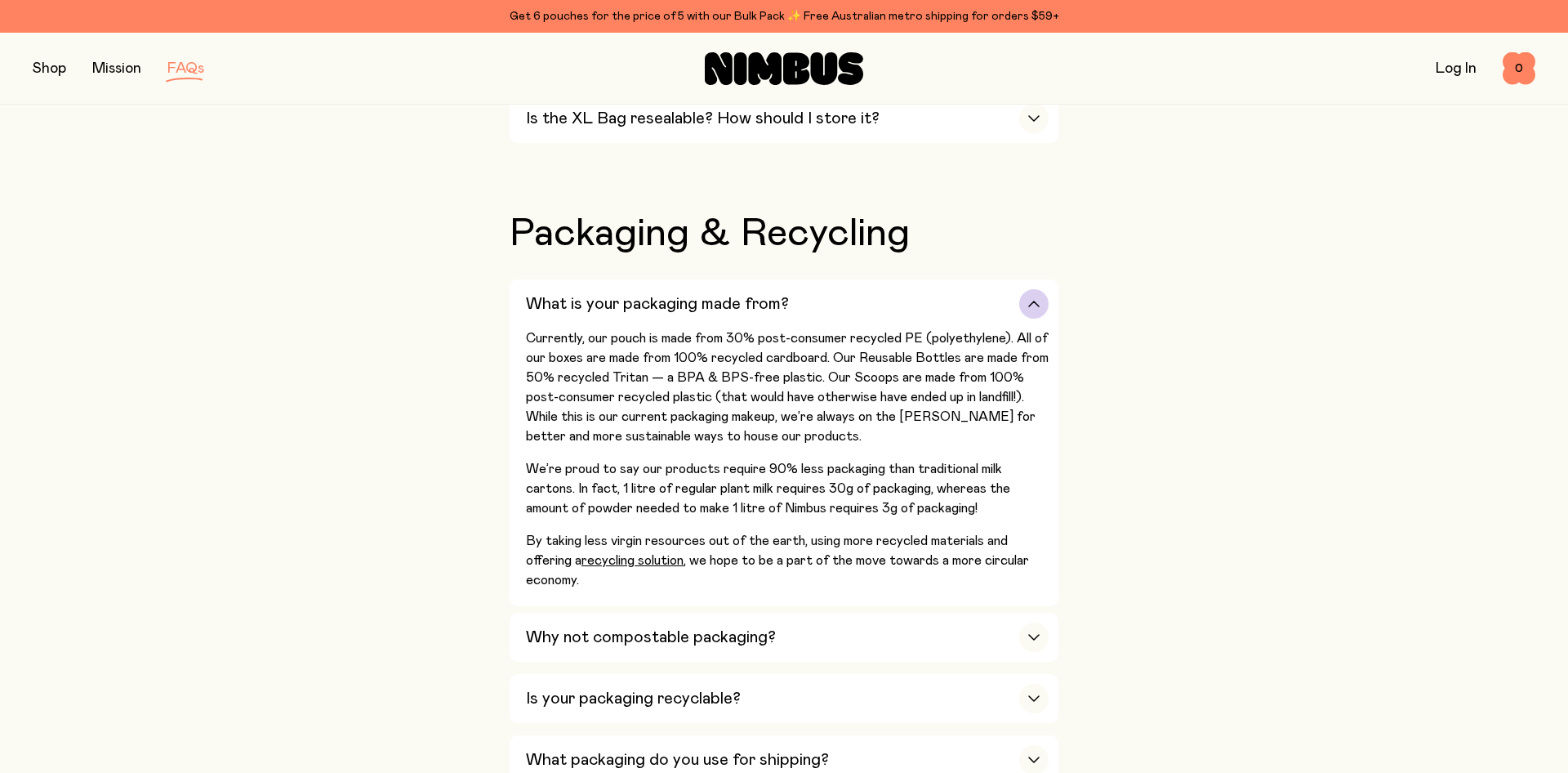
click at [729, 297] on h3 "What is your packaging made from?" at bounding box center [657, 304] width 263 height 19
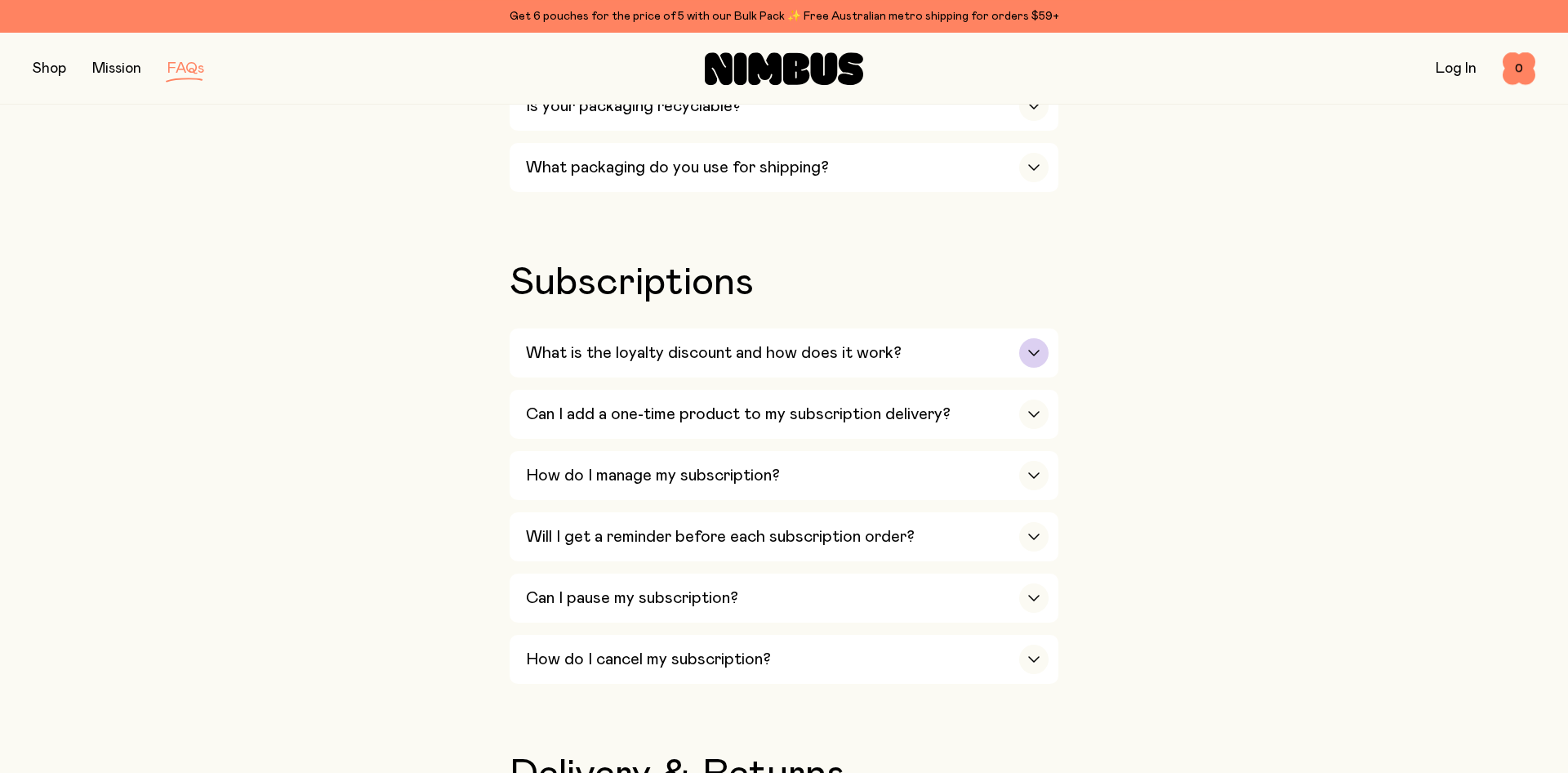
scroll to position [1833, 0]
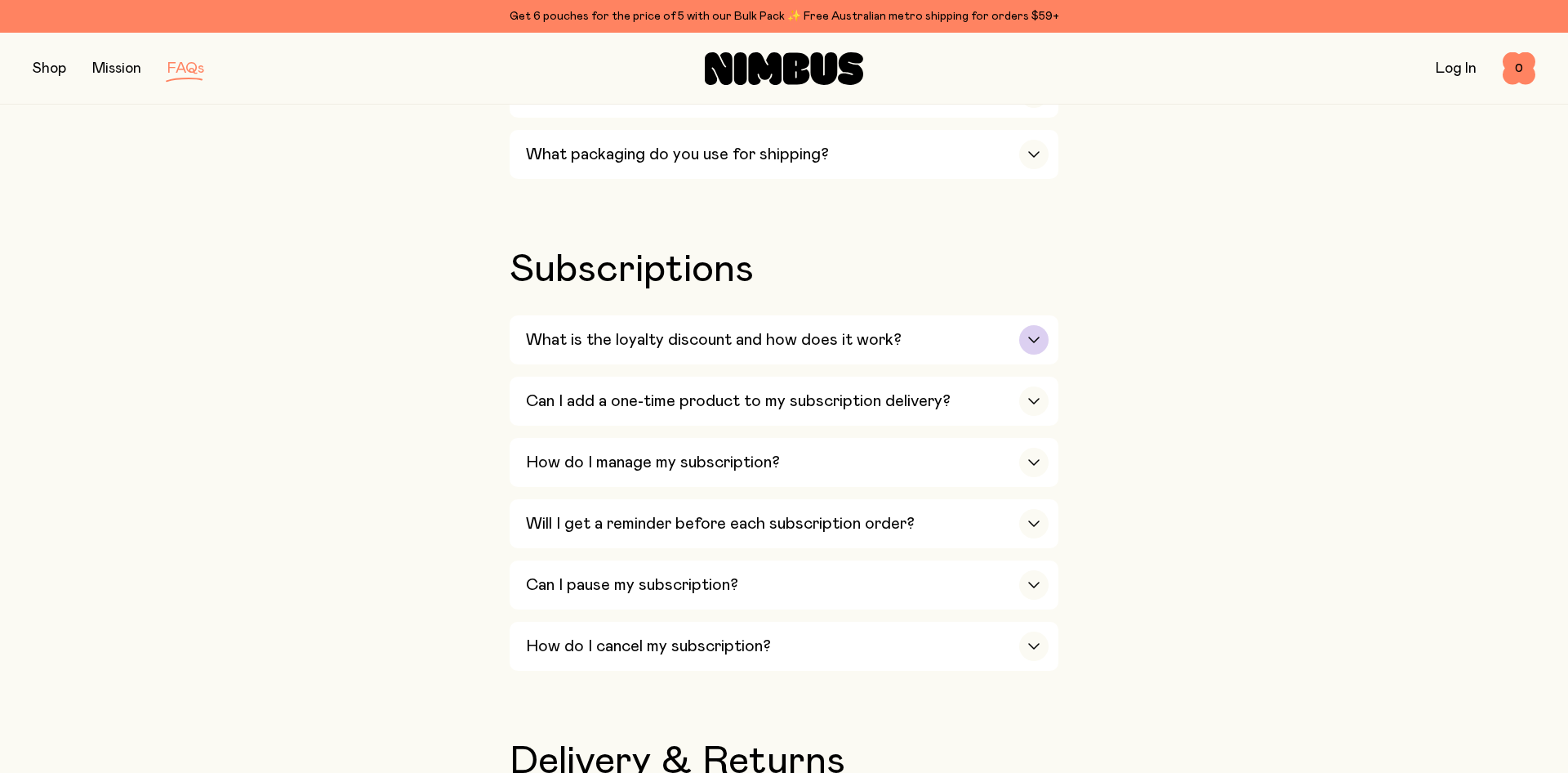
click at [720, 330] on h3 "What is the loyalty discount and how does it work?" at bounding box center [714, 340] width 376 height 19
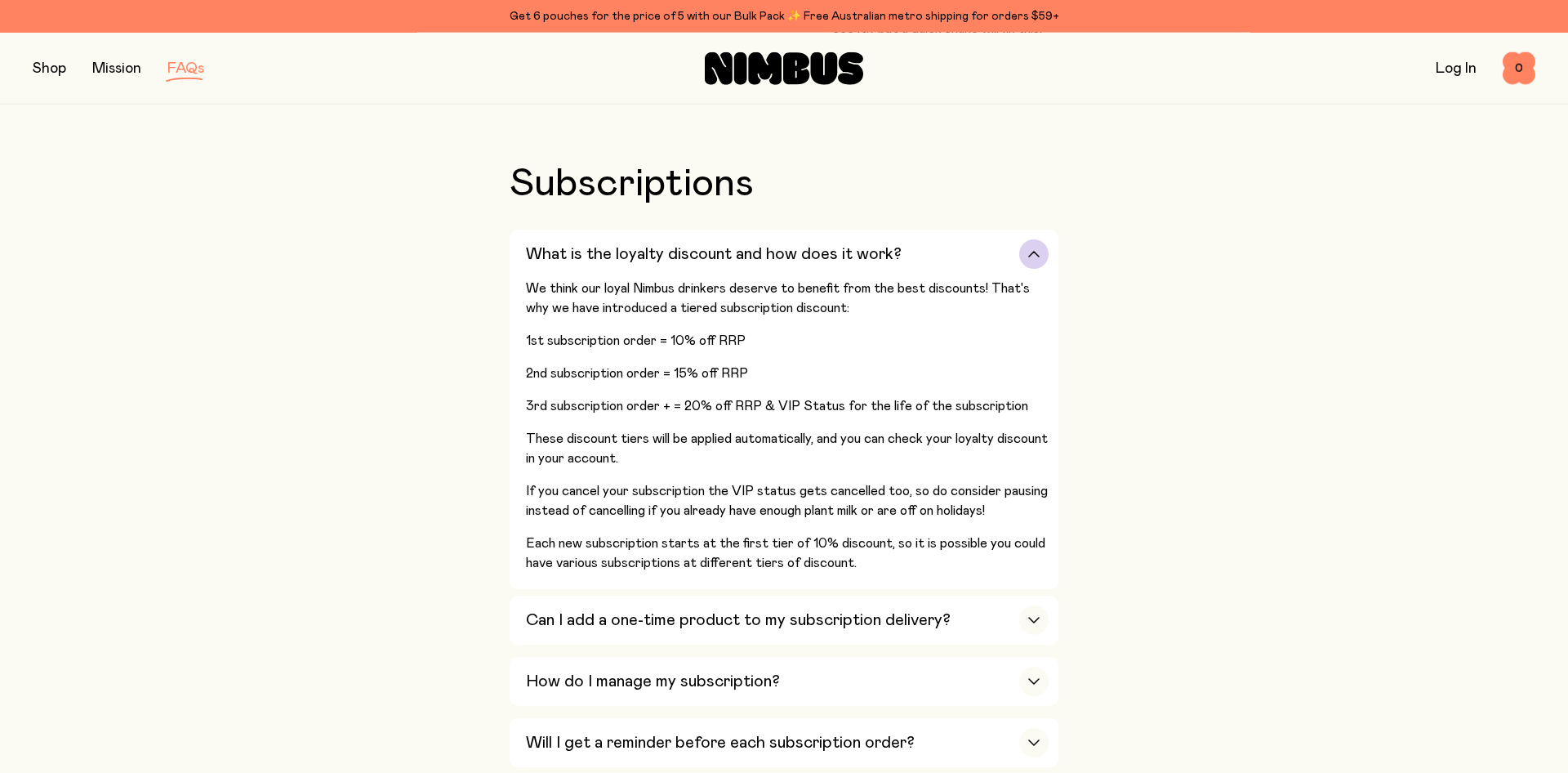
scroll to position [2000, 0]
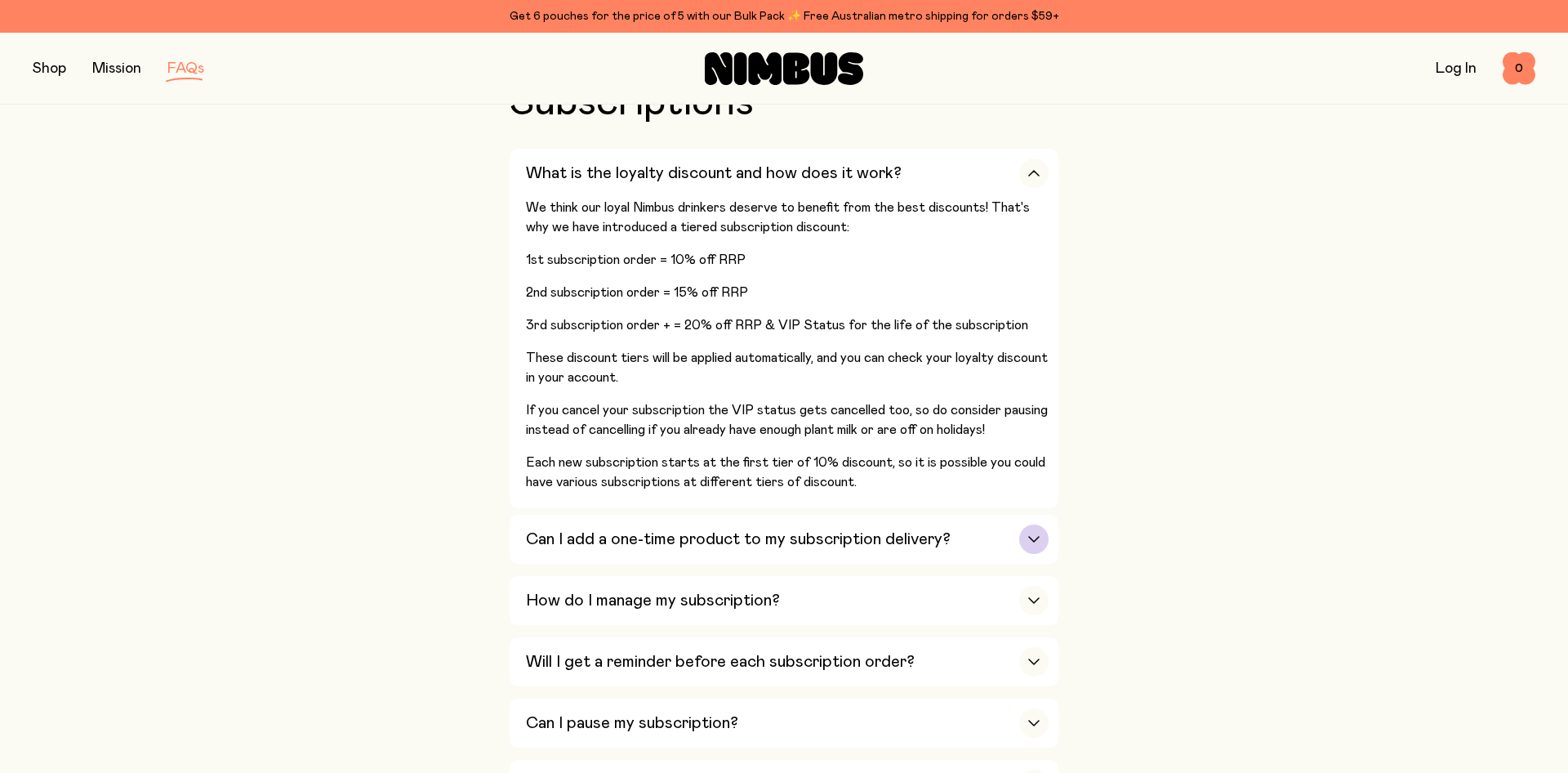
click at [714, 515] on div "Can I add a one-time product to my subscription delivery?" at bounding box center [787, 539] width 523 height 49
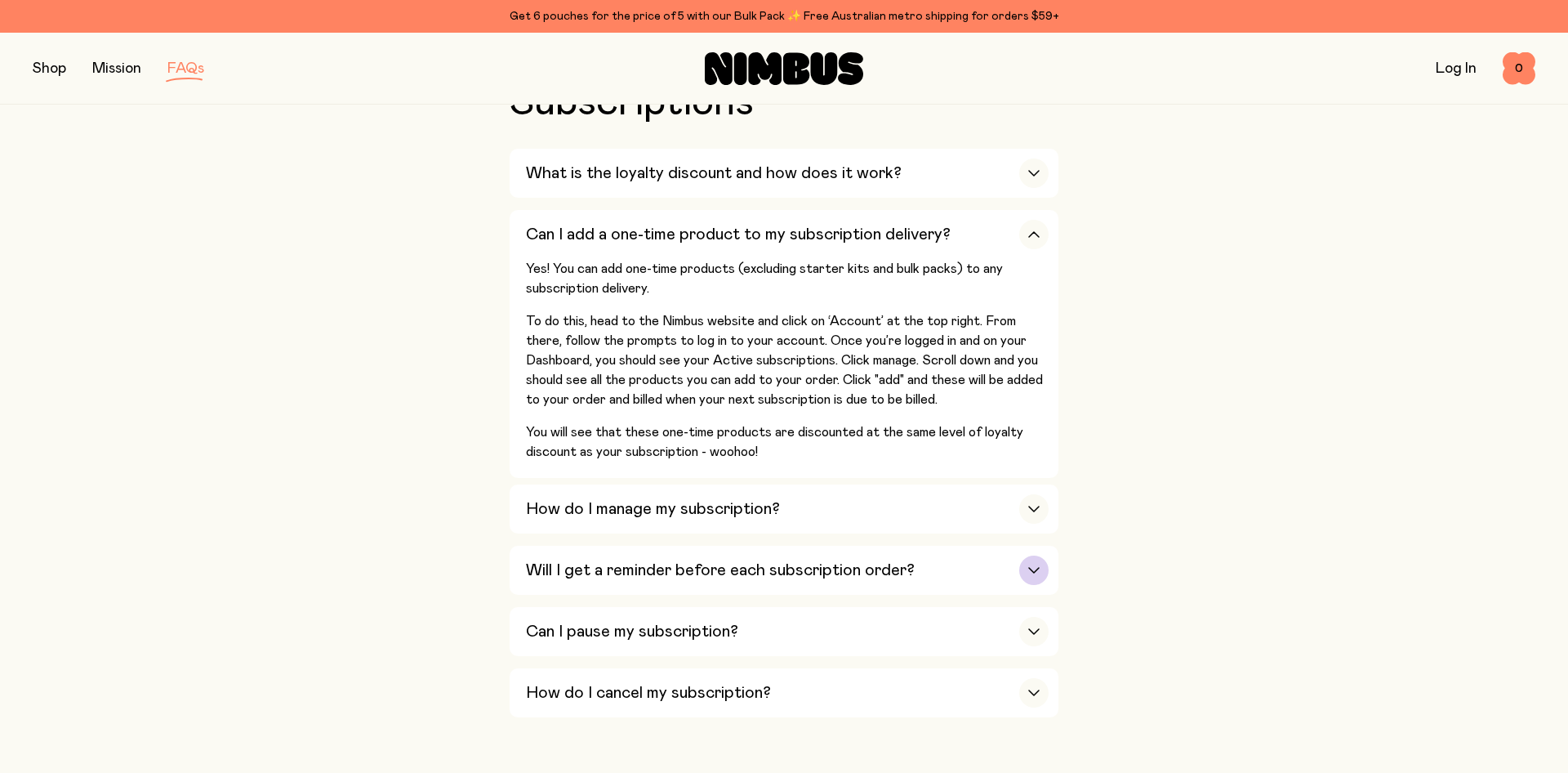
click at [767, 546] on div "Will I get a reminder before each subscription order?" at bounding box center [787, 570] width 523 height 49
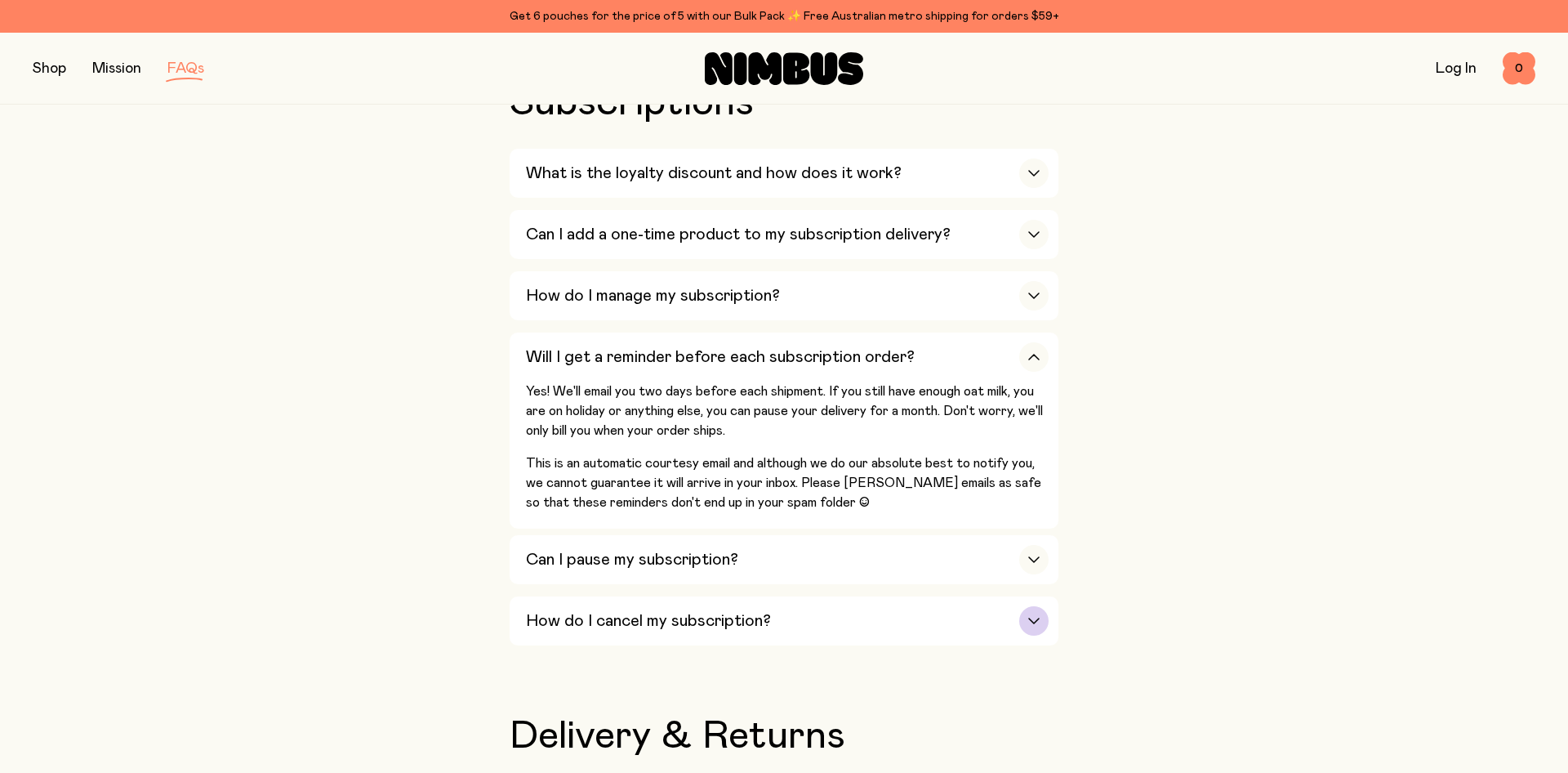
click at [828, 603] on div "How do I cancel my subscription?" at bounding box center [787, 620] width 523 height 49
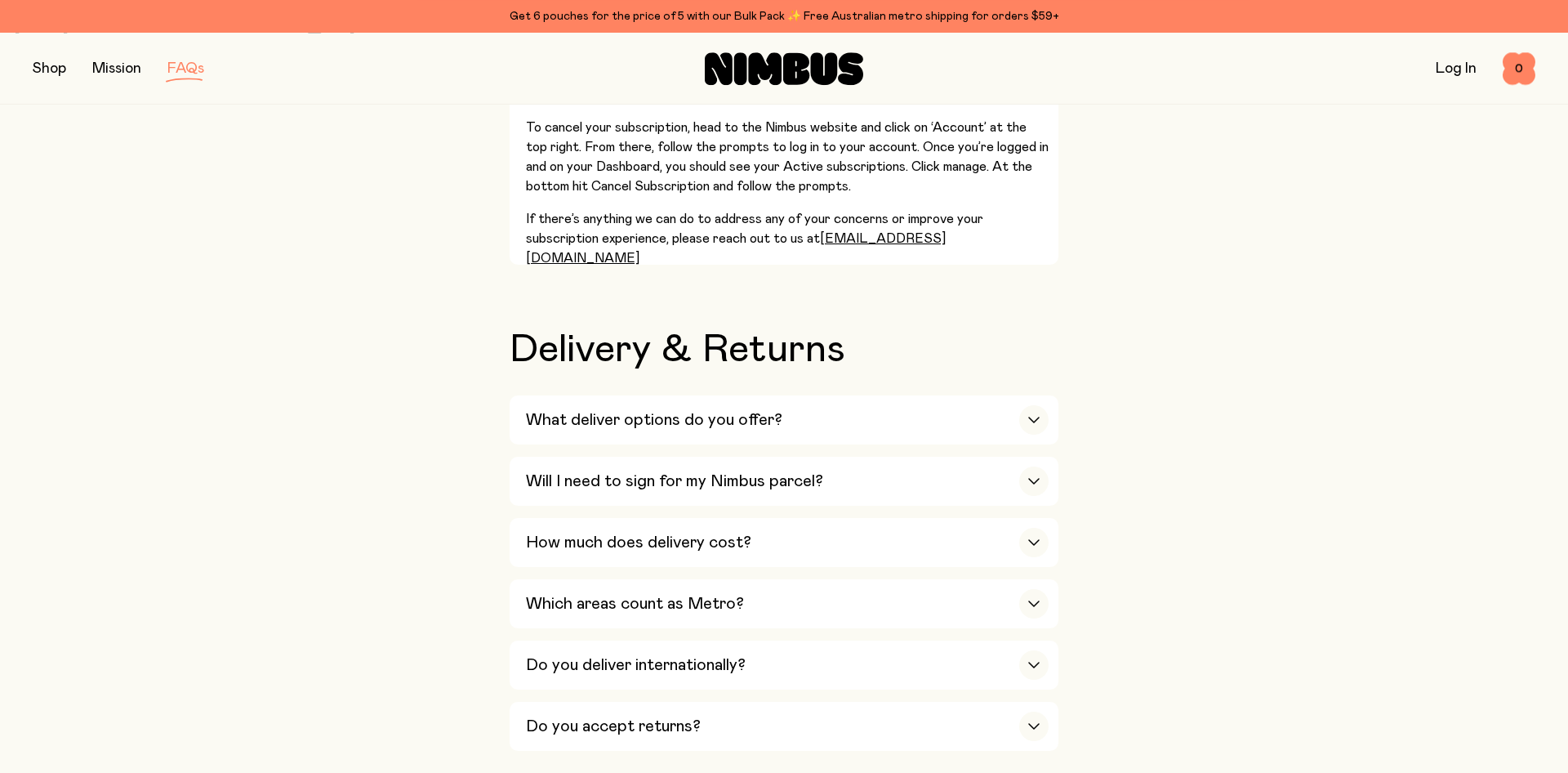
scroll to position [2500, 0]
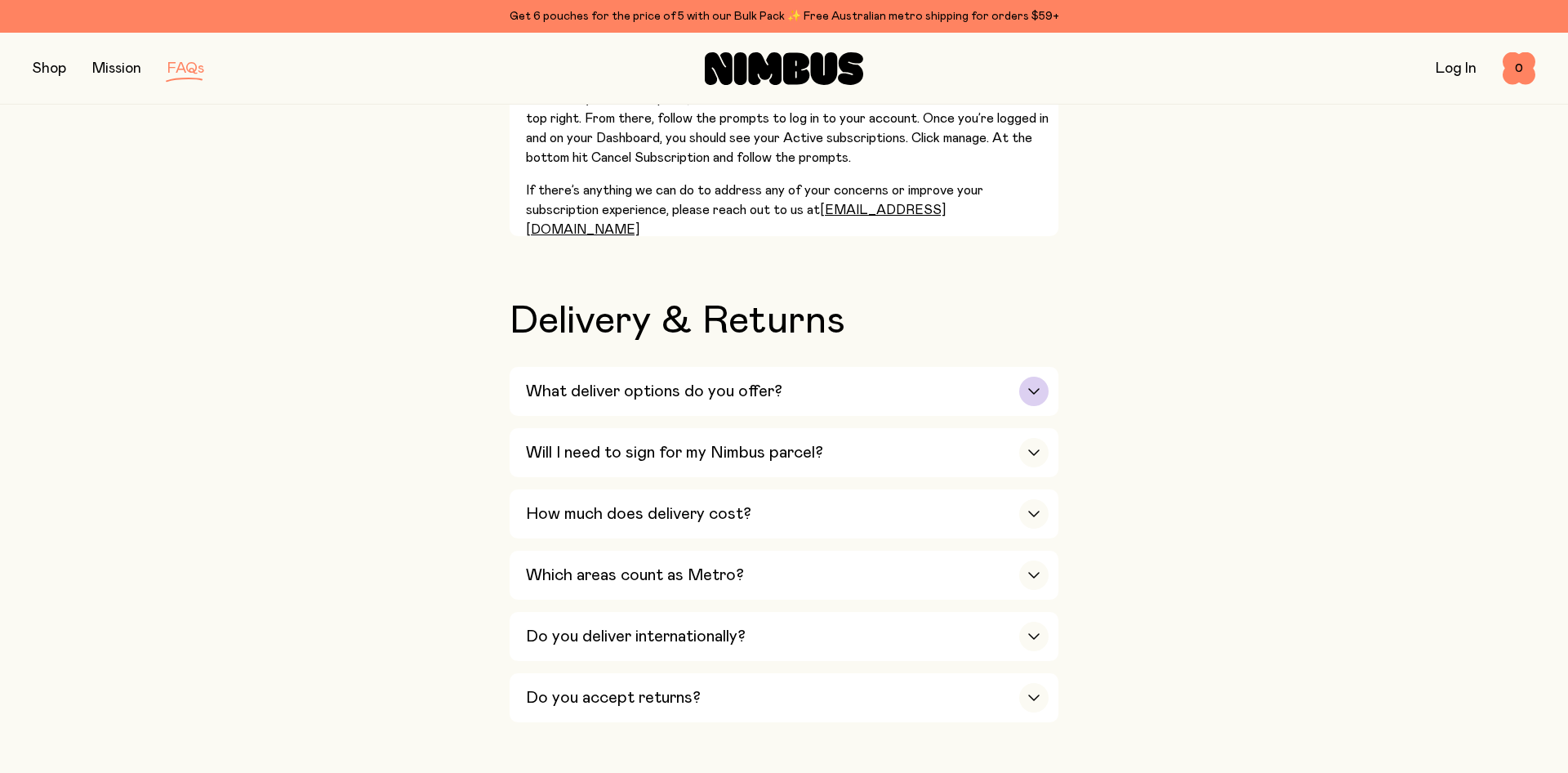
click at [727, 381] on h3 "What deliver options do you offer?" at bounding box center [653, 391] width 256 height 19
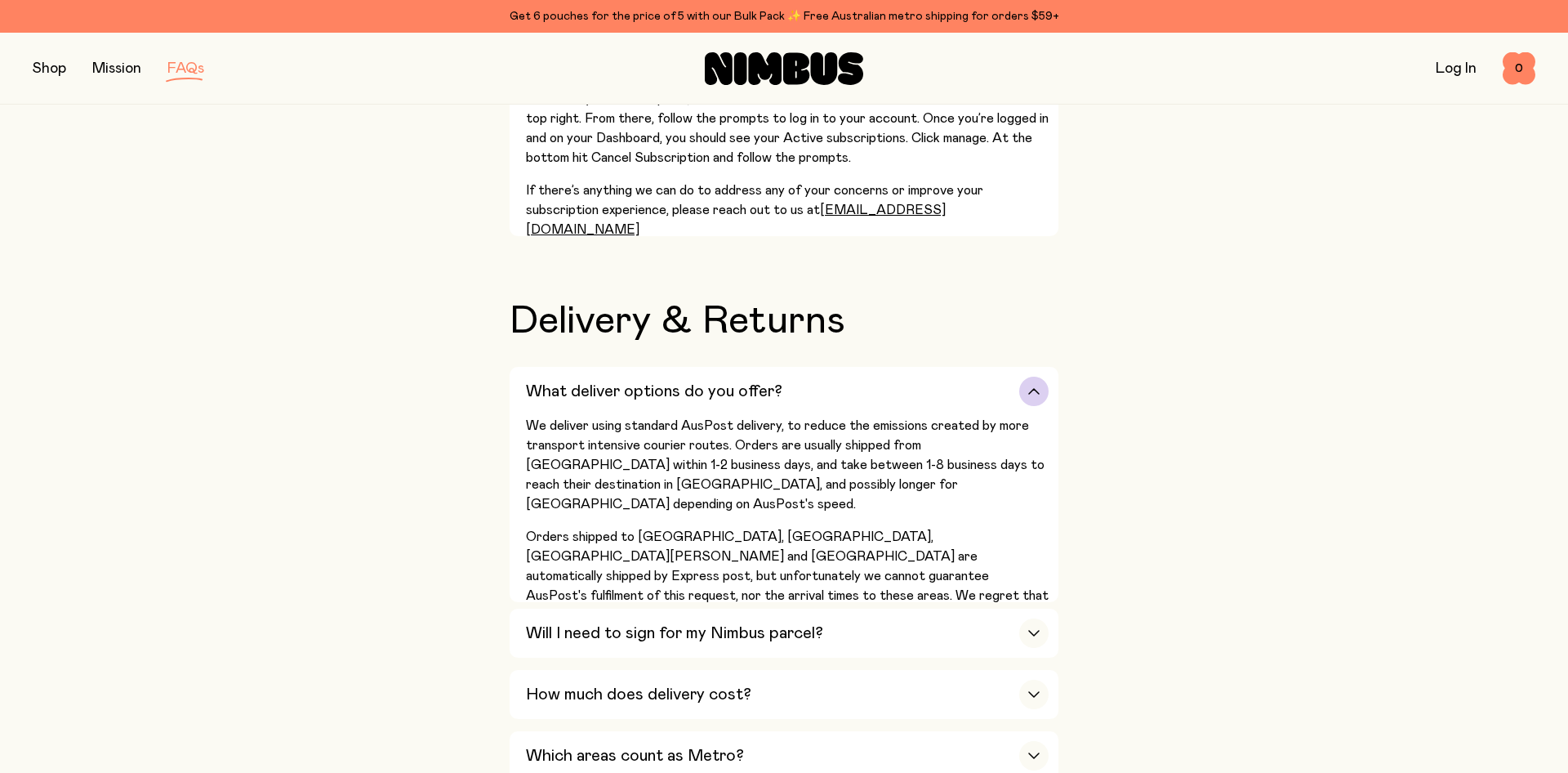
click at [726, 381] on h3 "What deliver options do you offer?" at bounding box center [653, 391] width 256 height 19
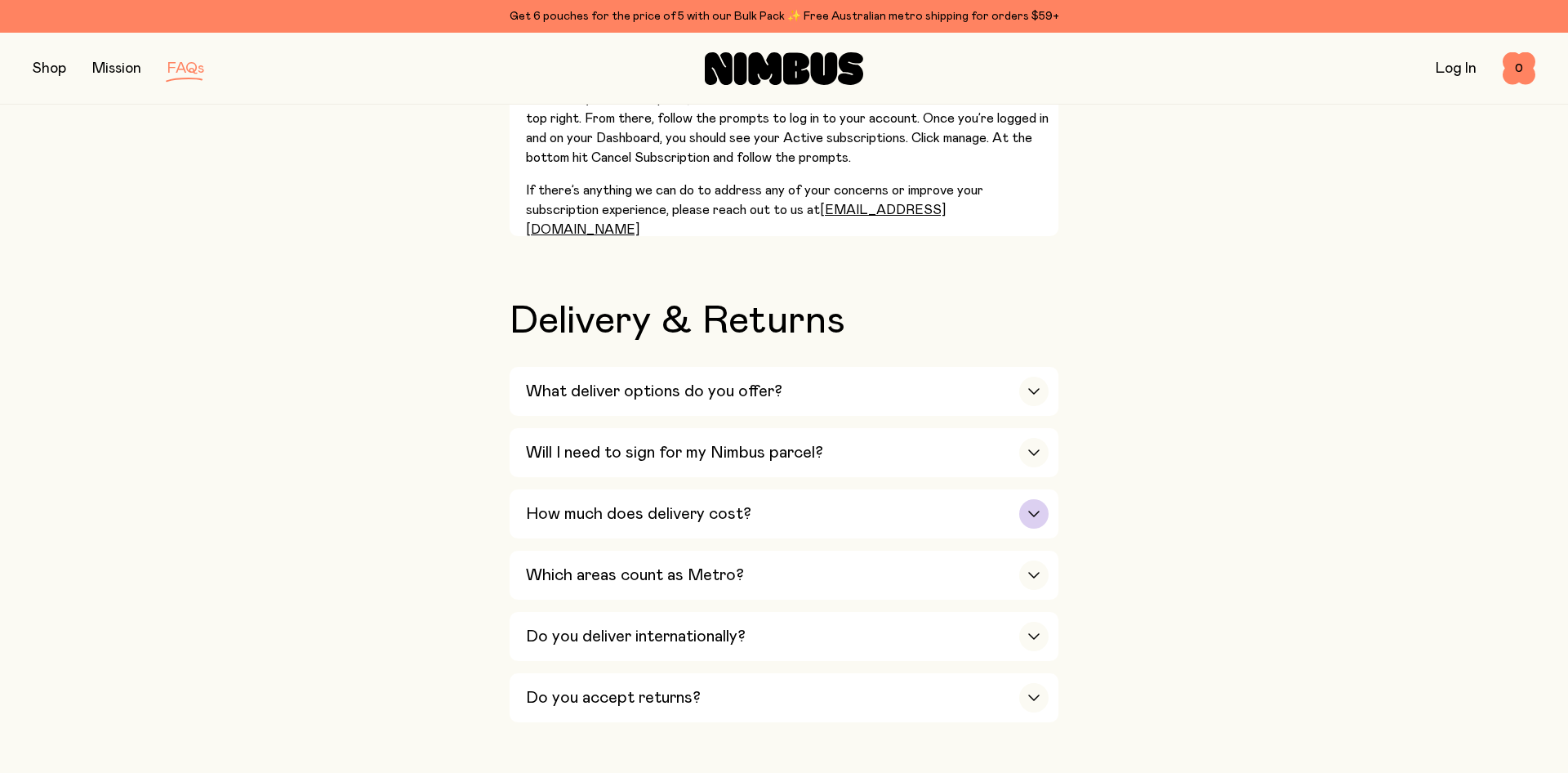
click at [810, 502] on div "How much does delivery cost?" at bounding box center [787, 514] width 523 height 49
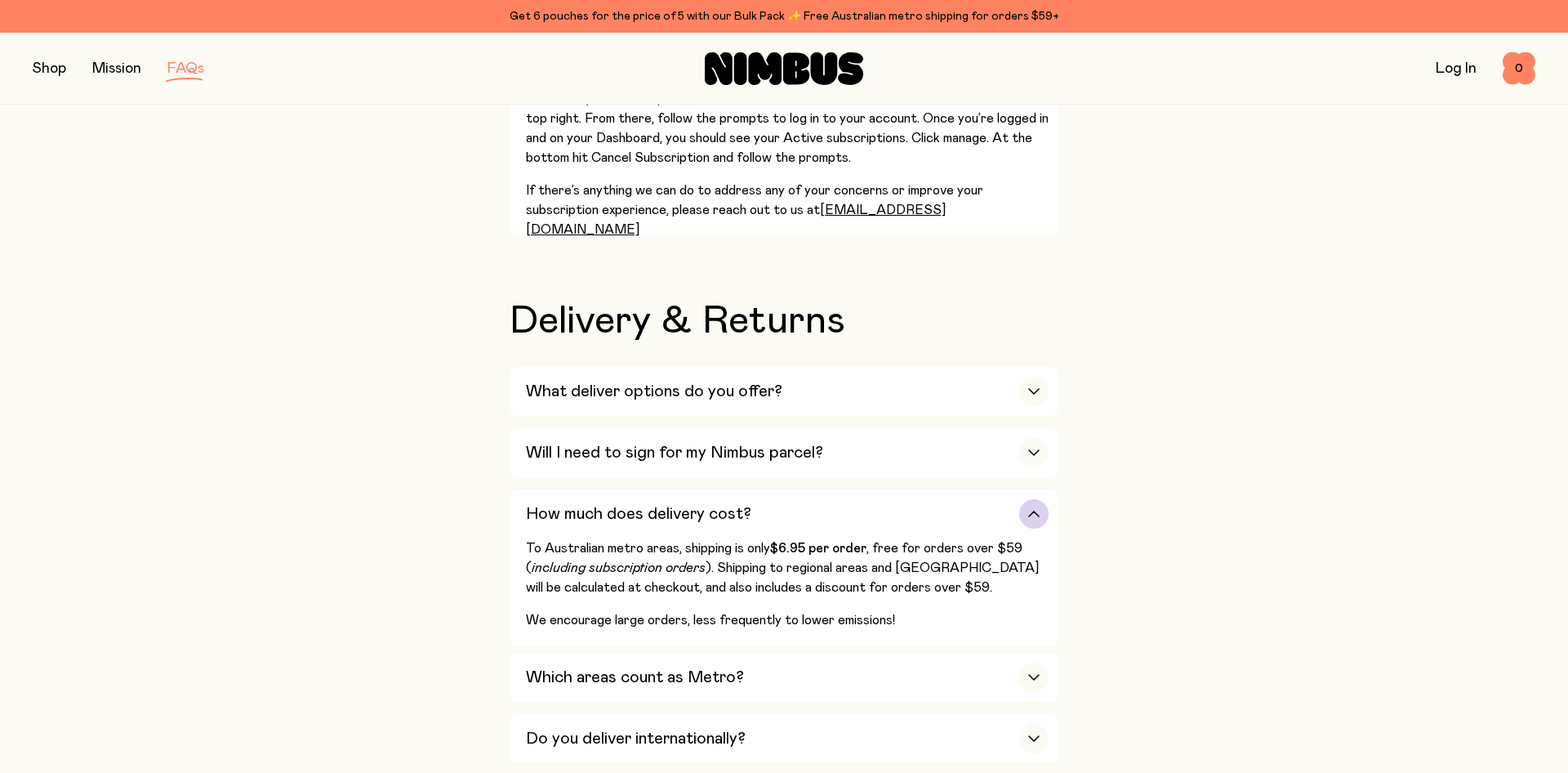
drag, startPoint x: 777, startPoint y: 480, endPoint x: 768, endPoint y: 474, distance: 10.8
click at [776, 490] on div "How much does delivery cost?" at bounding box center [787, 514] width 523 height 49
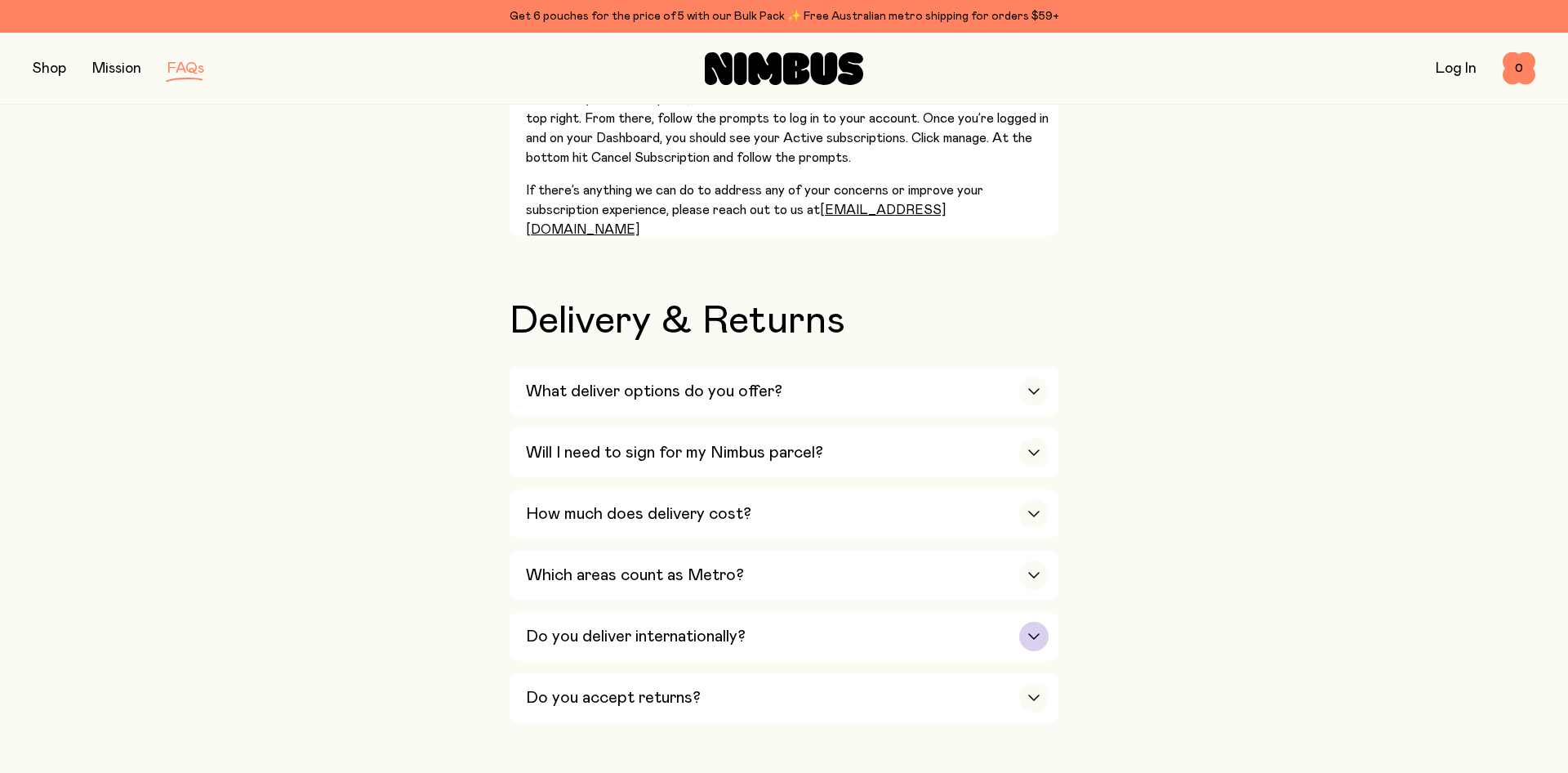
click at [773, 613] on div "Do you deliver internationally?" at bounding box center [787, 636] width 523 height 49
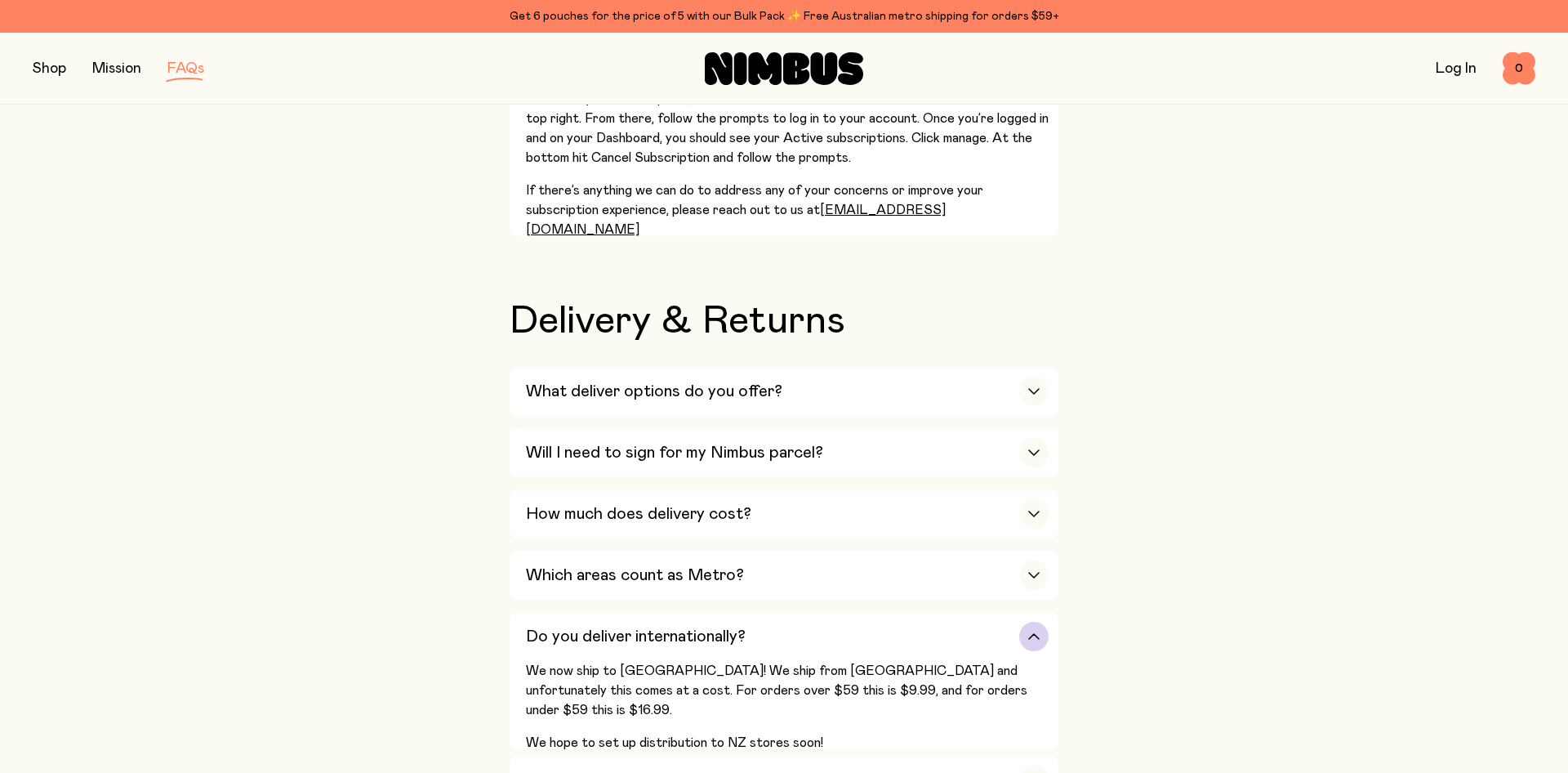
click at [747, 612] on div "Do you deliver internationally?" at bounding box center [787, 636] width 523 height 49
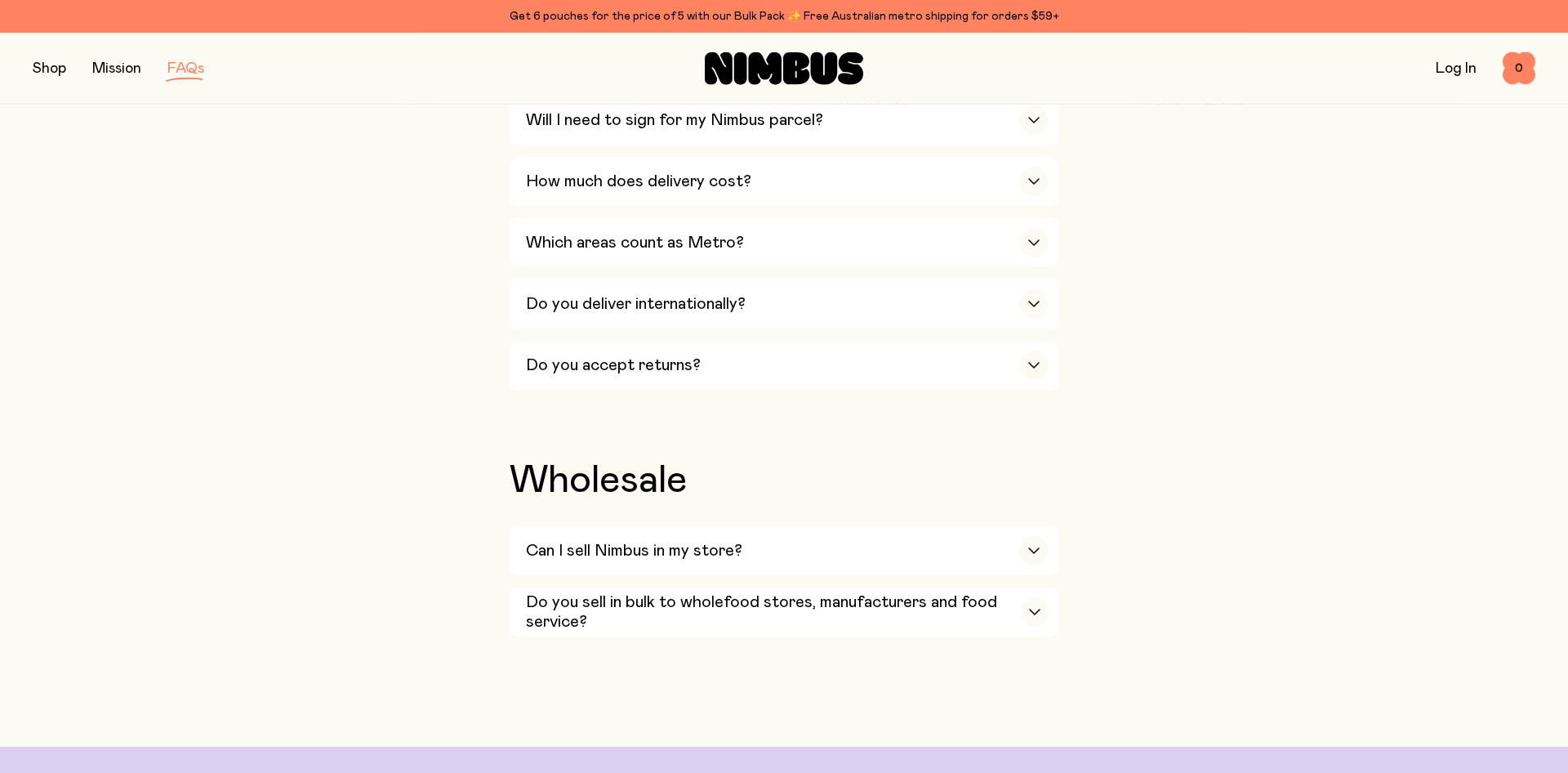
scroll to position [3000, 0]
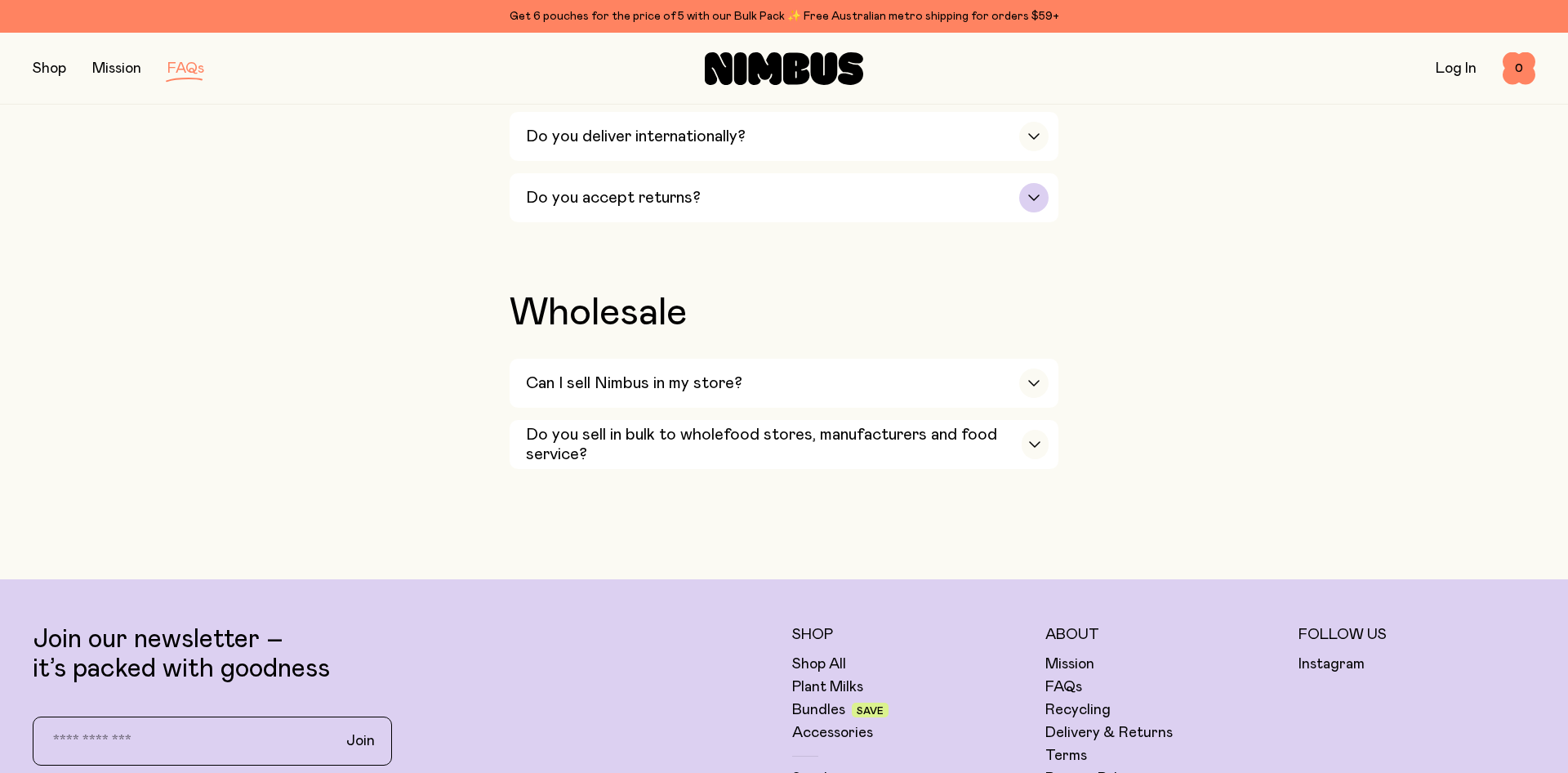
click at [653, 189] on div "Do you accept returns?" at bounding box center [787, 197] width 523 height 49
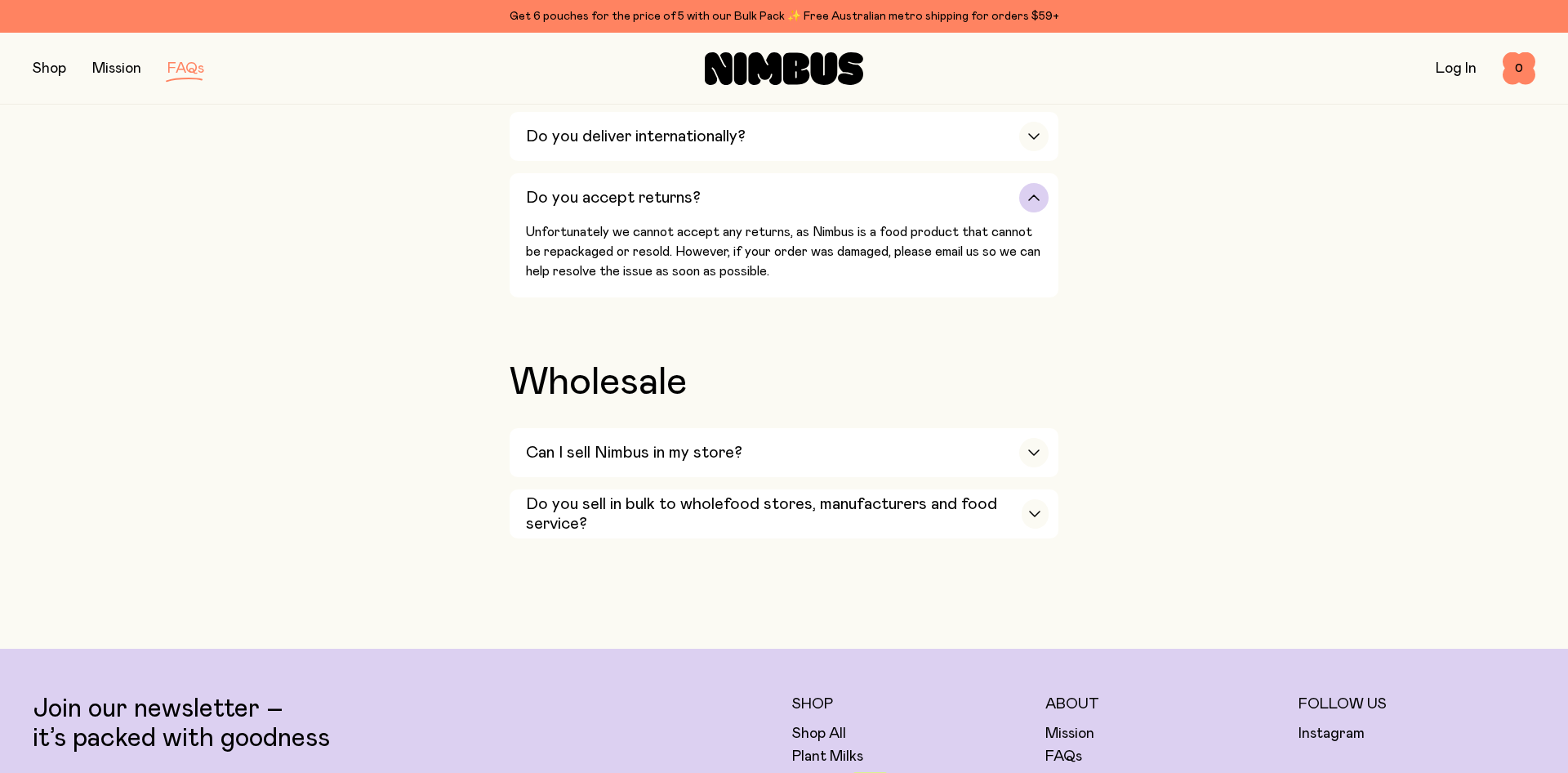
click at [622, 188] on h3 "Do you accept returns?" at bounding box center [613, 197] width 175 height 19
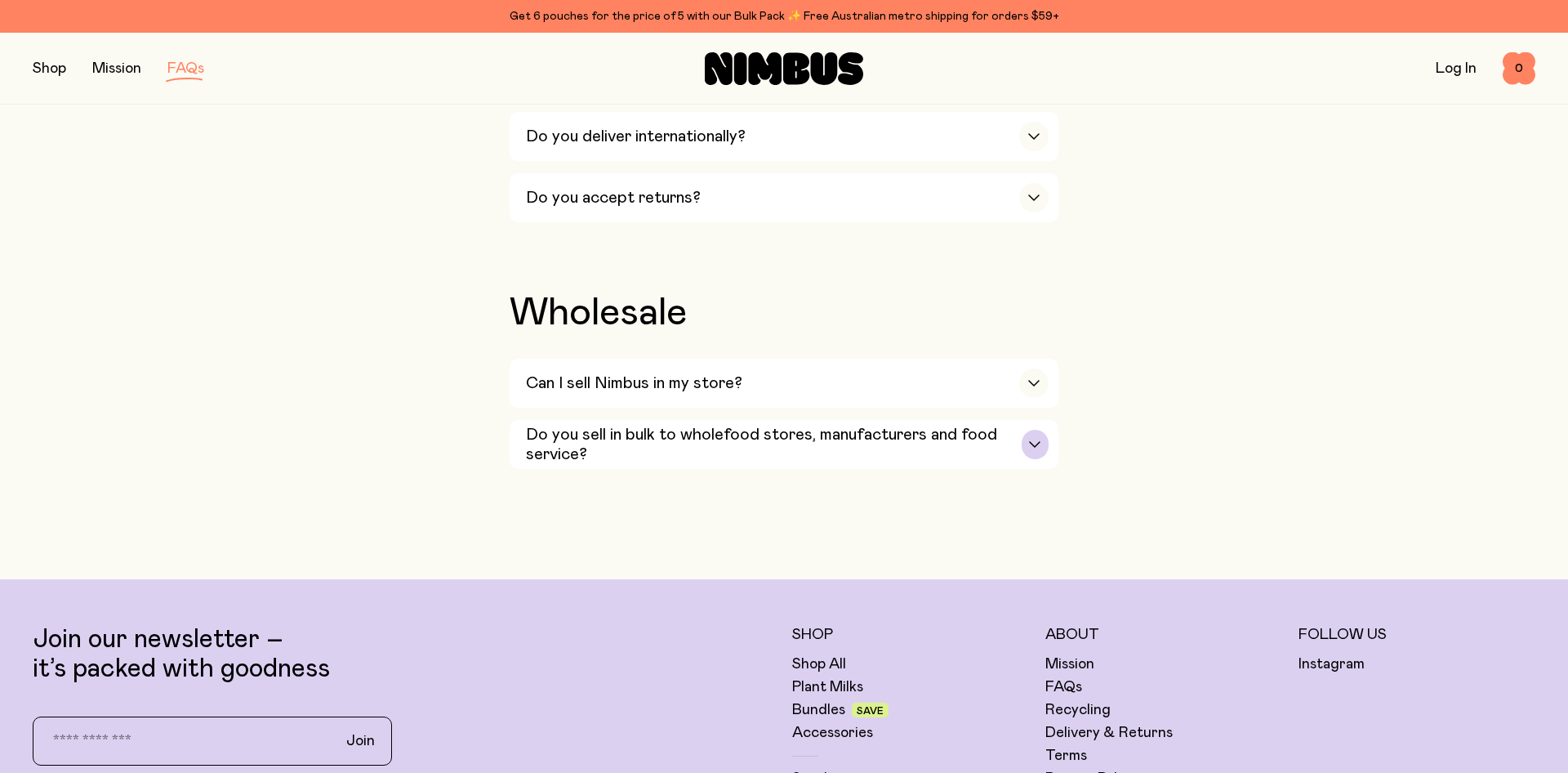
click at [847, 425] on h3 "Do you sell in bulk to wholefood stores, manufacturers and food service?" at bounding box center [774, 444] width 496 height 39
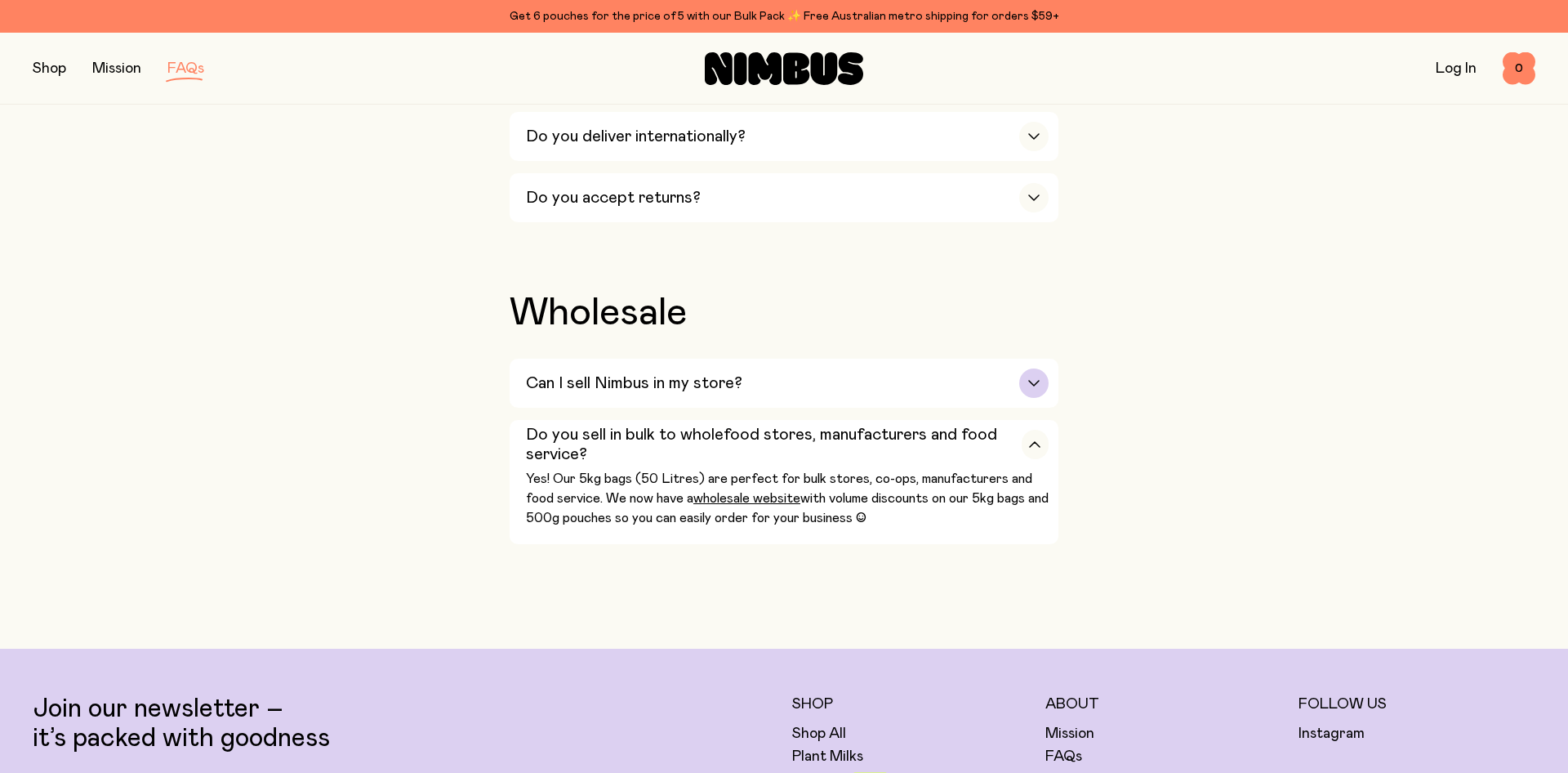
click at [822, 368] on div "Can I sell Nimbus in my store?" at bounding box center [787, 382] width 523 height 49
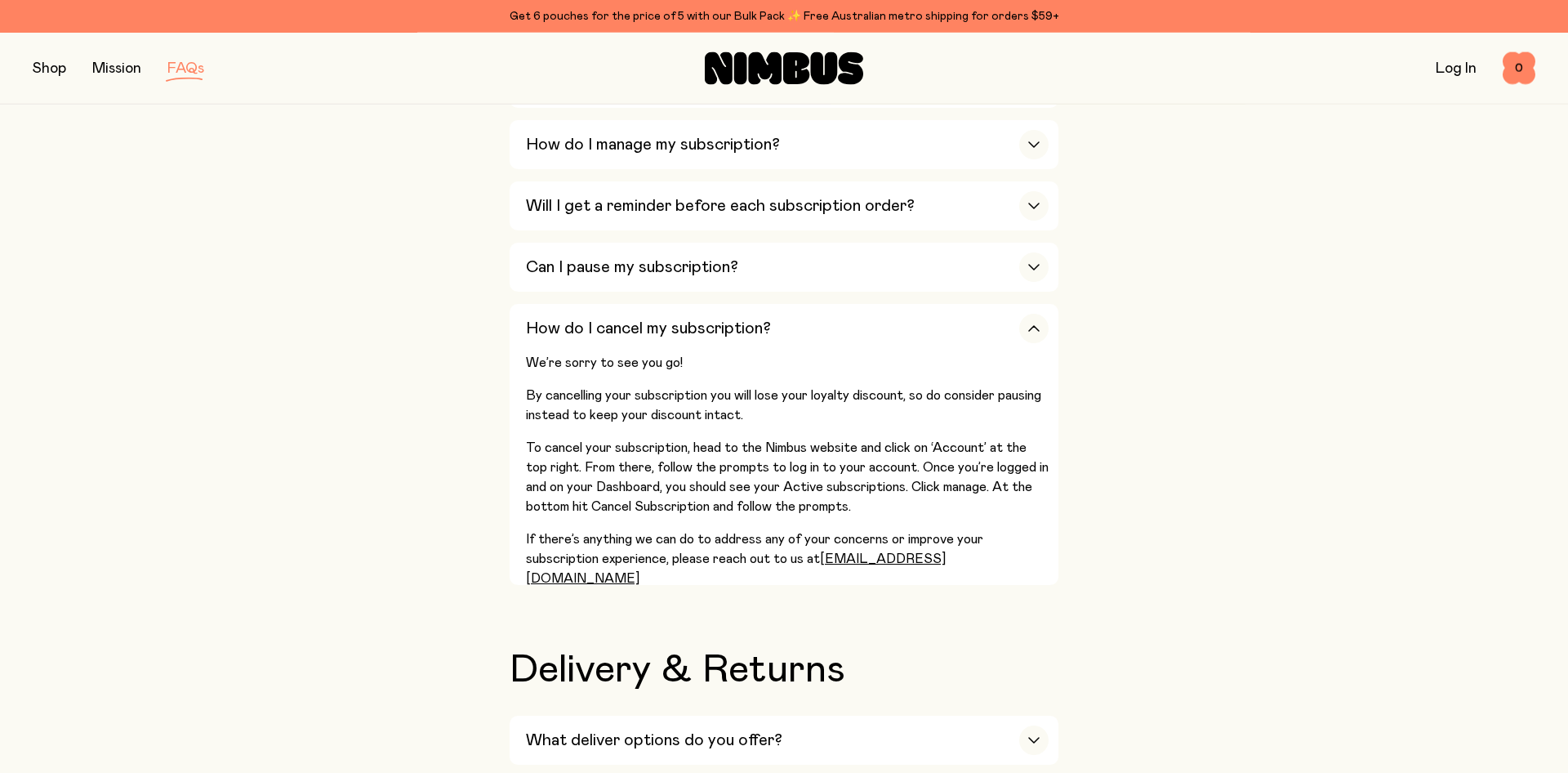
scroll to position [2083, 0]
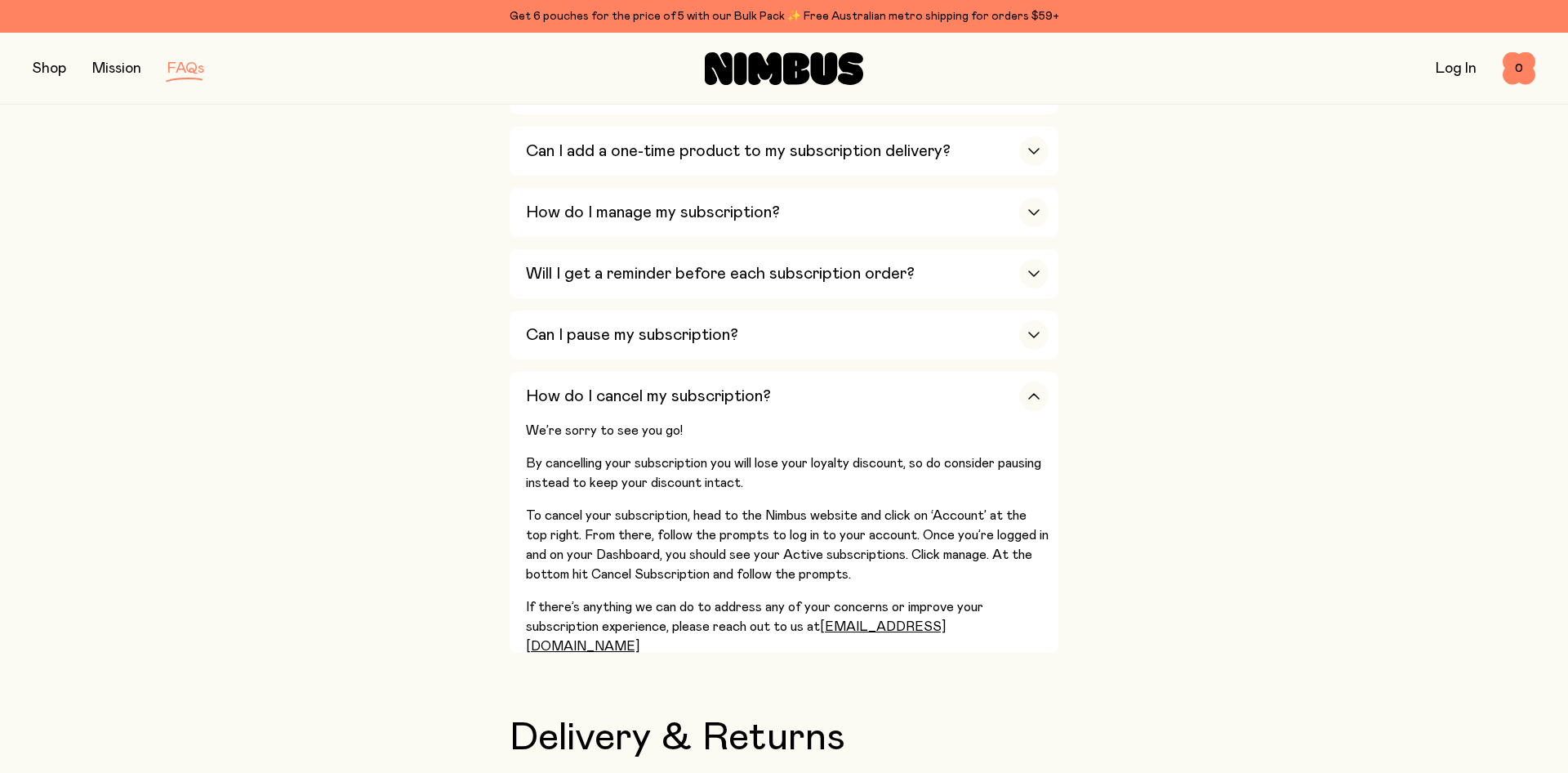
click at [58, 95] on div "Shop Mission FAQs Log In 0 0" at bounding box center [784, 68] width 1503 height 71
click at [60, 87] on div "Shop Mission FAQs Log In 0 0" at bounding box center [784, 68] width 1503 height 71
click at [61, 81] on div "Shop Mission FAQs Log In 0 0" at bounding box center [784, 68] width 1503 height 71
click at [64, 81] on div "Shop Mission FAQs Log In 0 0" at bounding box center [784, 68] width 1503 height 71
drag, startPoint x: 65, startPoint y: 75, endPoint x: 68, endPoint y: 61, distance: 14.3
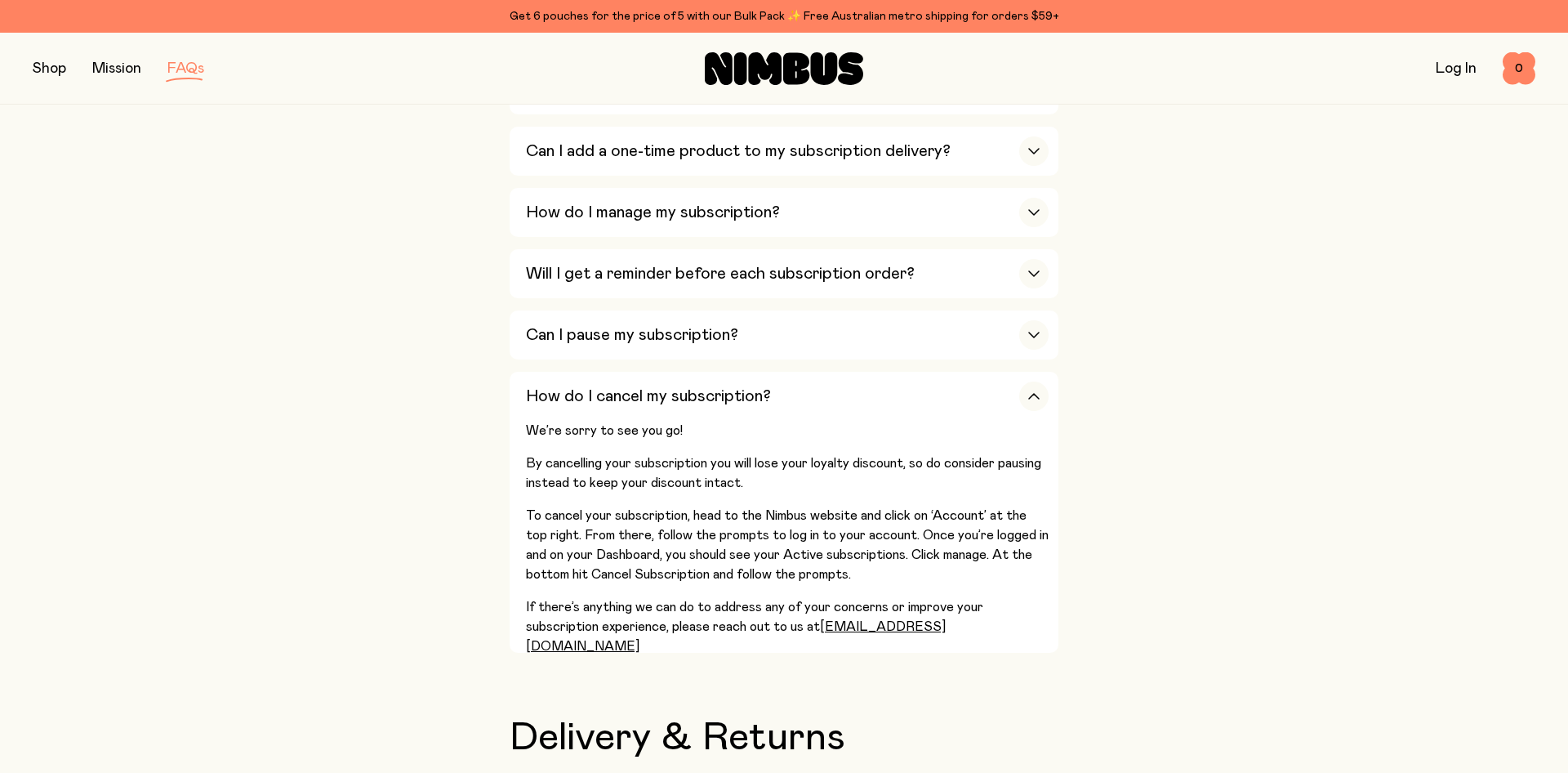
click at [70, 80] on div "Shop Mission FAQs" at bounding box center [282, 69] width 501 height 23
click at [52, 66] on button "button" at bounding box center [49, 69] width 33 height 23
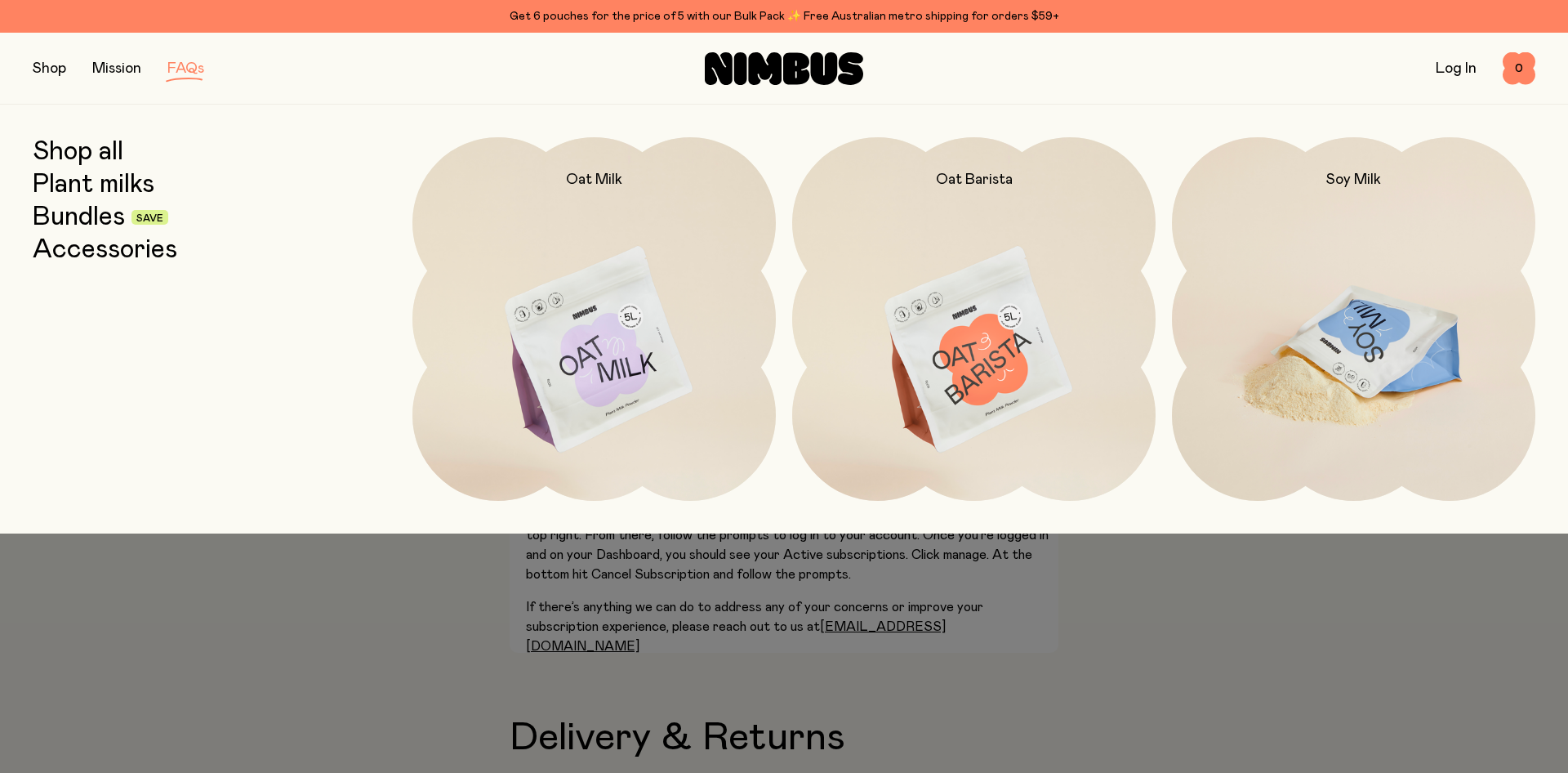
click at [1337, 296] on img at bounding box center [1353, 351] width 364 height 428
